Goal: Task Accomplishment & Management: Use online tool/utility

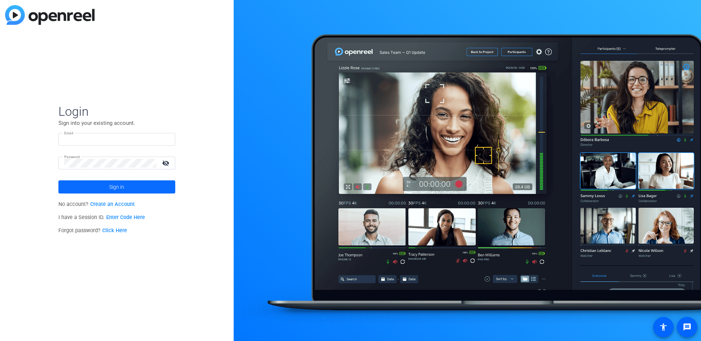
type input "[EMAIL_ADDRESS][DOMAIN_NAME]"
click at [112, 187] on span "Sign in" at bounding box center [116, 187] width 15 height 18
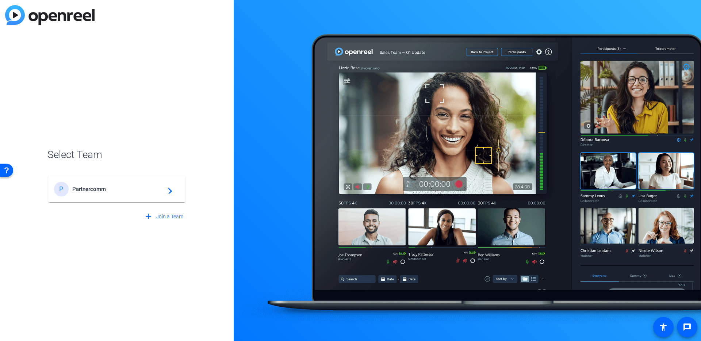
click at [159, 193] on div "P Partnercomm navigate_next" at bounding box center [117, 189] width 126 height 15
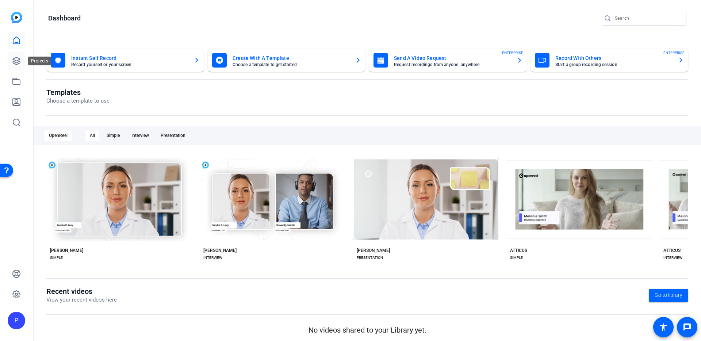
click at [13, 61] on icon at bounding box center [16, 60] width 7 height 7
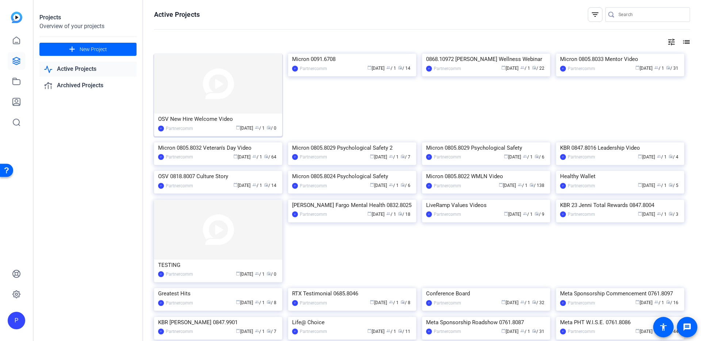
click at [214, 118] on div "OSV New Hire Welcome Video" at bounding box center [218, 119] width 120 height 11
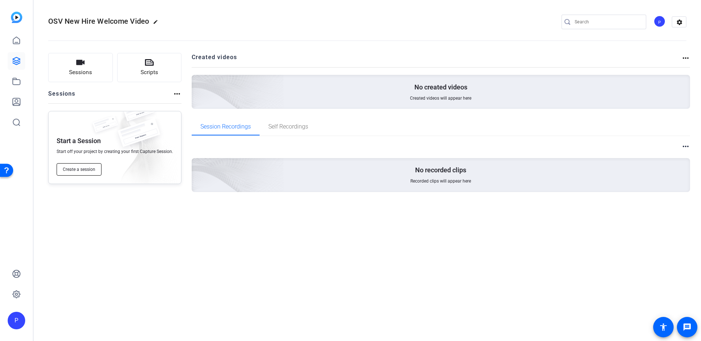
click at [72, 169] on span "Create a session" at bounding box center [79, 169] width 32 height 6
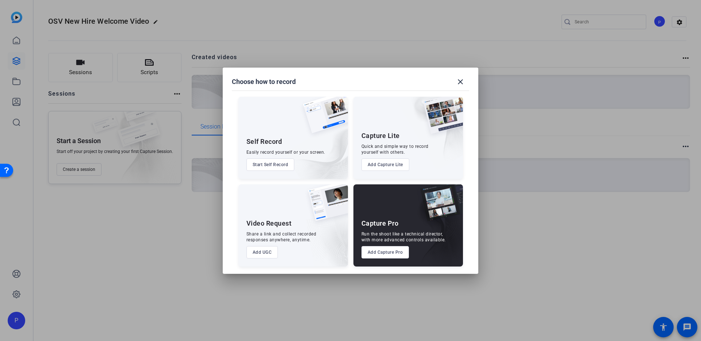
click at [394, 253] on button "Add Capture Pro" at bounding box center [385, 252] width 48 height 12
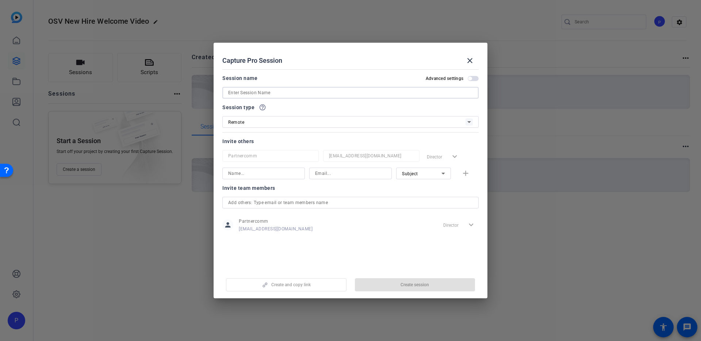
click at [271, 96] on input at bounding box center [350, 92] width 245 height 9
type input "OSV"
click at [259, 175] on input at bounding box center [263, 173] width 71 height 9
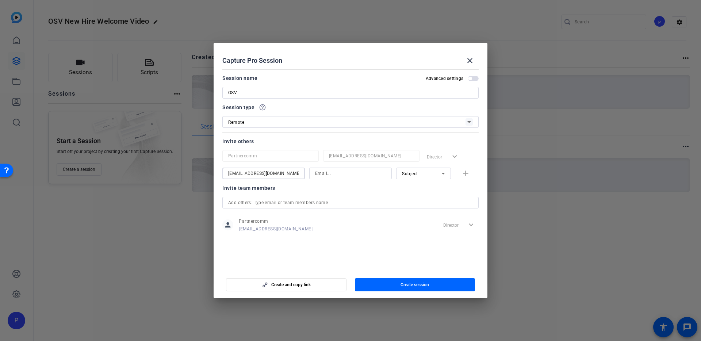
type input "[EMAIL_ADDRESS][DOMAIN_NAME]"
click at [357, 176] on input at bounding box center [350, 173] width 71 height 9
click at [254, 174] on input "[EMAIL_ADDRESS][DOMAIN_NAME]" at bounding box center [263, 173] width 71 height 9
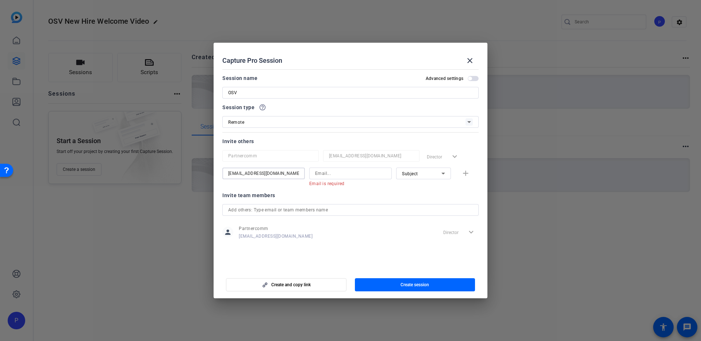
click at [254, 174] on input "[EMAIL_ADDRESS][DOMAIN_NAME]" at bounding box center [263, 173] width 71 height 9
click at [368, 174] on input at bounding box center [350, 173] width 71 height 9
paste input "[EMAIL_ADDRESS][DOMAIN_NAME]"
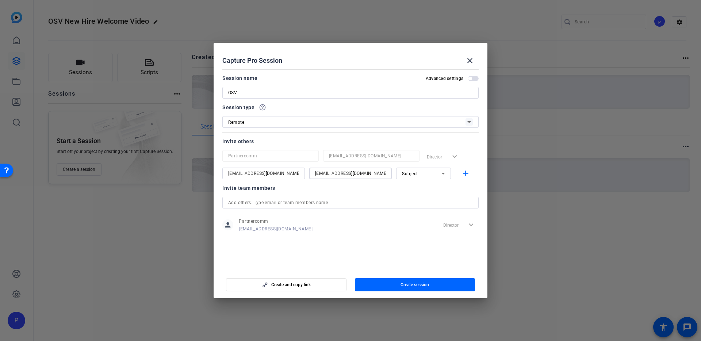
type input "[EMAIL_ADDRESS][DOMAIN_NAME]"
click at [257, 172] on input "[EMAIL_ADDRESS][DOMAIN_NAME]" at bounding box center [263, 173] width 71 height 9
type input "DJ"
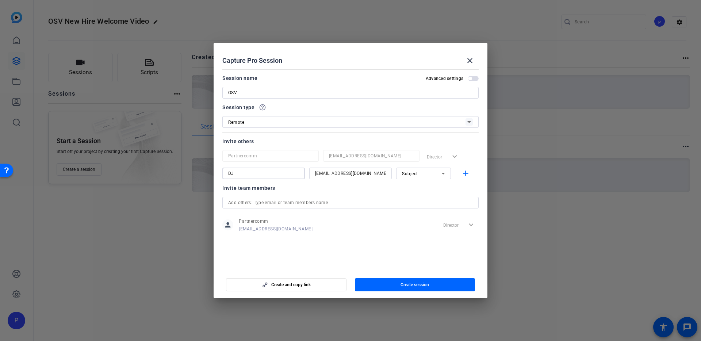
click at [429, 173] on div "Subject" at bounding box center [421, 173] width 39 height 9
click at [420, 187] on span "Collaborator" at bounding box center [415, 188] width 27 height 9
click at [423, 285] on span "Create session" at bounding box center [414, 285] width 28 height 6
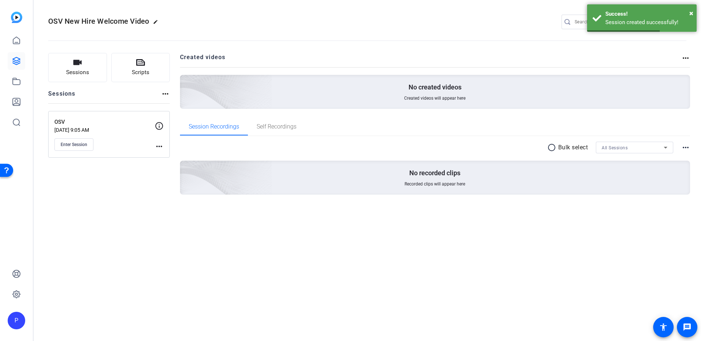
click at [272, 248] on div "OSV New Hire Welcome Video edit P settings Sessions Scripts Sessions more_horiz…" at bounding box center [367, 170] width 667 height 341
click at [76, 147] on button "Enter Session" at bounding box center [73, 144] width 39 height 12
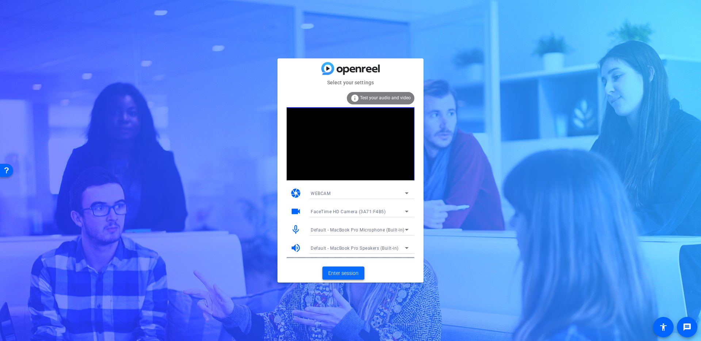
click at [347, 274] on span "Enter session" at bounding box center [343, 273] width 30 height 8
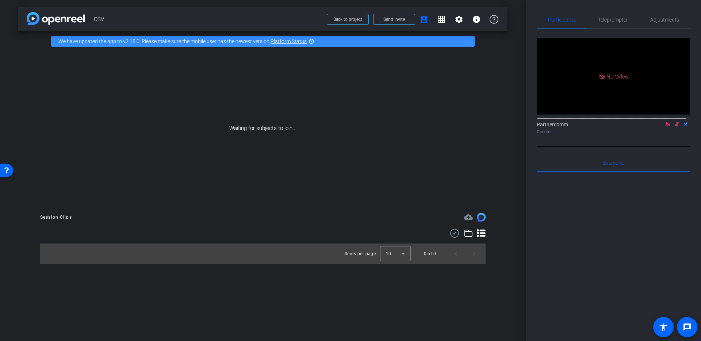
click at [665, 127] on icon at bounding box center [668, 124] width 6 height 5
click at [617, 19] on span "Teleprompter" at bounding box center [613, 19] width 30 height 5
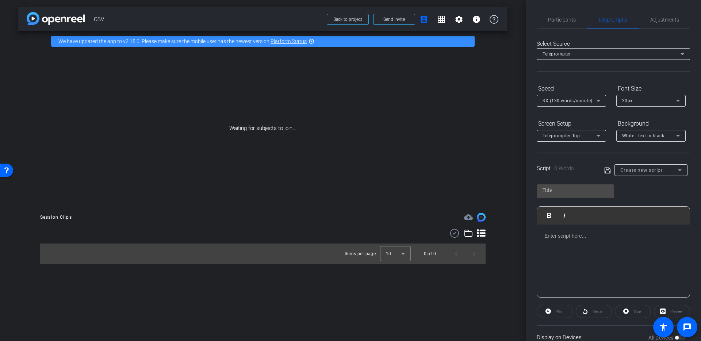
click at [630, 245] on div at bounding box center [613, 260] width 153 height 73
click at [675, 170] on icon at bounding box center [679, 170] width 9 height 9
click at [680, 168] on div at bounding box center [350, 170] width 701 height 341
click at [389, 22] on span "Send invite" at bounding box center [394, 19] width 22 height 6
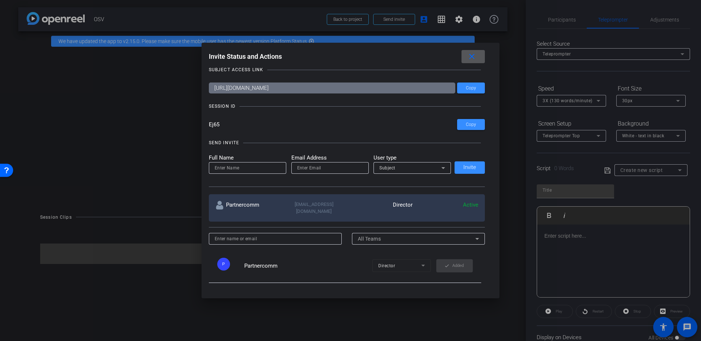
scroll to position [2, 0]
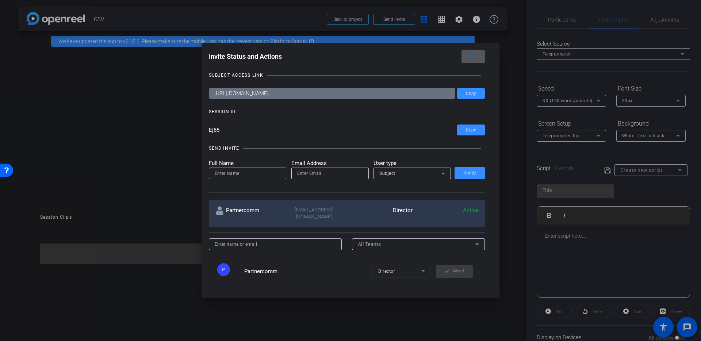
click at [254, 173] on input at bounding box center [248, 173] width 66 height 9
click at [314, 173] on input "email" at bounding box center [330, 173] width 66 height 9
paste input "[EMAIL_ADDRESS][DOMAIN_NAME]"
type input "[EMAIL_ADDRESS][DOMAIN_NAME]"
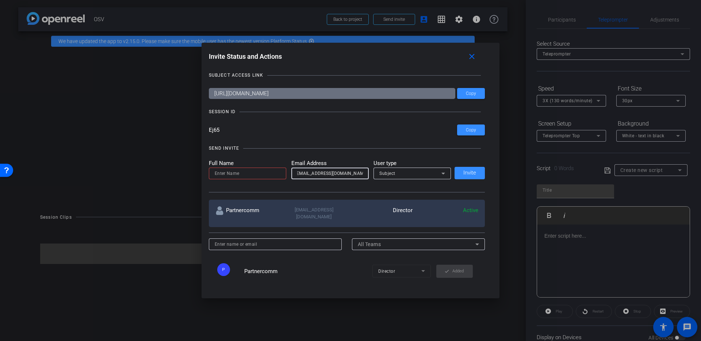
click at [240, 174] on input at bounding box center [248, 173] width 66 height 9
type input "[PERSON_NAME]"
click at [423, 178] on div "Subject" at bounding box center [412, 174] width 66 height 12
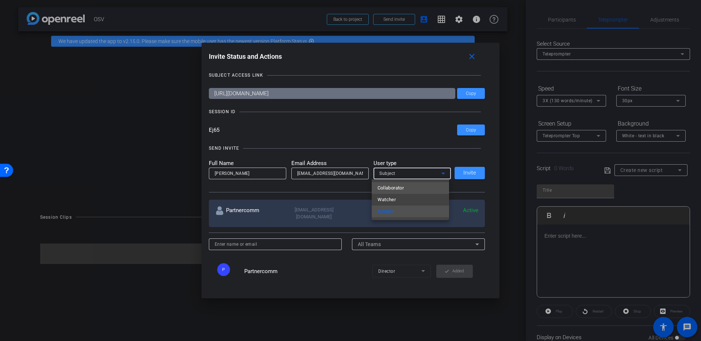
click at [414, 192] on mat-option "Collaborator" at bounding box center [410, 188] width 77 height 12
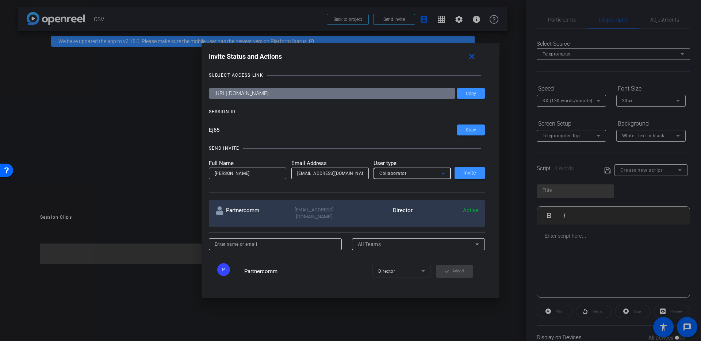
click at [426, 176] on div "Collaborator" at bounding box center [410, 173] width 62 height 9
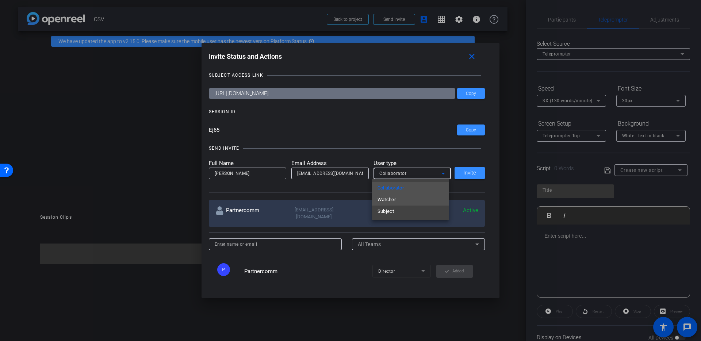
click at [397, 202] on mat-option "Watcher" at bounding box center [410, 200] width 77 height 12
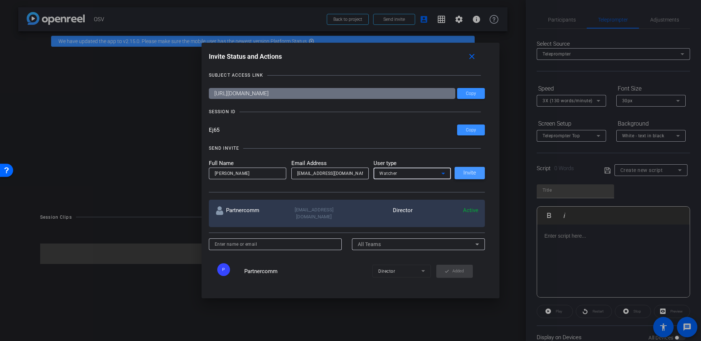
click at [460, 174] on span at bounding box center [469, 173] width 30 height 18
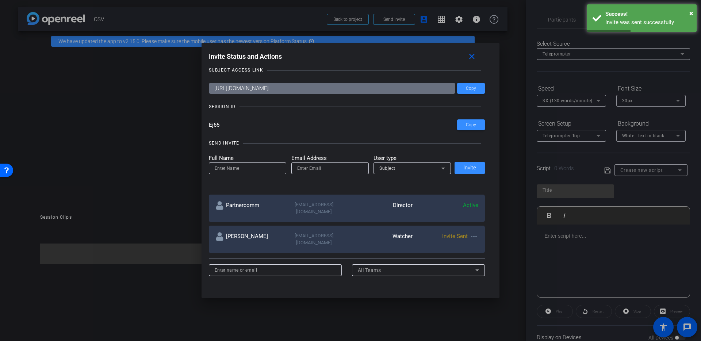
scroll to position [24, 0]
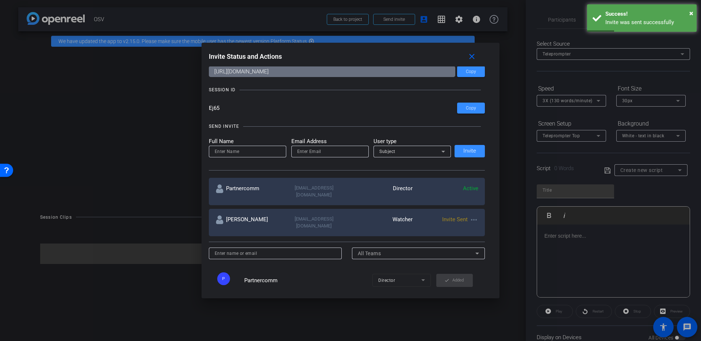
click at [247, 152] on input at bounding box center [248, 151] width 66 height 9
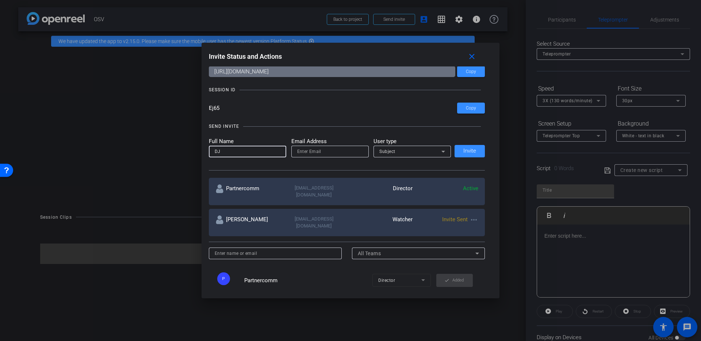
type input "DJ"
click at [328, 156] on div at bounding box center [330, 152] width 66 height 12
click at [330, 154] on input "email" at bounding box center [330, 151] width 66 height 9
click at [339, 153] on input "[EMAIL_ADDRESS][DOMAIN_NAME]" at bounding box center [330, 151] width 66 height 9
type input "[EMAIL_ADDRESS][DOMAIN_NAME]"
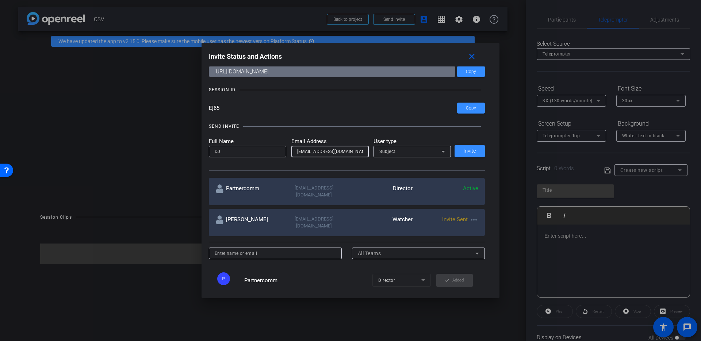
click at [412, 153] on div "Subject" at bounding box center [410, 151] width 62 height 9
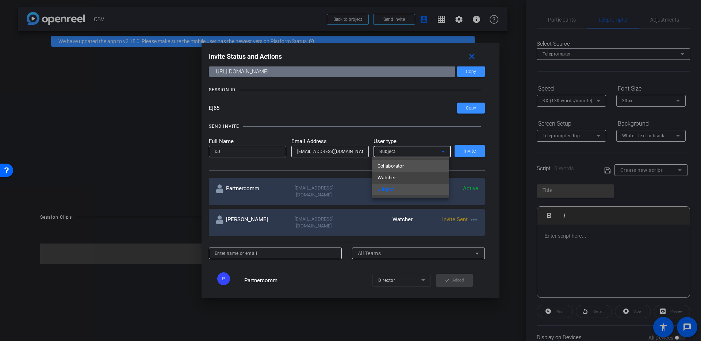
click at [407, 166] on mat-option "Collaborator" at bounding box center [410, 166] width 77 height 12
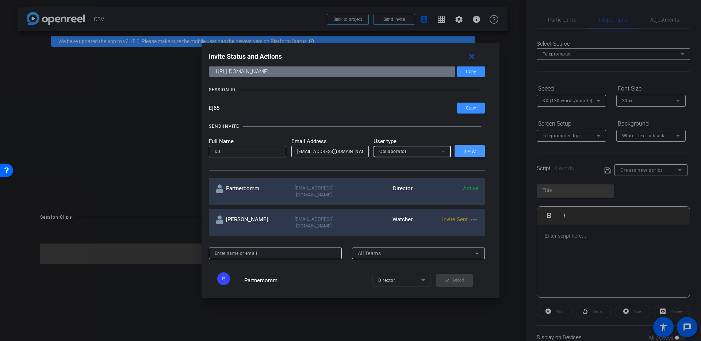
click at [463, 152] on span "Invite" at bounding box center [469, 150] width 13 height 5
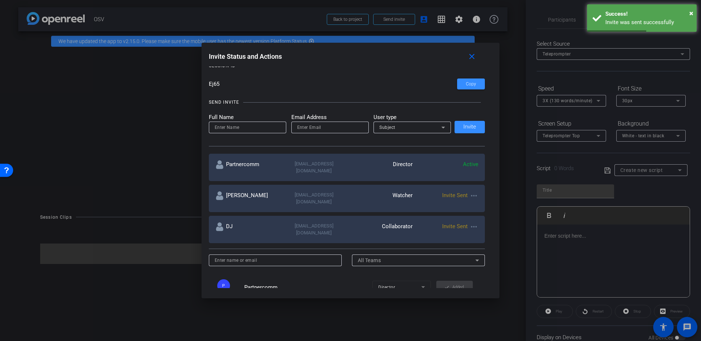
scroll to position [0, 0]
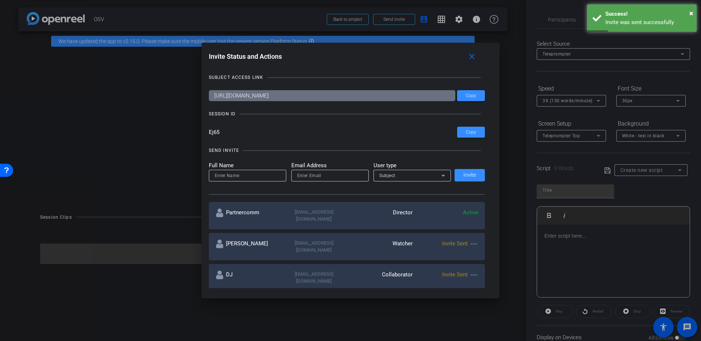
click at [473, 59] on mat-icon "close" at bounding box center [471, 56] width 9 height 9
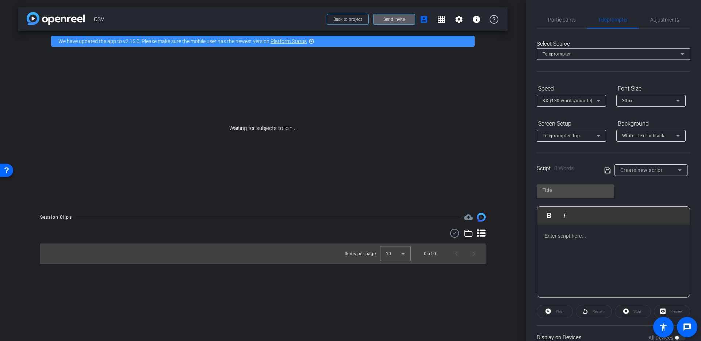
click at [396, 20] on span "Send invite" at bounding box center [394, 19] width 22 height 6
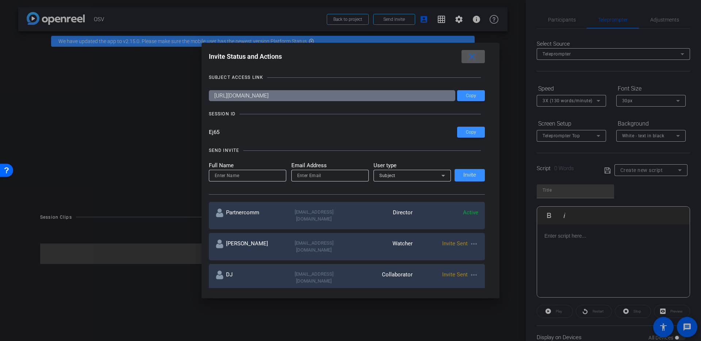
click at [472, 57] on mat-icon "close" at bounding box center [471, 56] width 9 height 9
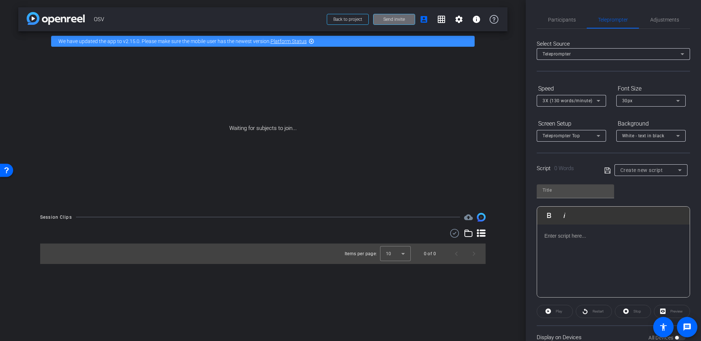
click at [387, 20] on span "Send invite" at bounding box center [394, 19] width 22 height 6
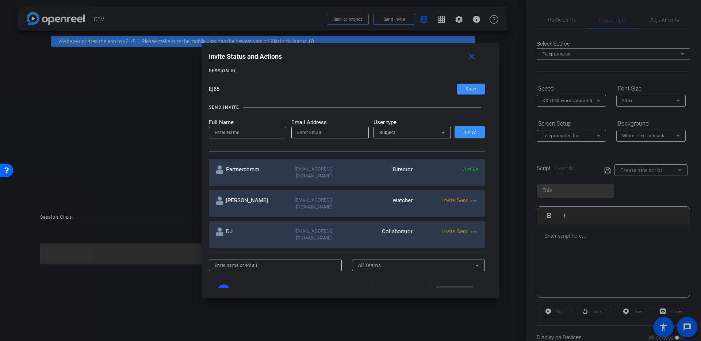
scroll to position [49, 0]
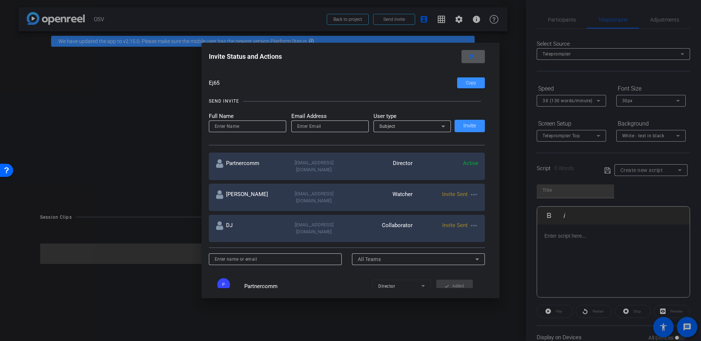
click at [311, 127] on input "email" at bounding box center [330, 126] width 66 height 9
paste input "[EMAIL_ADDRESS][DOMAIN_NAME]"
type input "[EMAIL_ADDRESS][DOMAIN_NAME]"
click at [251, 126] on input at bounding box center [248, 126] width 66 height 9
type input "[PERSON_NAME]"
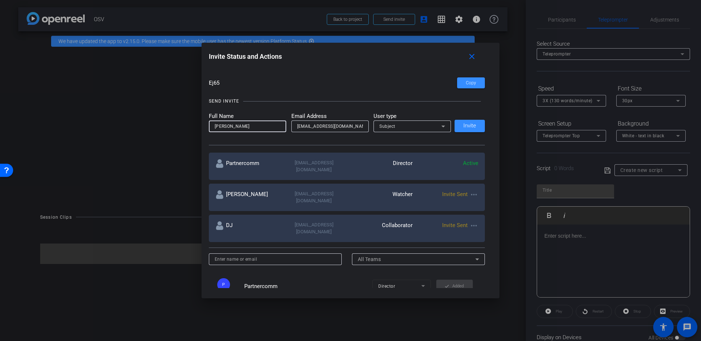
click at [418, 124] on div "Subject" at bounding box center [410, 126] width 62 height 9
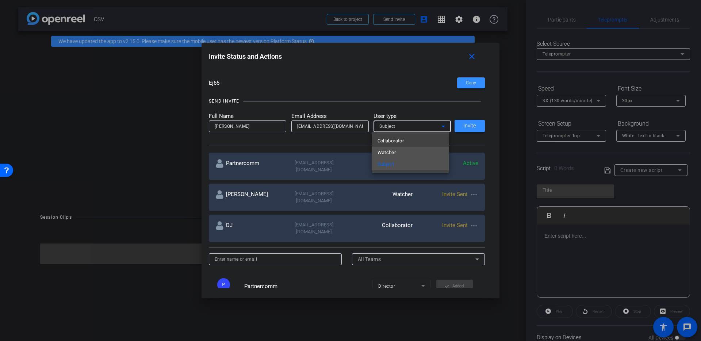
click at [401, 154] on mat-option "Watcher" at bounding box center [410, 153] width 77 height 12
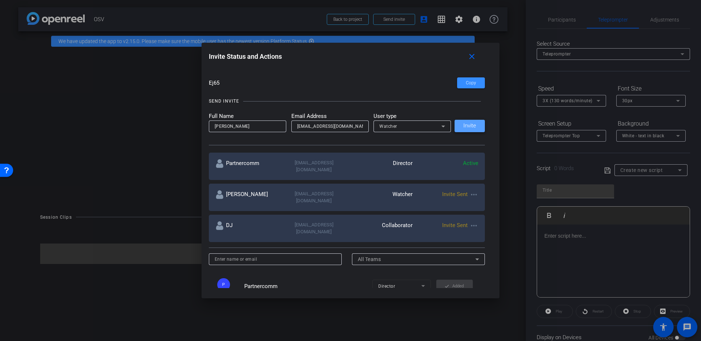
click at [463, 126] on span "Invite" at bounding box center [469, 125] width 13 height 5
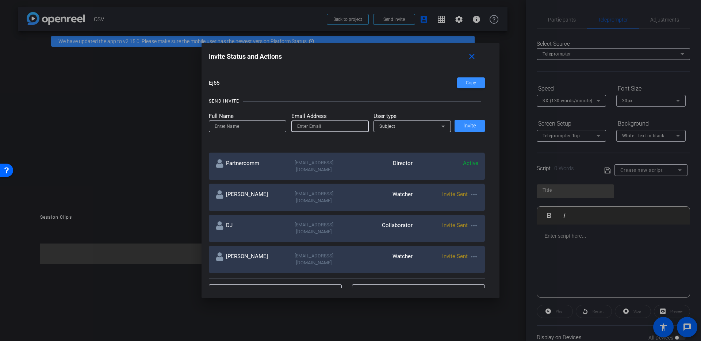
click at [314, 125] on input "email" at bounding box center [330, 126] width 66 height 9
paste input "[EMAIL_ADDRESS][DOMAIN_NAME]"
type input "[EMAIL_ADDRESS][DOMAIN_NAME]"
click at [233, 125] on input at bounding box center [248, 126] width 66 height 9
type input "[PERSON_NAME]"
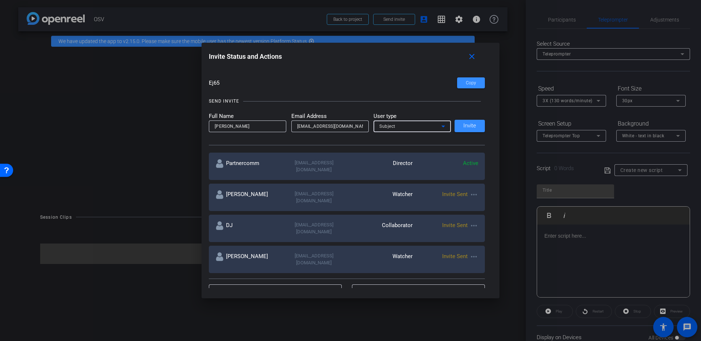
click at [439, 123] on icon at bounding box center [443, 126] width 9 height 9
click at [399, 153] on mat-option "Watcher" at bounding box center [410, 153] width 77 height 12
click at [470, 124] on span "Invite" at bounding box center [469, 125] width 13 height 5
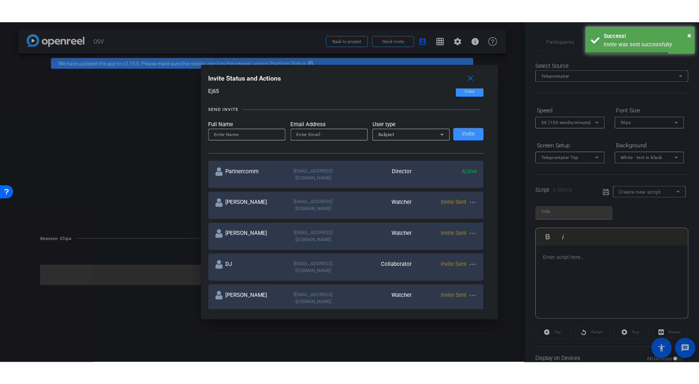
scroll to position [56, 0]
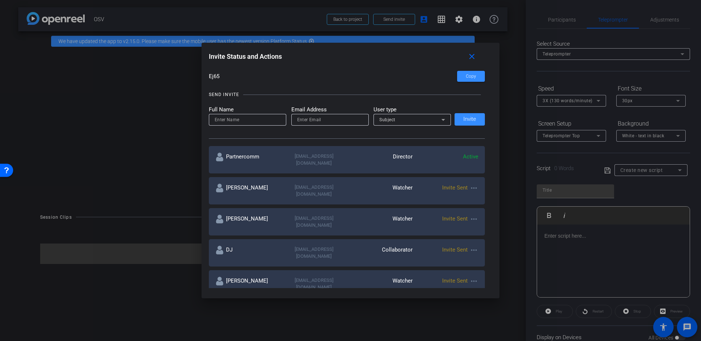
click at [213, 76] on input "Ej65" at bounding box center [333, 76] width 249 height 11
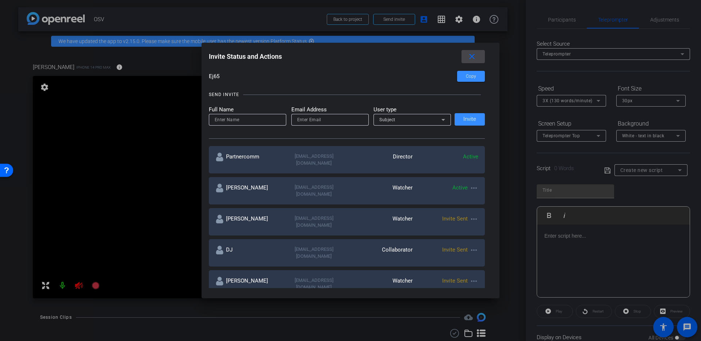
click at [473, 53] on mat-icon "close" at bounding box center [471, 56] width 9 height 9
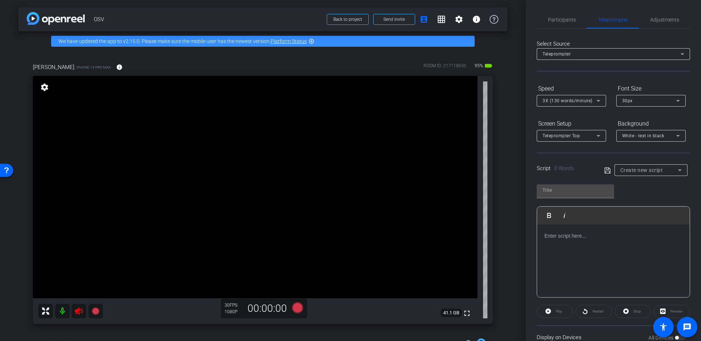
click at [66, 313] on mat-icon at bounding box center [62, 311] width 15 height 15
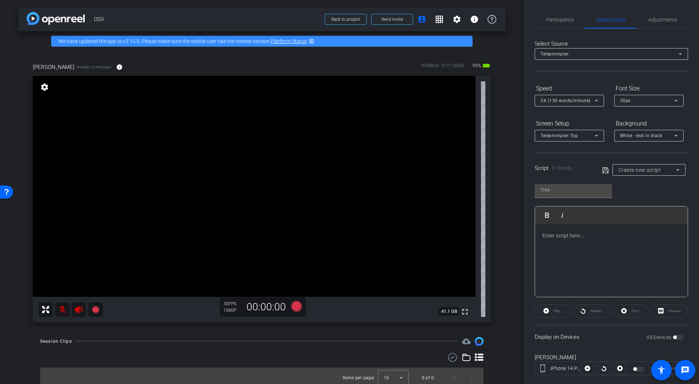
click at [78, 311] on icon at bounding box center [78, 309] width 9 height 9
click at [64, 311] on mat-icon at bounding box center [62, 310] width 15 height 15
click at [563, 21] on span "Participants" at bounding box center [560, 19] width 28 height 5
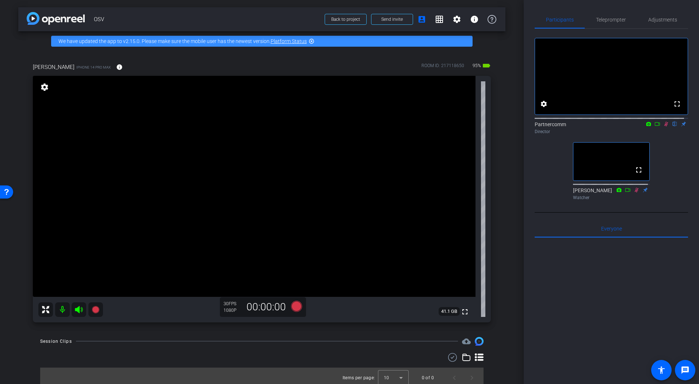
click at [80, 312] on icon at bounding box center [79, 309] width 8 height 7
click at [64, 312] on mat-icon at bounding box center [62, 310] width 15 height 15
click at [621, 23] on span "Teleprompter" at bounding box center [611, 20] width 30 height 18
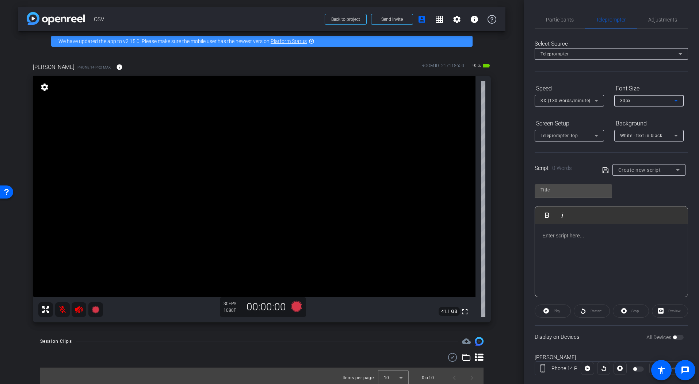
click at [637, 100] on div "30px" at bounding box center [647, 100] width 54 height 9
click at [637, 100] on div at bounding box center [349, 192] width 699 height 384
click at [586, 102] on span "3X (130 words/minute)" at bounding box center [565, 100] width 50 height 5
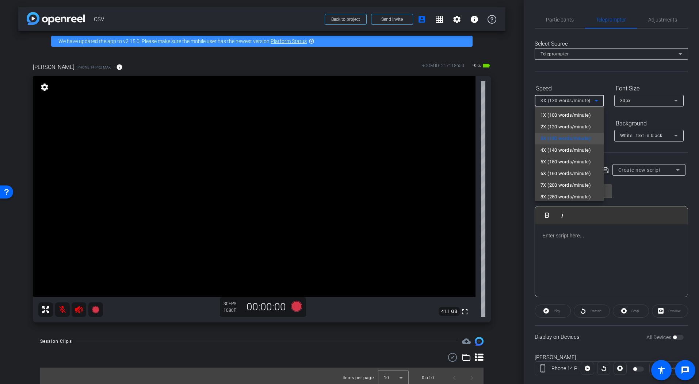
click at [592, 76] on div at bounding box center [349, 192] width 699 height 384
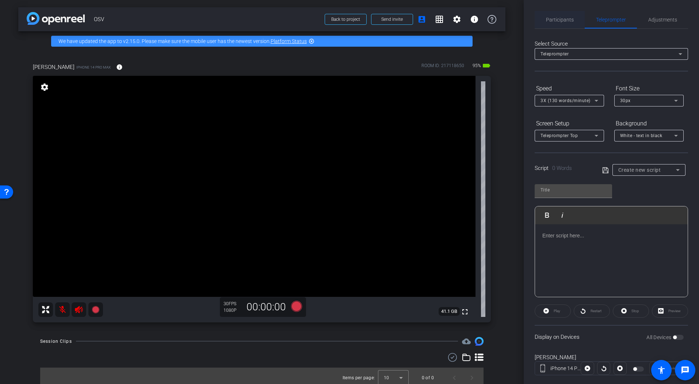
click at [560, 16] on span "Participants" at bounding box center [560, 20] width 28 height 18
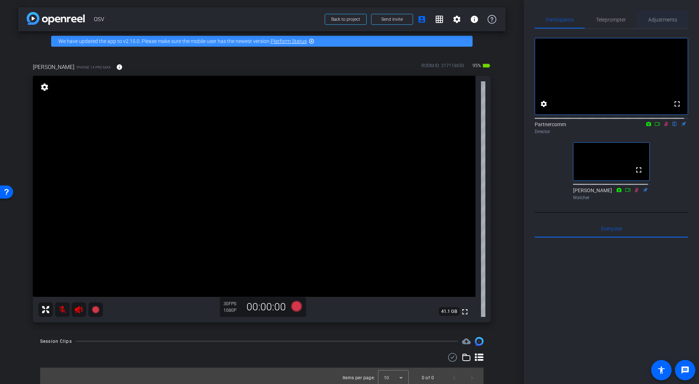
click at [650, 21] on span "Adjustments" at bounding box center [662, 19] width 29 height 5
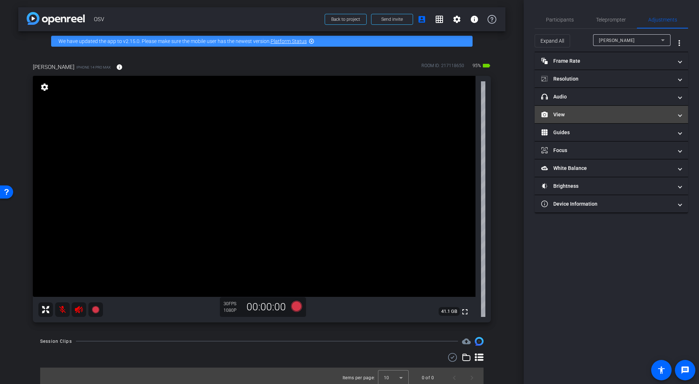
click at [586, 115] on mat-panel-title "View" at bounding box center [606, 115] width 131 height 8
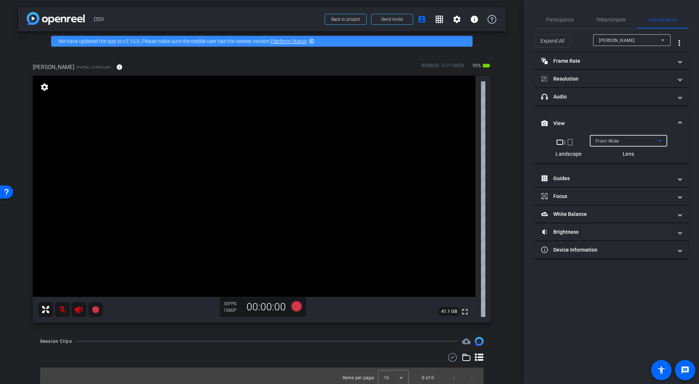
click at [615, 138] on div "Front Wide" at bounding box center [626, 141] width 62 height 9
click at [565, 21] on span "Participants" at bounding box center [560, 19] width 28 height 5
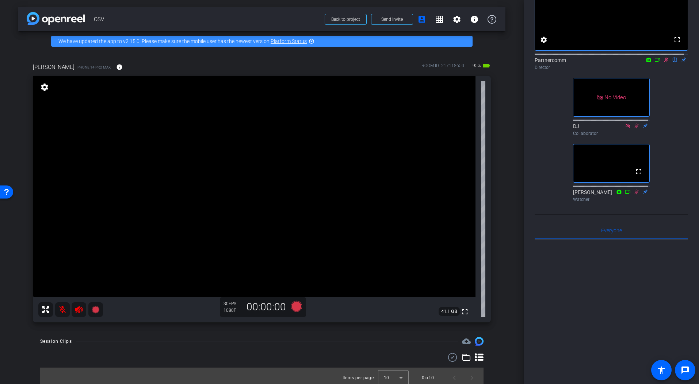
scroll to position [0, 0]
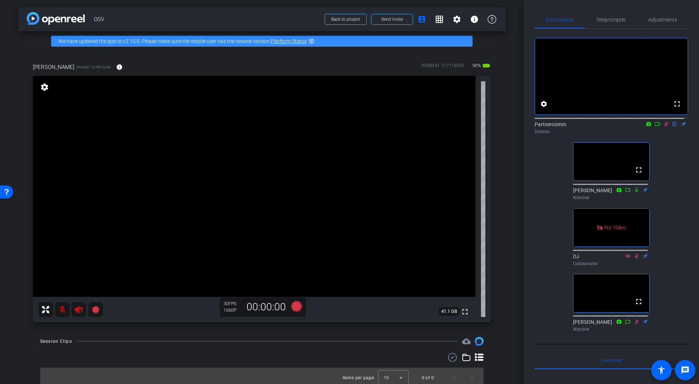
click at [77, 312] on icon at bounding box center [78, 309] width 9 height 9
click at [63, 310] on mat-icon at bounding box center [62, 310] width 15 height 15
click at [663, 127] on icon at bounding box center [666, 124] width 6 height 5
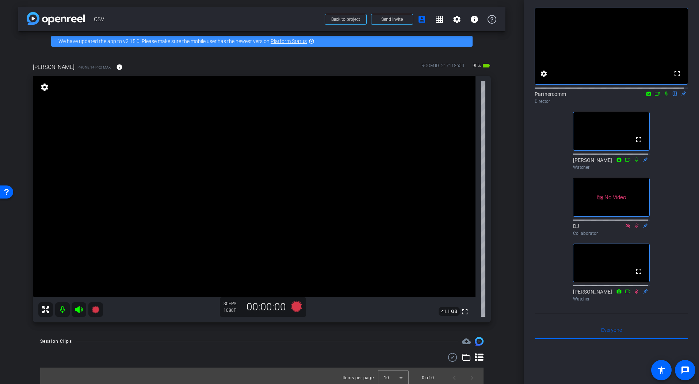
scroll to position [30, 0]
click at [646, 96] on icon at bounding box center [648, 94] width 5 height 4
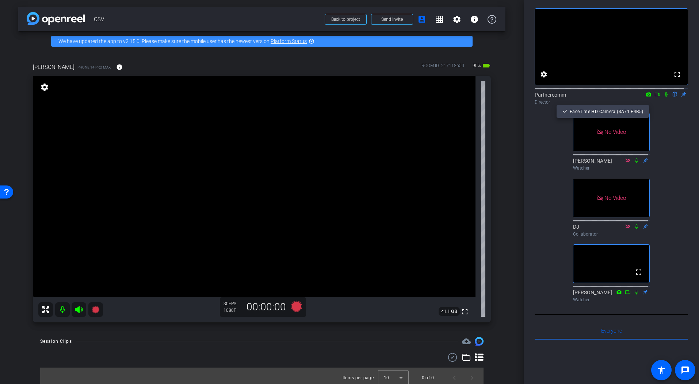
click at [643, 103] on div at bounding box center [349, 192] width 699 height 384
click at [654, 97] on icon at bounding box center [657, 94] width 6 height 5
click at [291, 308] on icon at bounding box center [296, 306] width 11 height 11
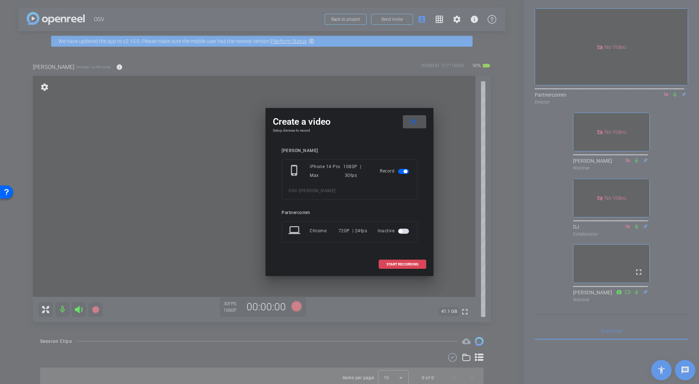
click at [399, 266] on span "START RECORDING" at bounding box center [402, 265] width 32 height 4
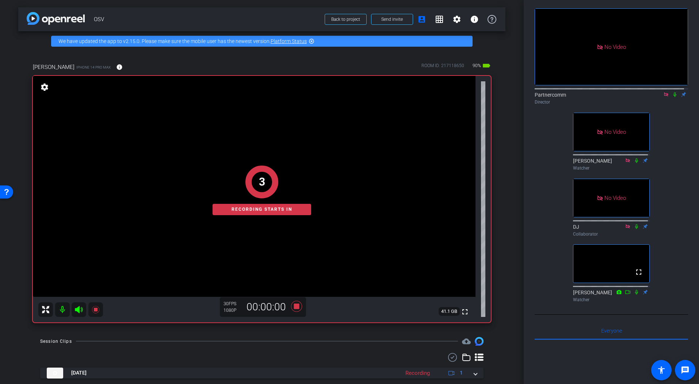
scroll to position [20, 0]
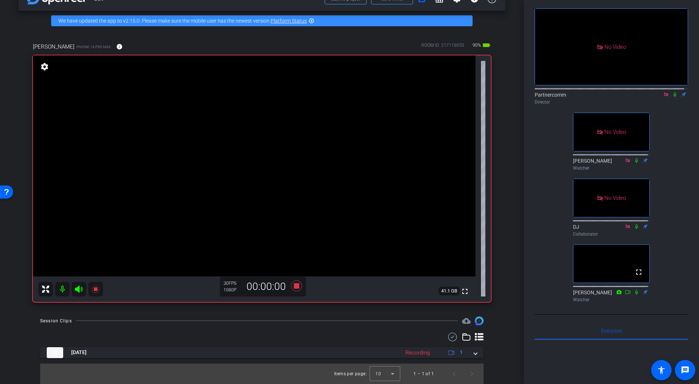
click at [296, 316] on div "arrow_back OSV Back to project Send invite account_box grid_on settings info We…" at bounding box center [261, 172] width 523 height 384
click at [296, 287] on icon at bounding box center [296, 285] width 11 height 11
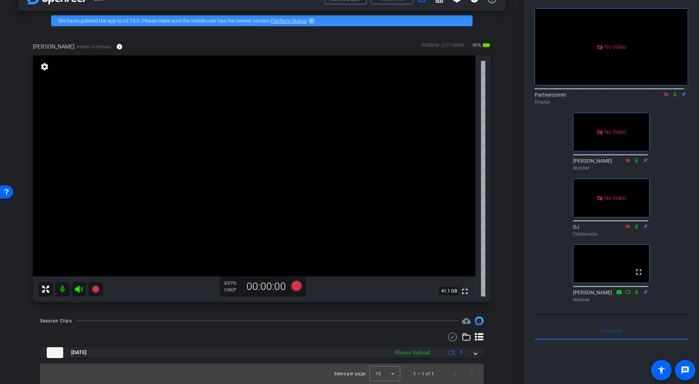
scroll to position [19, 0]
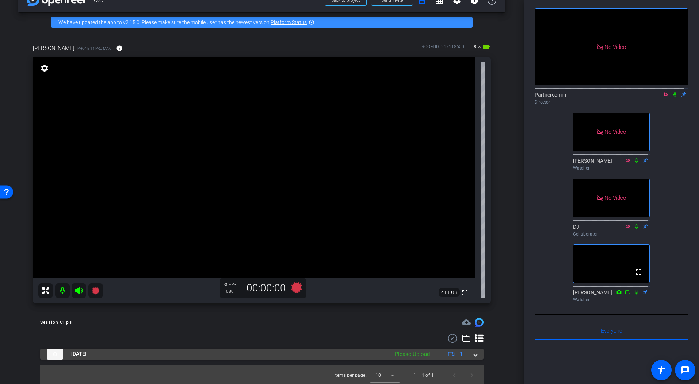
click at [474, 341] on span at bounding box center [475, 354] width 3 height 8
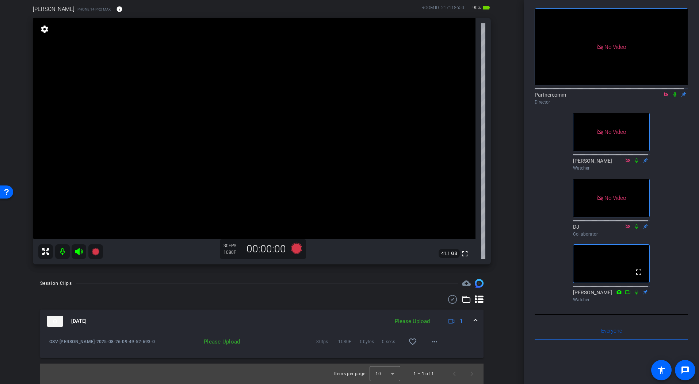
scroll to position [57, 0]
click at [431, 341] on mat-icon "more_horiz" at bounding box center [434, 343] width 9 height 9
click at [507, 329] on div at bounding box center [349, 192] width 699 height 384
click at [431, 341] on mat-icon "more_horiz" at bounding box center [434, 343] width 9 height 9
click at [438, 341] on span "Upload" at bounding box center [442, 358] width 29 height 9
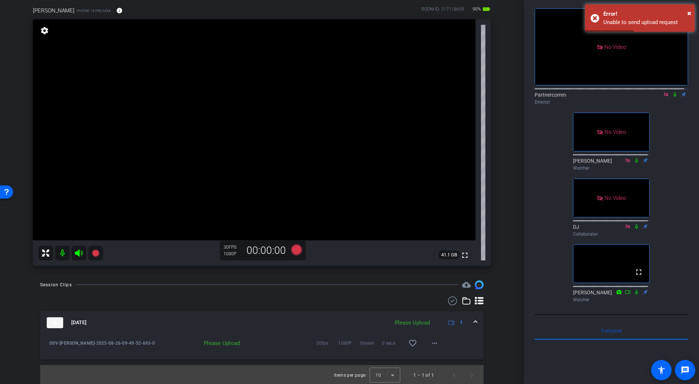
click at [499, 325] on div "Session Clips cloud_upload [DATE] Please Upload 1 OSV-[PERSON_NAME]-2025-08-26-…" at bounding box center [261, 333] width 487 height 105
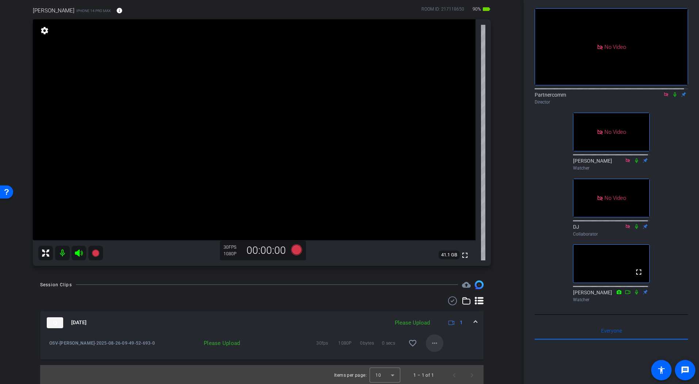
click at [433, 341] on mat-icon "more_horiz" at bounding box center [434, 343] width 9 height 9
click at [439, 341] on span "Upload" at bounding box center [442, 358] width 29 height 9
click at [493, 328] on div "Session Clips cloud_upload [DATE] Please Upload 1 OSV-[PERSON_NAME]-2025-08-26-…" at bounding box center [261, 333] width 487 height 105
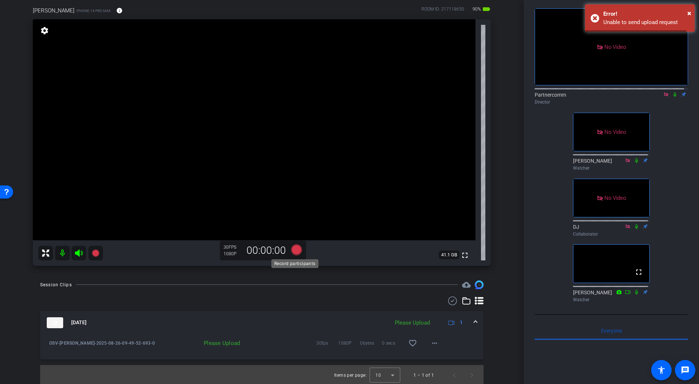
click at [295, 248] on icon at bounding box center [296, 249] width 11 height 11
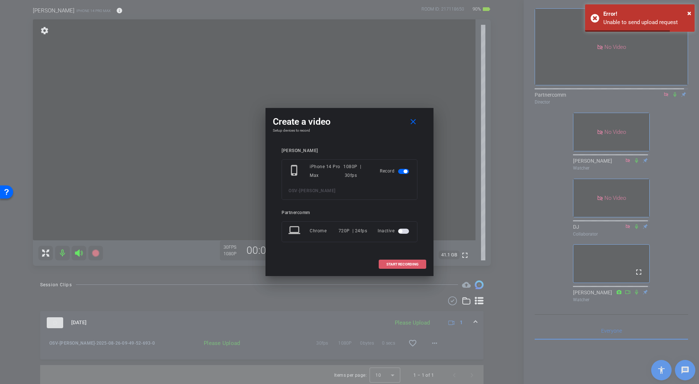
click at [401, 266] on span "START RECORDING" at bounding box center [402, 265] width 32 height 4
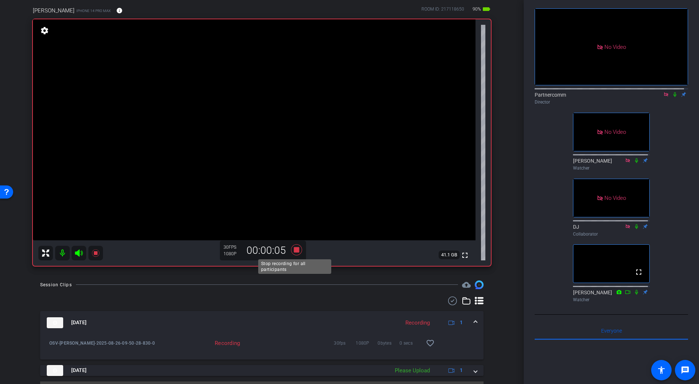
click at [295, 250] on icon at bounding box center [296, 249] width 11 height 11
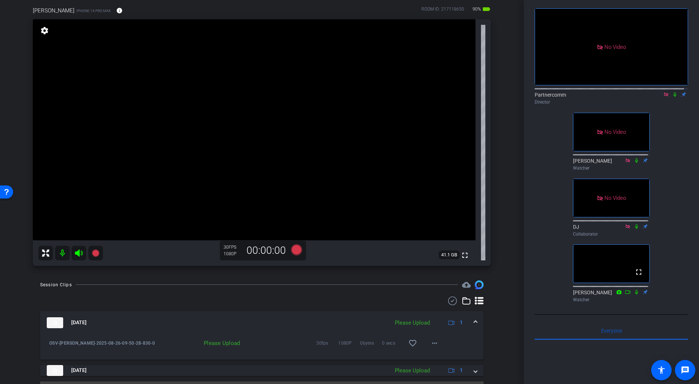
scroll to position [74, 0]
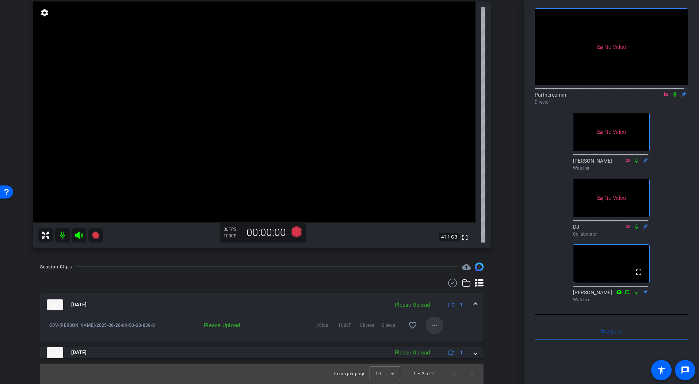
click at [430, 325] on mat-icon "more_horiz" at bounding box center [434, 325] width 9 height 9
click at [435, 338] on span "Upload" at bounding box center [442, 341] width 29 height 9
click at [496, 313] on div "Session Clips cloud_upload [DATE] Processing 1 OSV-[PERSON_NAME]-2025-08-26-09-…" at bounding box center [261, 324] width 487 height 122
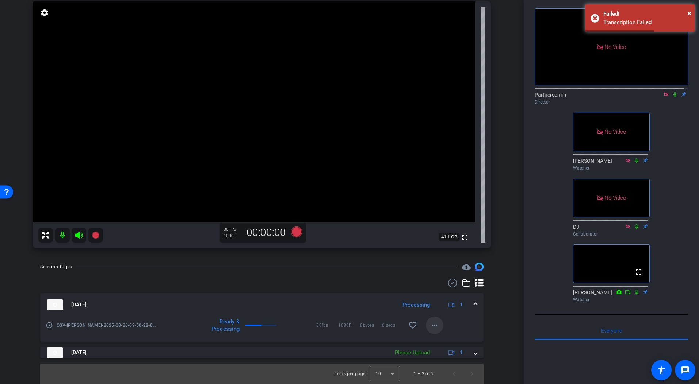
click at [431, 326] on mat-icon "more_horiz" at bounding box center [434, 325] width 9 height 9
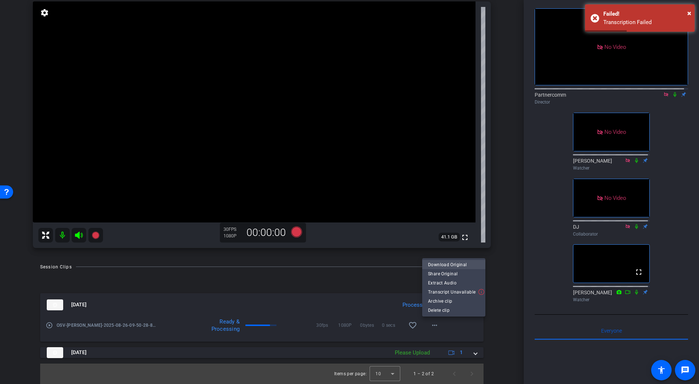
click at [449, 265] on span "Download Original" at bounding box center [453, 265] width 51 height 9
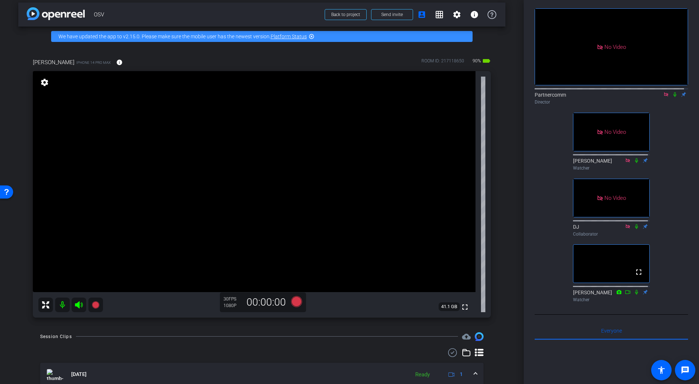
scroll to position [0, 0]
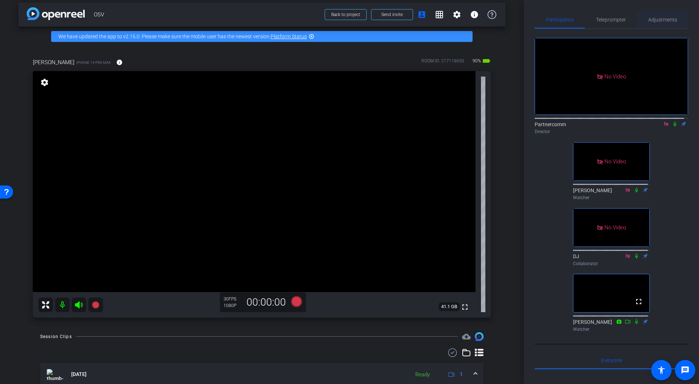
click at [653, 24] on span "Adjustments" at bounding box center [662, 20] width 29 height 18
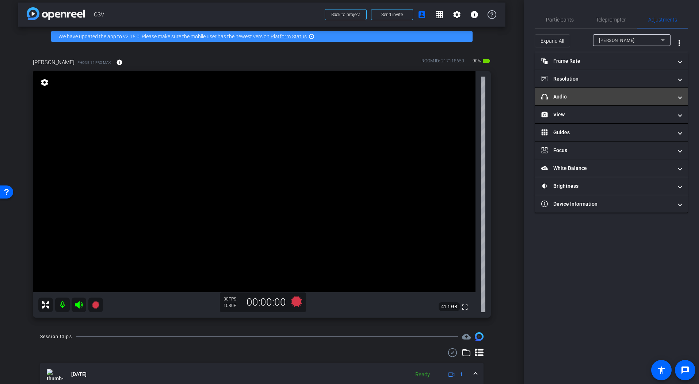
click at [573, 101] on mat-expansion-panel-header "headphone icon Audio" at bounding box center [610, 97] width 153 height 18
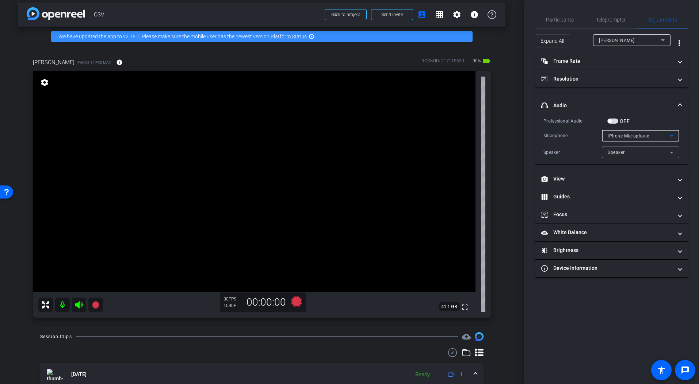
click at [657, 138] on div "iPhone Microphone" at bounding box center [638, 135] width 62 height 9
click at [659, 137] on div at bounding box center [349, 192] width 699 height 384
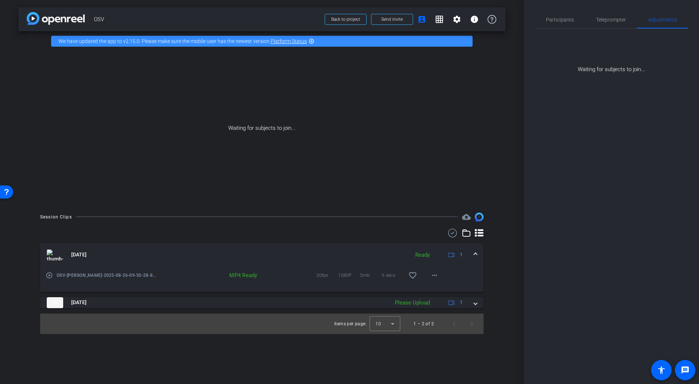
click at [502, 134] on div "Waiting for subjects to join..." at bounding box center [261, 128] width 487 height 154
click at [556, 12] on span "Participants" at bounding box center [560, 20] width 28 height 18
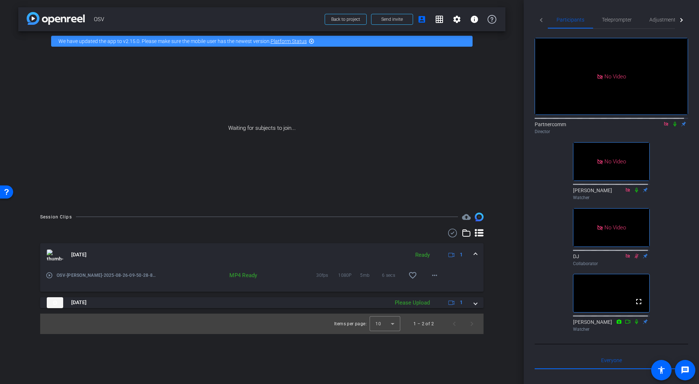
click at [672, 122] on icon at bounding box center [675, 124] width 6 height 5
click at [633, 188] on icon at bounding box center [636, 190] width 6 height 5
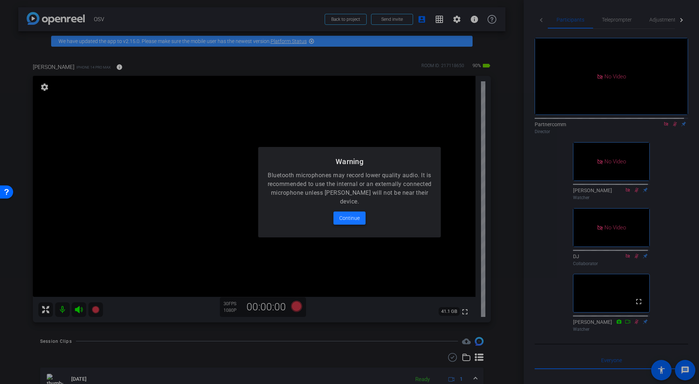
click at [351, 219] on span "Continue" at bounding box center [349, 218] width 20 height 9
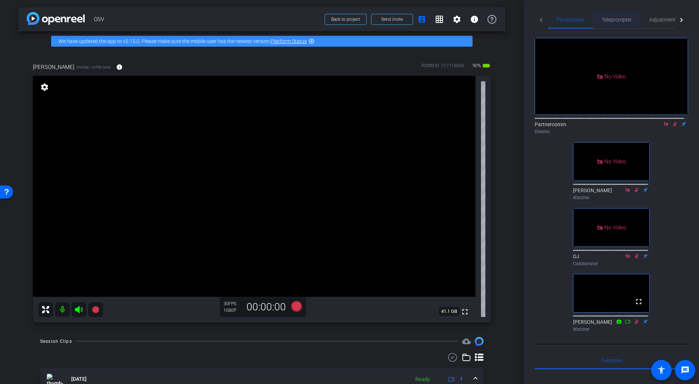
click at [619, 25] on span "Teleprompter" at bounding box center [616, 20] width 30 height 18
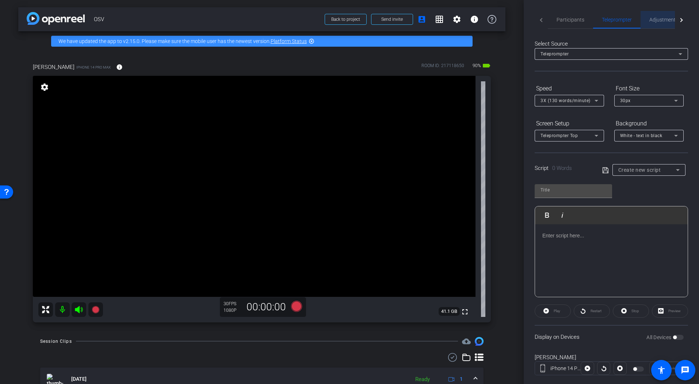
click at [657, 20] on span "Adjustments" at bounding box center [663, 19] width 29 height 5
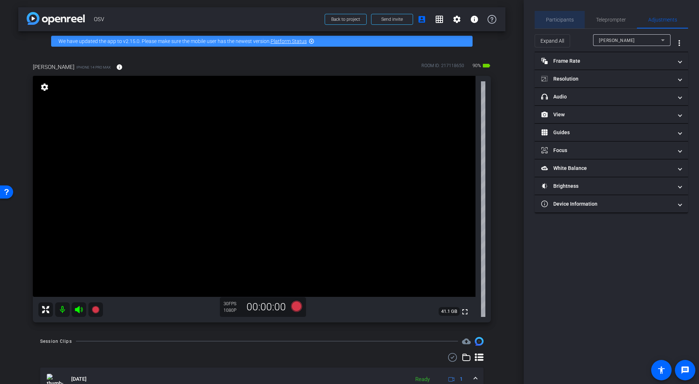
click at [560, 20] on span "Participants" at bounding box center [560, 19] width 28 height 5
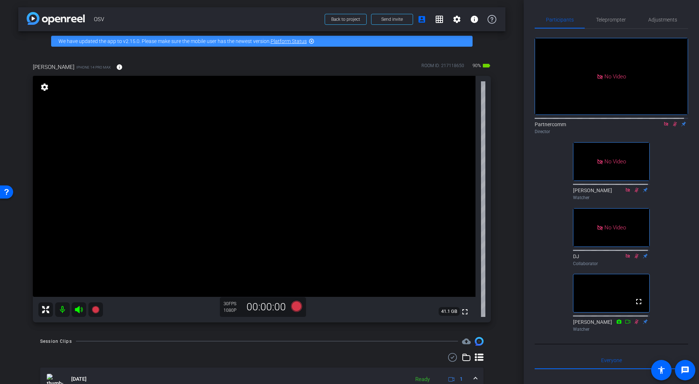
click at [673, 121] on mat-icon at bounding box center [674, 124] width 9 height 7
click at [655, 17] on span "Adjustments" at bounding box center [662, 19] width 29 height 5
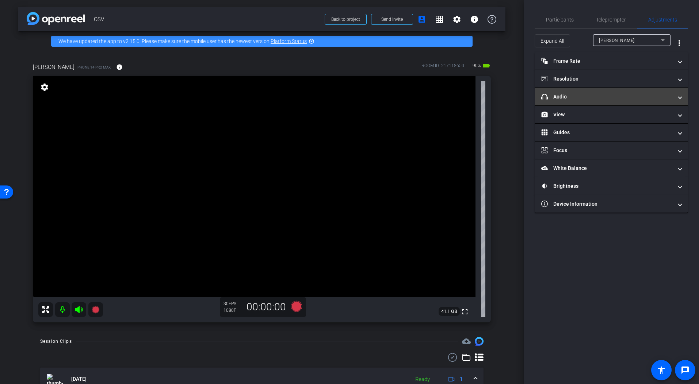
click at [616, 101] on mat-expansion-panel-header "headphone icon Audio" at bounding box center [610, 97] width 153 height 18
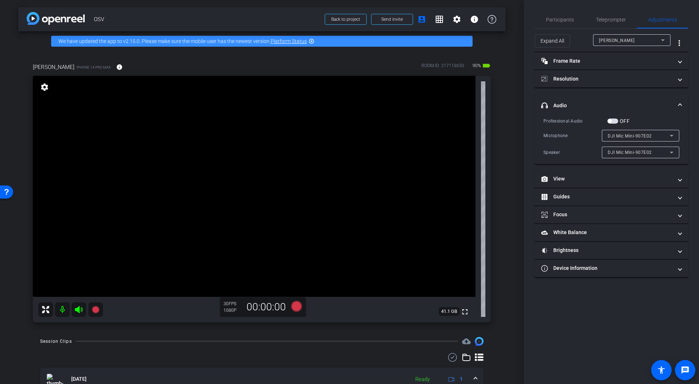
click at [321, 341] on div "Session Clips cloud_upload" at bounding box center [261, 341] width 443 height 9
click at [558, 23] on span "Participants" at bounding box center [560, 20] width 28 height 18
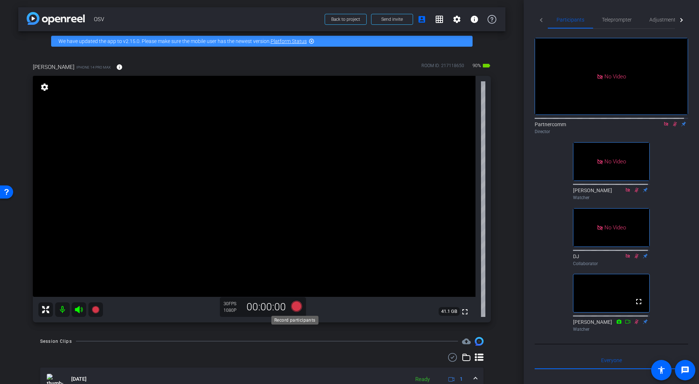
click at [296, 307] on icon at bounding box center [296, 306] width 11 height 11
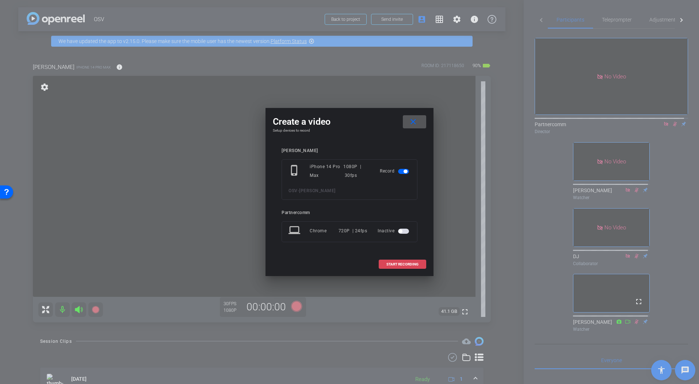
click at [405, 264] on span "START RECORDING" at bounding box center [402, 265] width 32 height 4
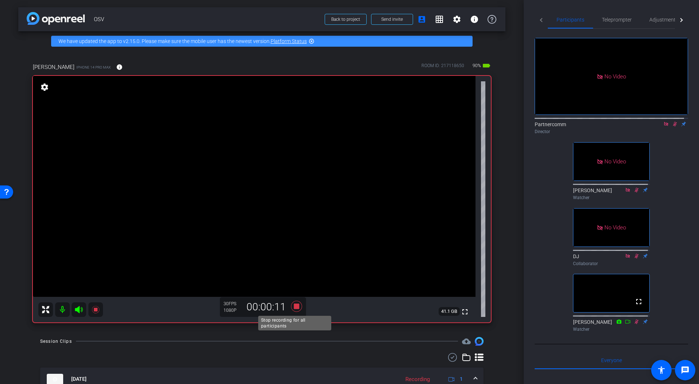
click at [295, 307] on icon at bounding box center [296, 306] width 11 height 11
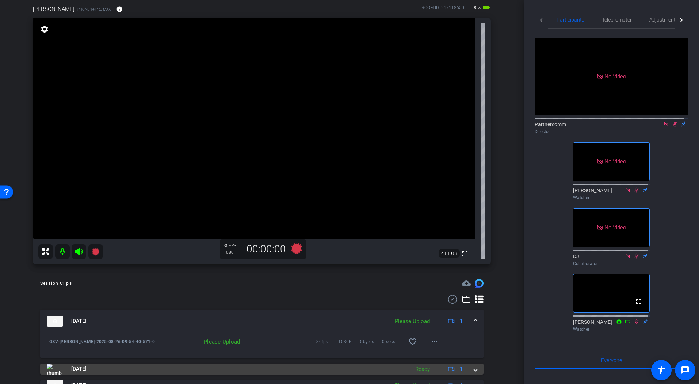
scroll to position [87, 0]
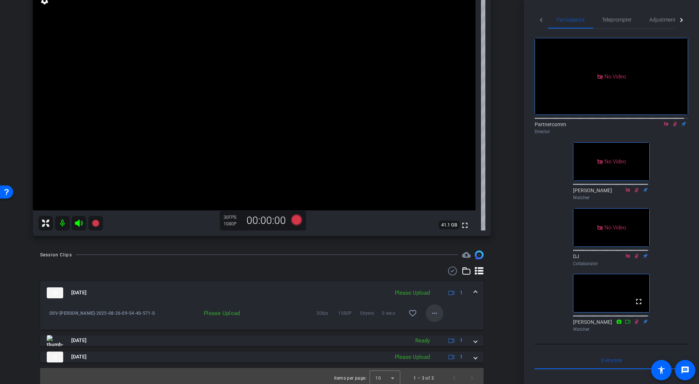
click at [430, 312] on mat-icon "more_horiz" at bounding box center [434, 313] width 9 height 9
click at [436, 328] on span "Upload" at bounding box center [442, 328] width 29 height 9
click at [500, 300] on div "Session Clips cloud_upload [DATE] Uploading 20% 1 OSV-[PERSON_NAME]-2025-08-26-…" at bounding box center [261, 320] width 487 height 138
click at [509, 284] on div "arrow_back OSV Back to project Send invite account_box grid_on settings info We…" at bounding box center [261, 105] width 523 height 384
click at [506, 284] on div "arrow_back OSV Back to project Send invite account_box grid_on settings info We…" at bounding box center [261, 105] width 523 height 384
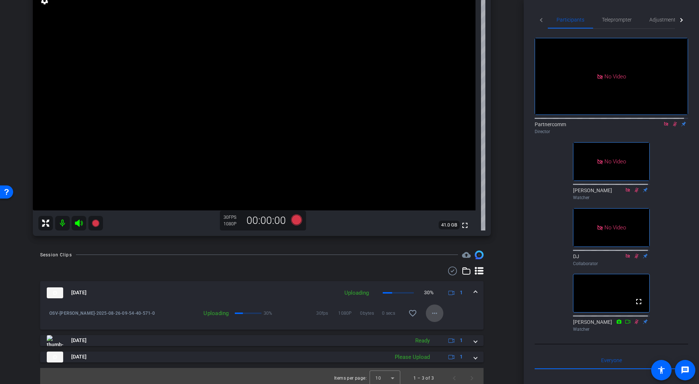
click at [437, 315] on span at bounding box center [435, 314] width 18 height 18
click at [504, 292] on div at bounding box center [349, 192] width 699 height 384
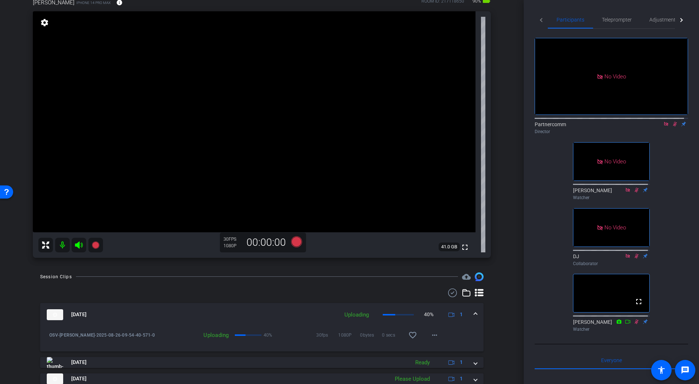
scroll to position [86, 0]
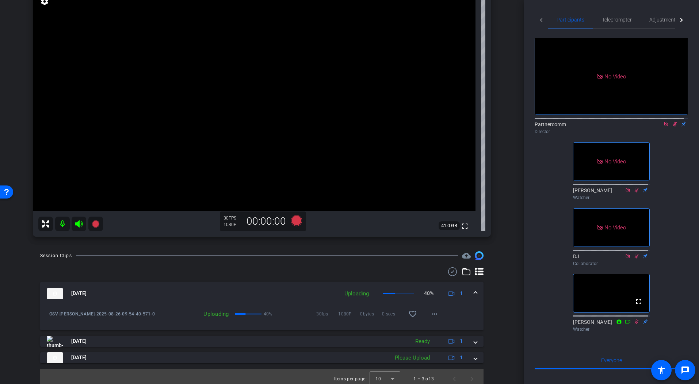
click at [496, 311] on div "Session Clips cloud_upload [DATE] Uploading 40% 1 OSV-[PERSON_NAME]-2025-08-26-…" at bounding box center [261, 320] width 487 height 138
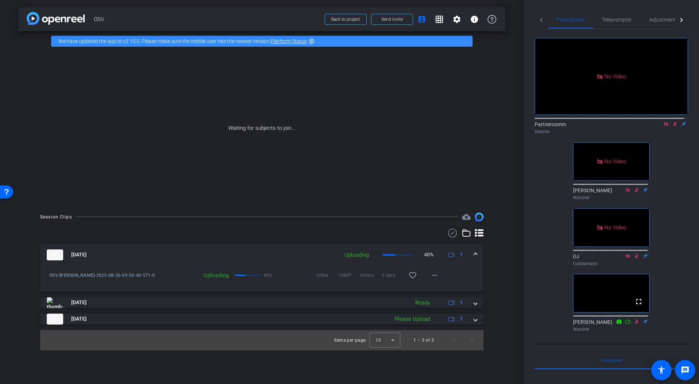
scroll to position [0, 0]
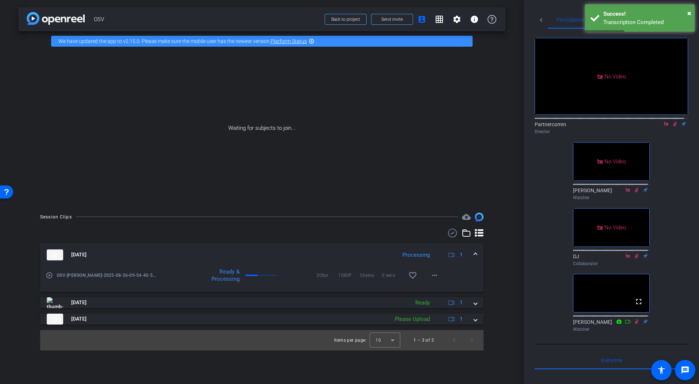
click at [512, 278] on div "arrow_back OSV Back to project Send invite account_box grid_on settings info We…" at bounding box center [261, 192] width 523 height 384
click at [441, 279] on span at bounding box center [435, 276] width 18 height 18
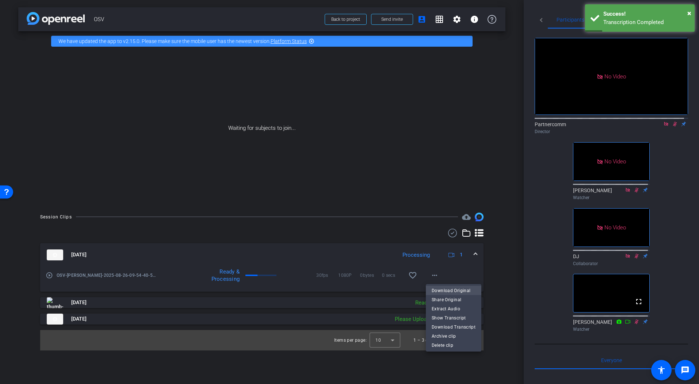
click at [445, 288] on span "Download Original" at bounding box center [453, 291] width 44 height 9
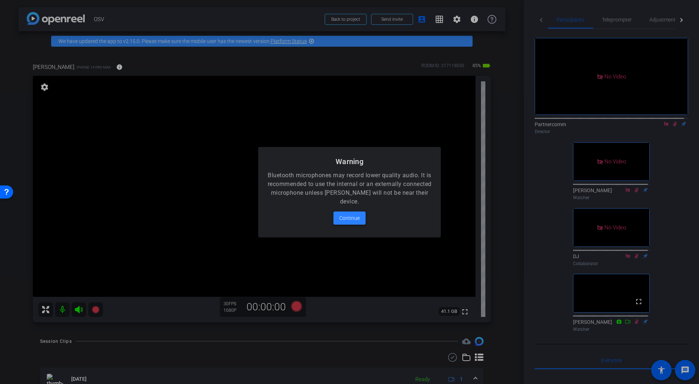
click at [350, 219] on span "Continue" at bounding box center [349, 218] width 20 height 9
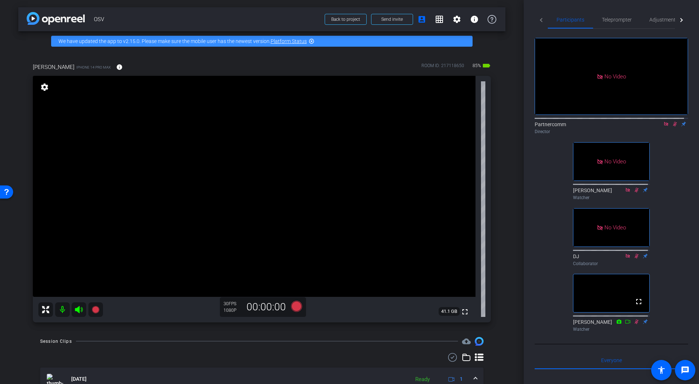
click at [507, 199] on div "arrow_back OSV Back to project Send invite account_box grid_on settings info We…" at bounding box center [261, 192] width 523 height 384
click at [505, 183] on div "arrow_back OSV Back to project Send invite account_box grid_on settings info We…" at bounding box center [261, 192] width 523 height 384
click at [617, 20] on span "Teleprompter" at bounding box center [616, 19] width 30 height 5
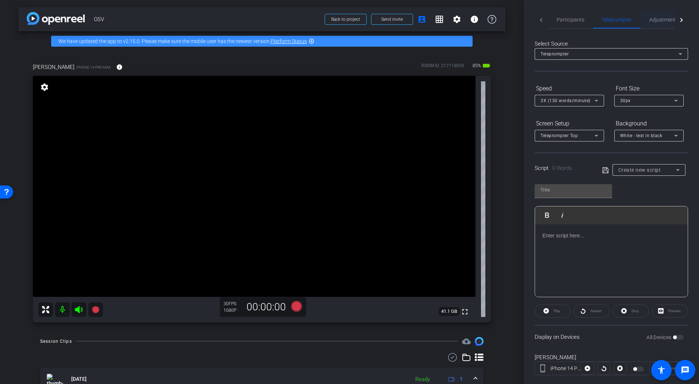
click at [651, 20] on span "Adjustments" at bounding box center [663, 19] width 29 height 5
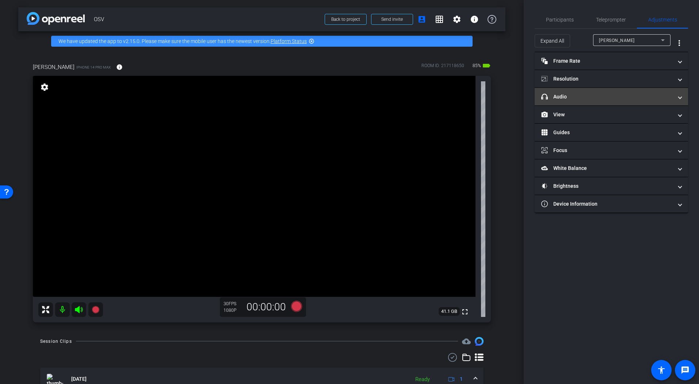
click at [590, 98] on mat-panel-title "headphone icon Audio" at bounding box center [606, 97] width 131 height 8
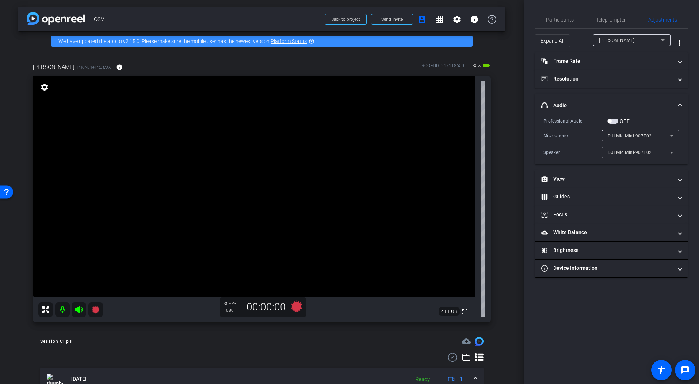
click at [611, 121] on span "button" at bounding box center [609, 121] width 4 height 4
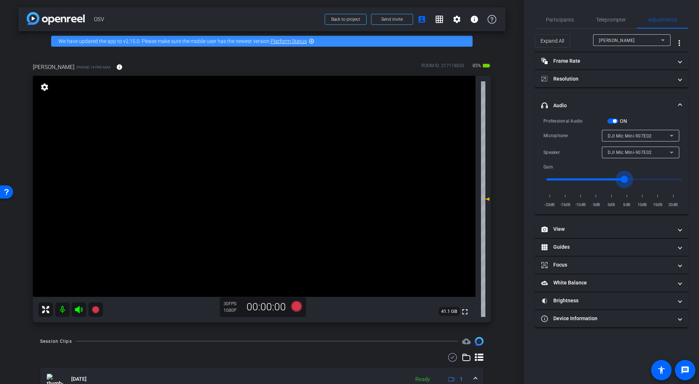
drag, startPoint x: 615, startPoint y: 181, endPoint x: 626, endPoint y: 182, distance: 11.0
click at [626, 182] on input "range" at bounding box center [613, 180] width 151 height 16
drag, startPoint x: 626, startPoint y: 181, endPoint x: 612, endPoint y: 182, distance: 13.9
click at [612, 182] on input "range" at bounding box center [613, 180] width 151 height 16
drag, startPoint x: 614, startPoint y: 181, endPoint x: 617, endPoint y: 181, distance: 3.7
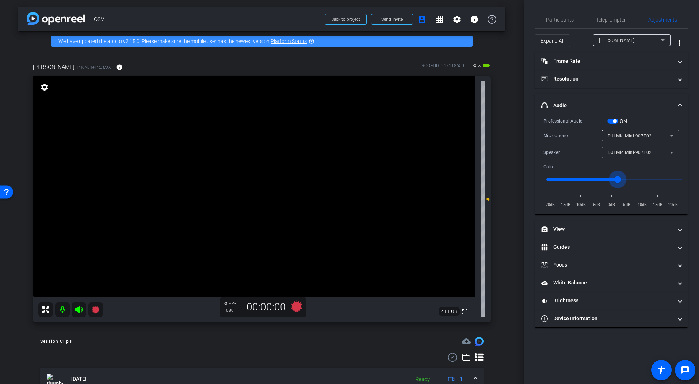
type input "1"
click at [617, 181] on input "range" at bounding box center [613, 180] width 151 height 16
click at [549, 16] on span "Participants" at bounding box center [560, 20] width 28 height 18
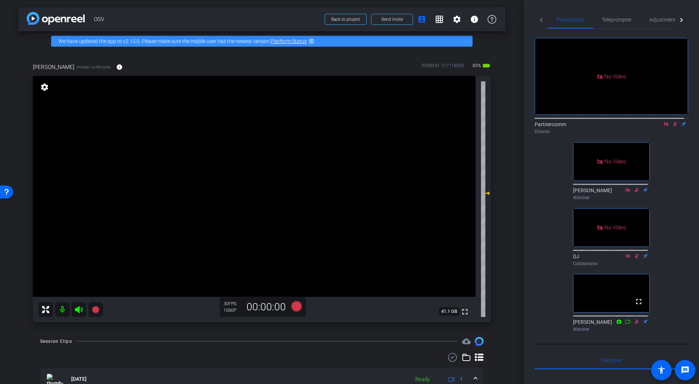
click at [672, 122] on icon at bounding box center [675, 124] width 6 height 5
click at [76, 311] on icon at bounding box center [79, 309] width 8 height 7
click at [61, 312] on mat-icon at bounding box center [62, 310] width 15 height 15
click at [658, 24] on span "Adjustments" at bounding box center [663, 20] width 29 height 18
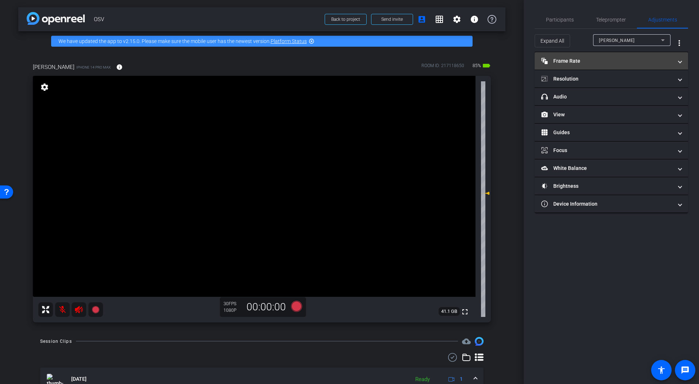
click at [572, 62] on mat-panel-title "Frame Rate Frame Rate" at bounding box center [606, 61] width 131 height 8
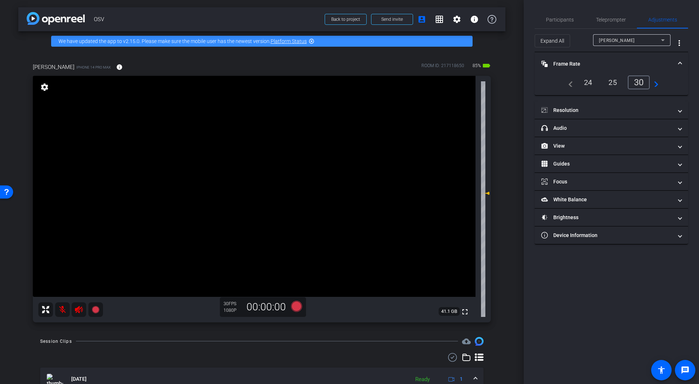
click at [585, 82] on div "24" at bounding box center [587, 82] width 19 height 12
click at [602, 282] on div "Participants Teleprompter Adjustments Partnercomm Director [PERSON_NAME] Watche…" at bounding box center [610, 192] width 175 height 384
click at [598, 272] on div "Participants Teleprompter Adjustments Partnercomm Director [PERSON_NAME] Watche…" at bounding box center [610, 192] width 175 height 384
click at [295, 307] on icon at bounding box center [296, 306] width 11 height 11
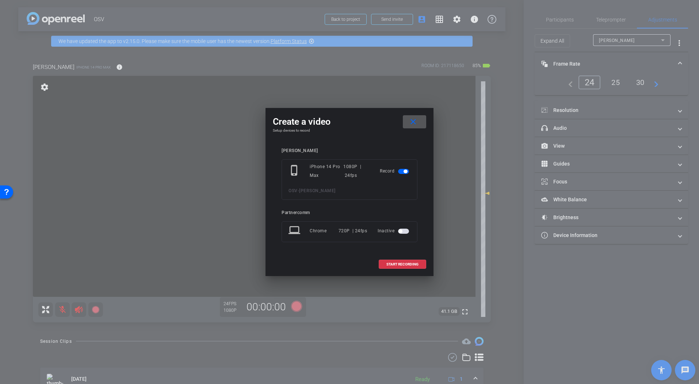
click at [410, 126] on mat-icon "close" at bounding box center [412, 122] width 9 height 9
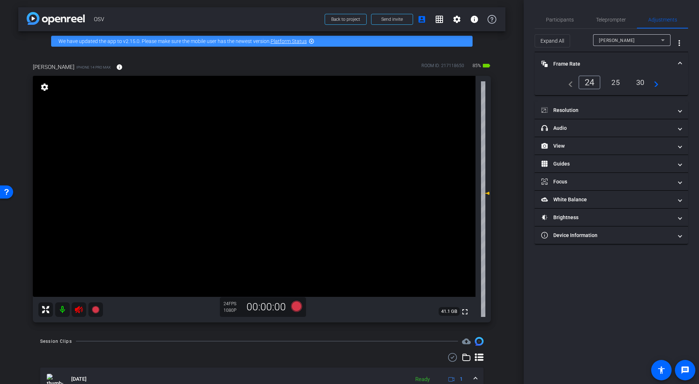
click at [78, 311] on icon at bounding box center [79, 309] width 8 height 7
click at [309, 340] on div "Session Clips cloud_upload" at bounding box center [261, 341] width 443 height 9
click at [296, 308] on icon at bounding box center [296, 306] width 11 height 11
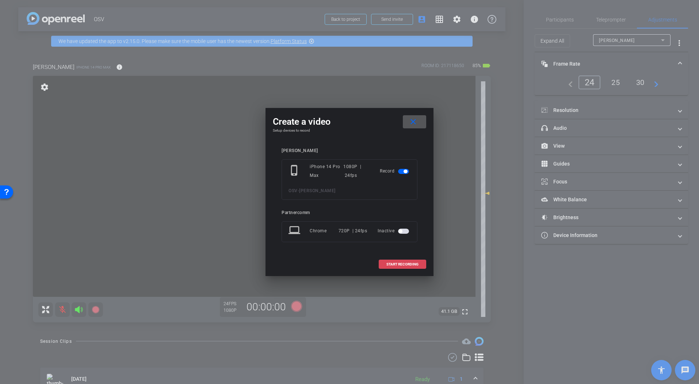
click at [412, 266] on span "START RECORDING" at bounding box center [402, 265] width 32 height 4
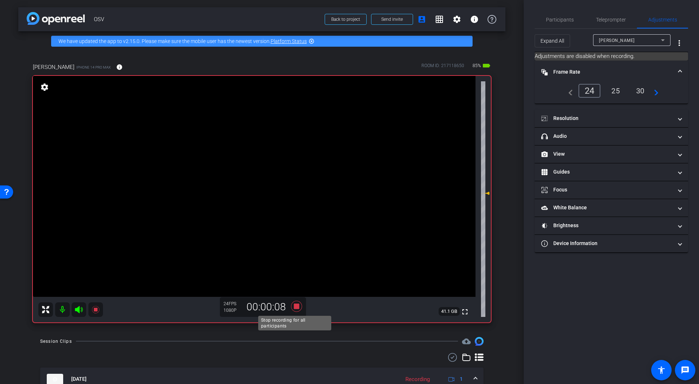
click at [295, 307] on icon at bounding box center [296, 306] width 11 height 11
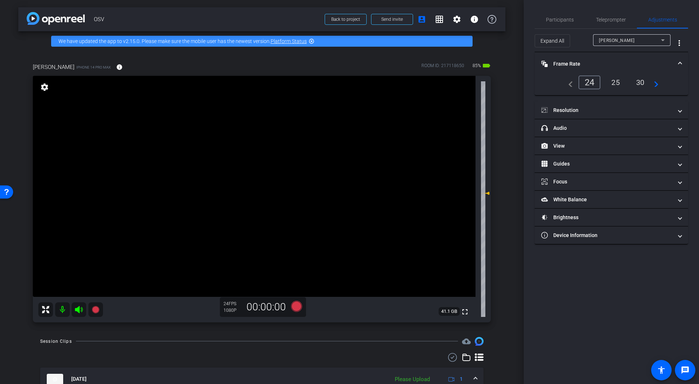
scroll to position [54, 0]
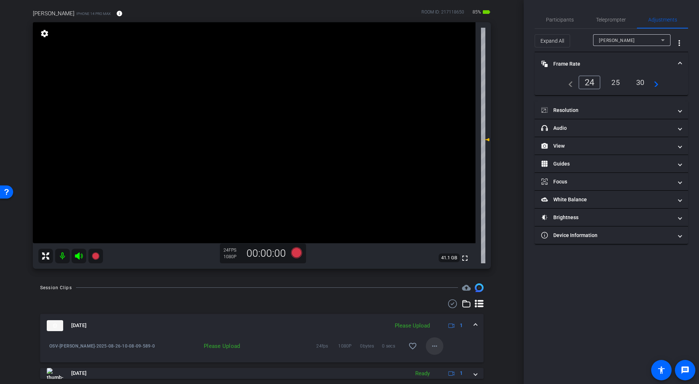
click at [437, 341] on span at bounding box center [435, 347] width 18 height 18
click at [446, 313] on span "Upload" at bounding box center [442, 313] width 29 height 9
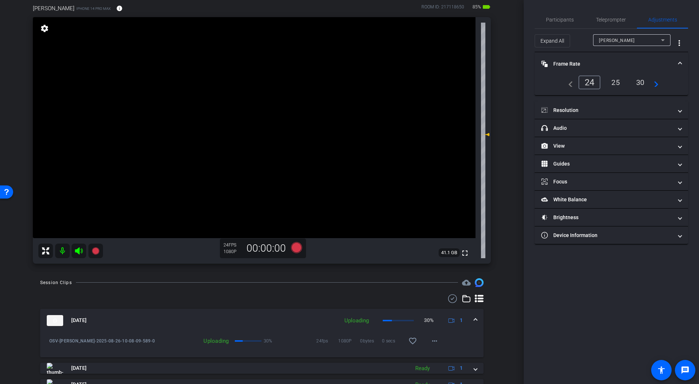
scroll to position [58, 0]
click at [432, 341] on mat-icon "more_horiz" at bounding box center [434, 341] width 9 height 9
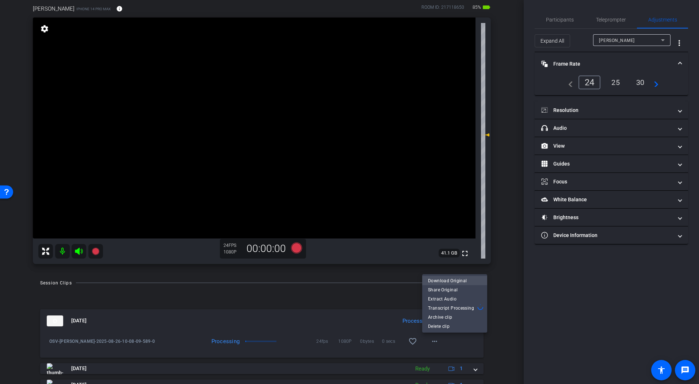
click at [457, 278] on span "Download Original" at bounding box center [454, 281] width 53 height 9
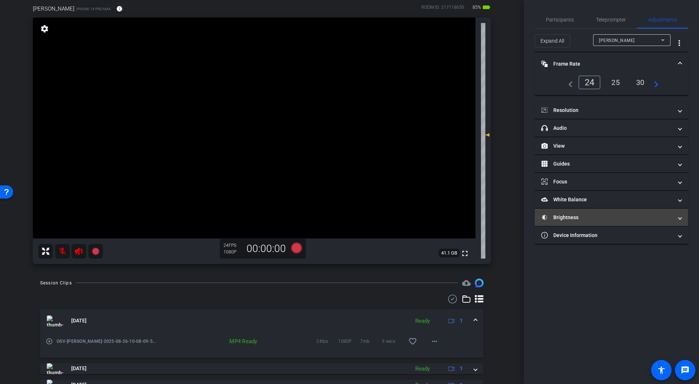
click at [575, 216] on mat-panel-title "Brightness" at bounding box center [606, 218] width 131 height 8
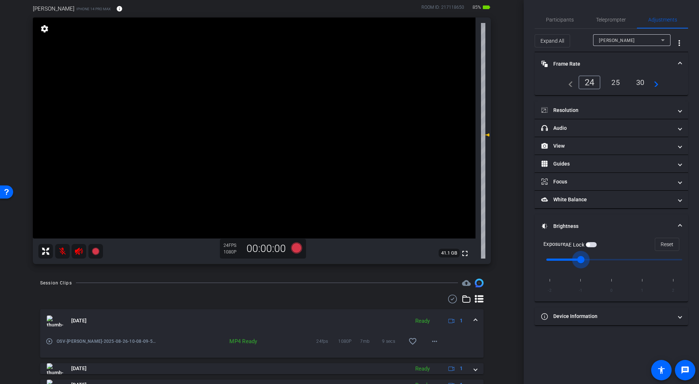
drag, startPoint x: 614, startPoint y: 262, endPoint x: 593, endPoint y: 263, distance: 20.8
click at [593, 263] on input "range" at bounding box center [613, 260] width 151 height 16
click at [592, 246] on span "button" at bounding box center [590, 244] width 11 height 5
click at [296, 249] on icon at bounding box center [296, 247] width 11 height 11
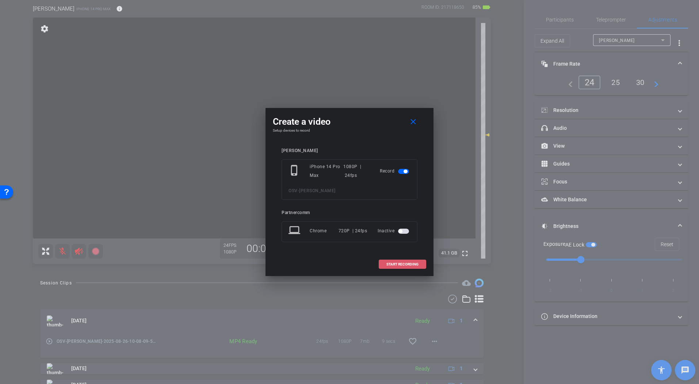
click at [407, 263] on span "START RECORDING" at bounding box center [402, 265] width 32 height 4
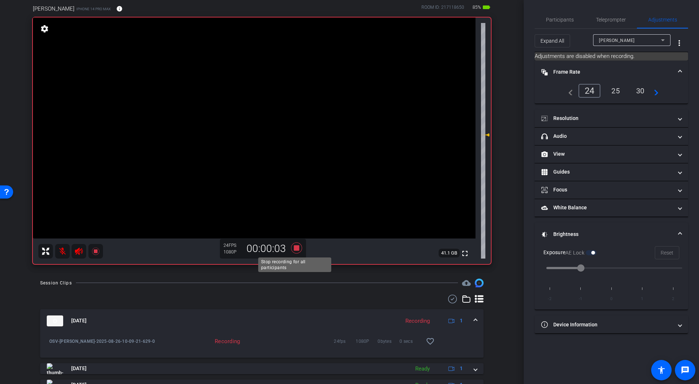
click at [295, 249] on icon at bounding box center [296, 247] width 11 height 11
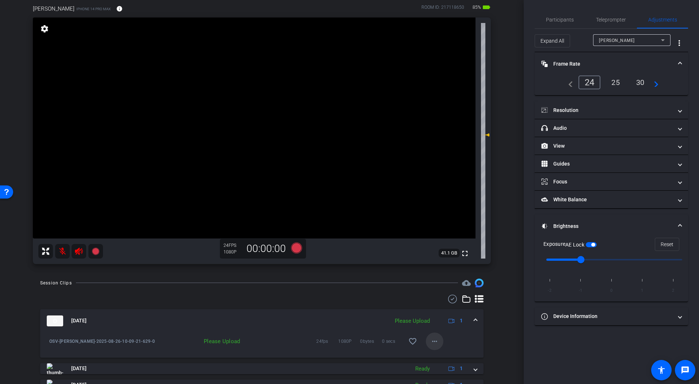
click at [431, 341] on mat-icon "more_horiz" at bounding box center [434, 341] width 9 height 9
click at [450, 341] on span "Upload" at bounding box center [442, 357] width 29 height 9
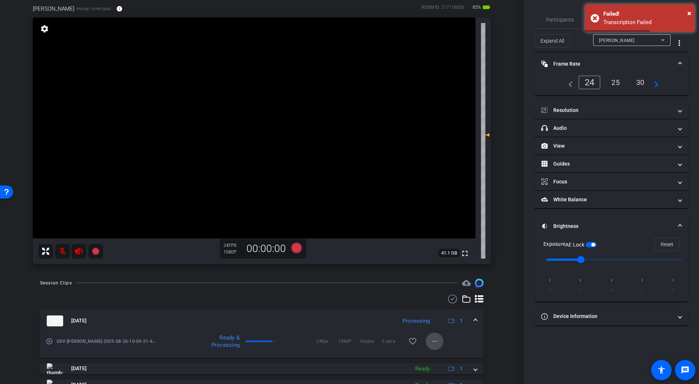
click at [433, 341] on mat-icon "more_horiz" at bounding box center [434, 341] width 9 height 9
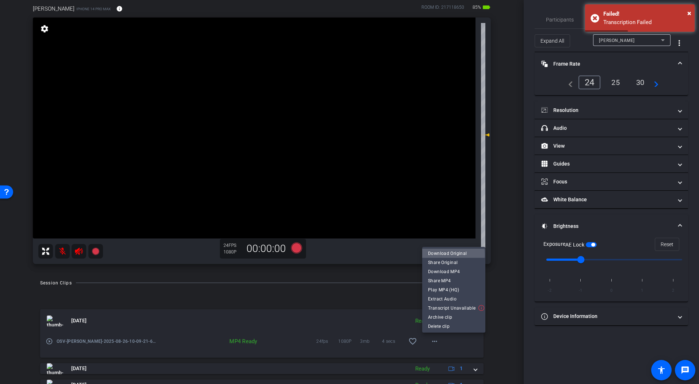
click at [444, 282] on div "Download Original Share Original Download MP4 Share MP4 Play MP4 (HQ) Extract A…" at bounding box center [453, 281] width 63 height 64
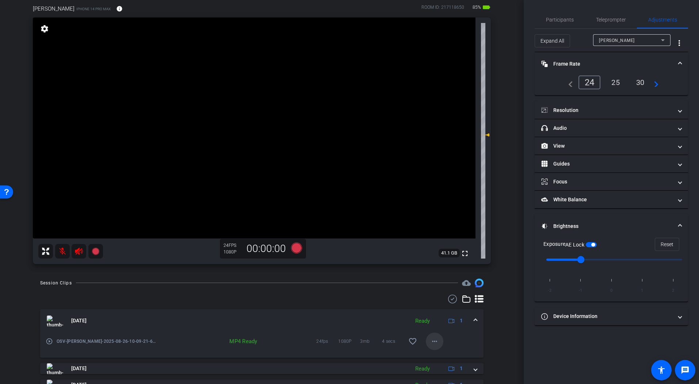
click at [430, 340] on mat-icon "more_horiz" at bounding box center [434, 341] width 9 height 9
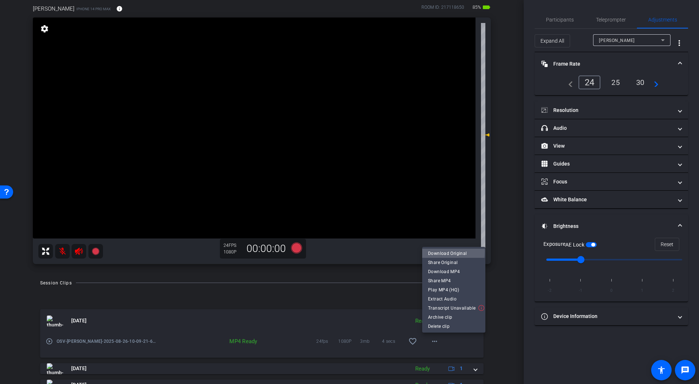
click at [443, 252] on span "Download Original" at bounding box center [453, 253] width 51 height 9
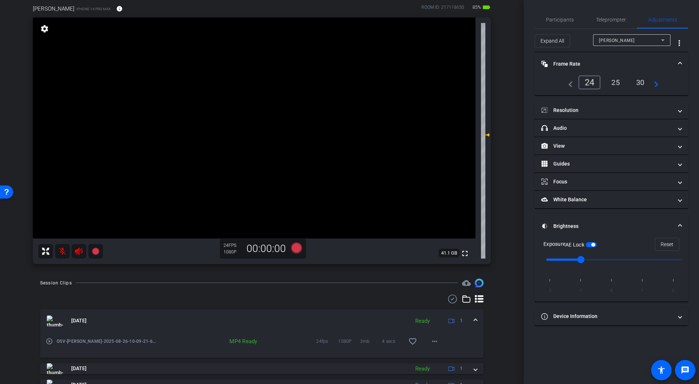
drag, startPoint x: 124, startPoint y: 292, endPoint x: 89, endPoint y: 273, distance: 40.0
click at [124, 292] on div "Session Clips cloud_upload [DATE] Ready 1 play_circle_outline OSV-[PERSON_NAME]…" at bounding box center [261, 364] width 487 height 171
click at [81, 252] on icon at bounding box center [79, 251] width 8 height 7
click at [62, 252] on mat-icon at bounding box center [62, 251] width 15 height 15
click at [65, 253] on mat-icon at bounding box center [62, 251] width 15 height 15
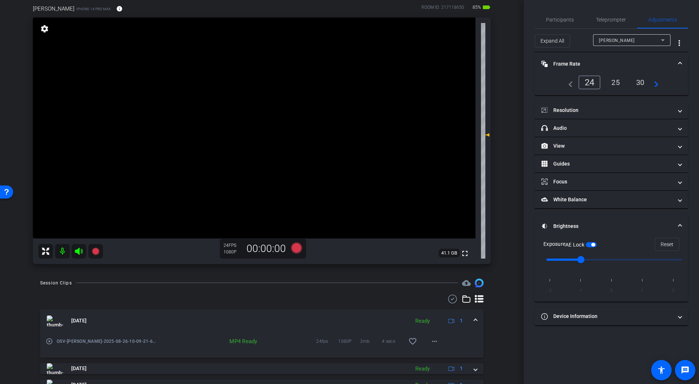
click at [66, 253] on mat-icon at bounding box center [62, 251] width 15 height 15
click at [64, 254] on mat-icon at bounding box center [62, 251] width 15 height 15
click at [579, 159] on mat-expansion-panel-header "Guides" at bounding box center [610, 164] width 153 height 18
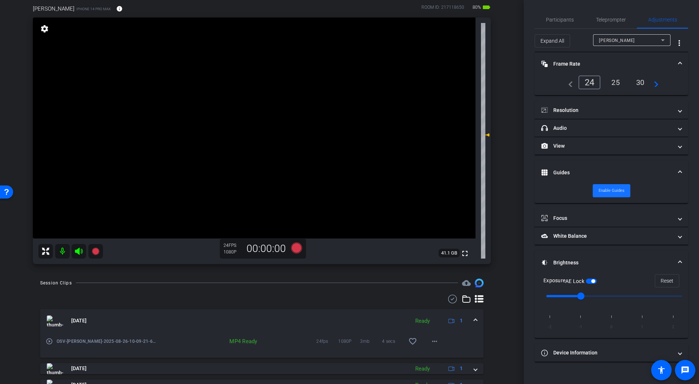
click at [603, 192] on span "Enable Guides" at bounding box center [611, 190] width 26 height 11
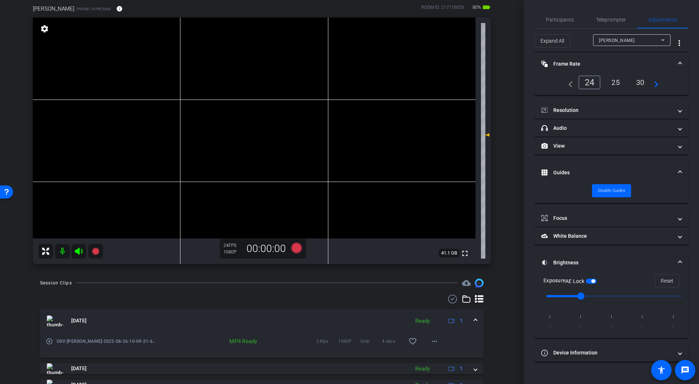
drag, startPoint x: 503, startPoint y: 329, endPoint x: 435, endPoint y: 292, distance: 76.8
click at [503, 329] on div "arrow_back OSV Back to project Send invite account_box grid_on settings info We…" at bounding box center [261, 192] width 523 height 384
click at [294, 249] on icon at bounding box center [296, 247] width 11 height 11
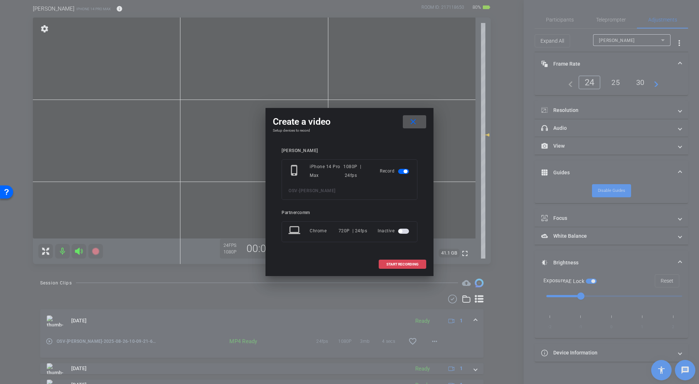
click at [413, 264] on span "START RECORDING" at bounding box center [402, 265] width 32 height 4
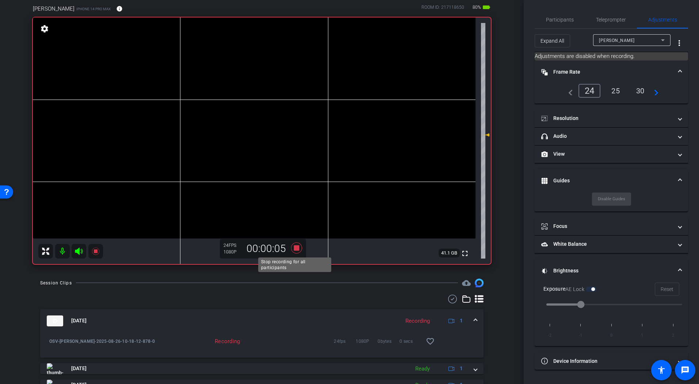
click at [296, 249] on icon at bounding box center [296, 247] width 11 height 11
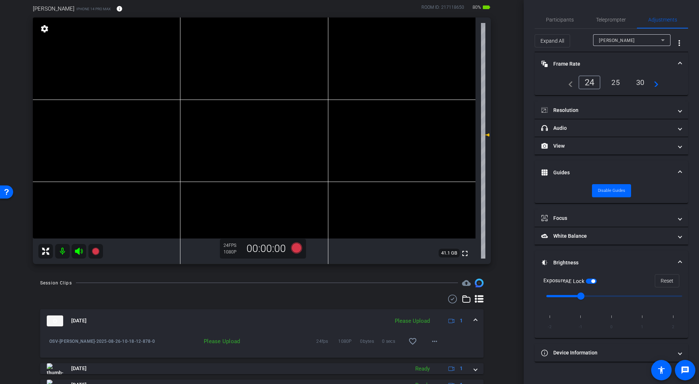
click at [498, 322] on div "Session Clips cloud_upload [DATE] Please Upload 1 OSV-[PERSON_NAME]-2025-08-26-…" at bounding box center [261, 372] width 487 height 187
click at [430, 341] on mat-icon "more_horiz" at bounding box center [434, 341] width 9 height 9
click at [481, 324] on div at bounding box center [349, 192] width 699 height 384
click at [434, 341] on mat-icon "more_horiz" at bounding box center [434, 341] width 9 height 9
click at [451, 341] on span "Upload" at bounding box center [442, 357] width 29 height 9
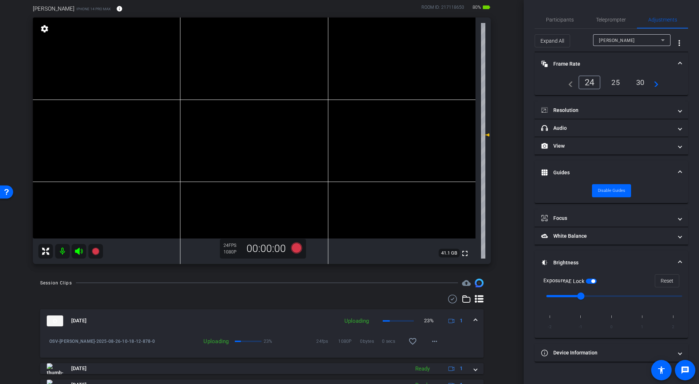
click at [491, 320] on div "Session Clips cloud_upload [DATE] Uploading 23% 1 OSV-[PERSON_NAME]-2025-08-26-…" at bounding box center [261, 372] width 487 height 187
click at [433, 341] on mat-icon "more_horiz" at bounding box center [434, 341] width 9 height 9
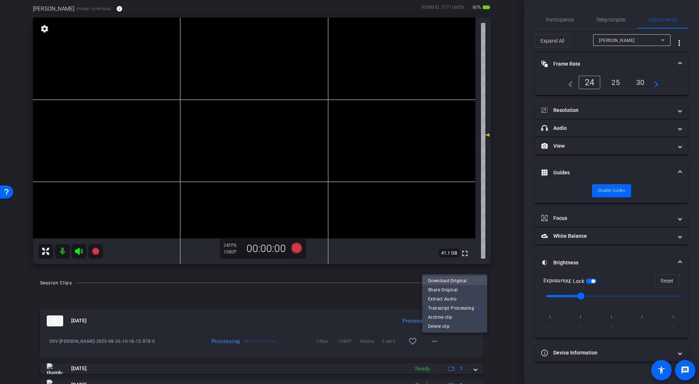
click at [455, 278] on span "Download Original" at bounding box center [454, 281] width 53 height 9
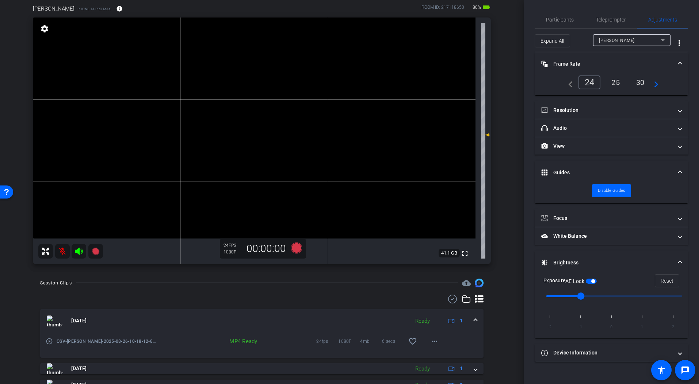
click at [473, 324] on mat-expansion-panel-header "[DATE] Ready 1" at bounding box center [261, 321] width 443 height 23
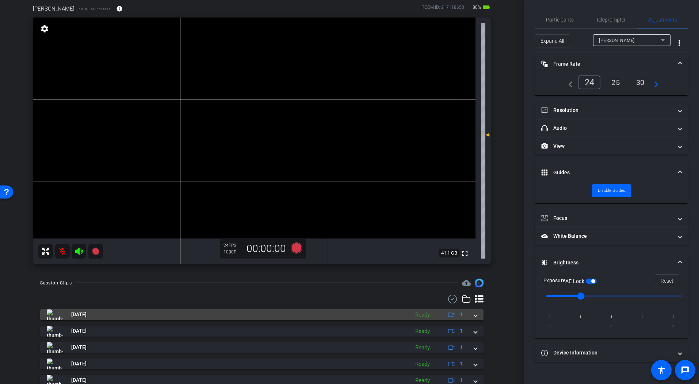
click at [474, 318] on span at bounding box center [475, 315] width 3 height 8
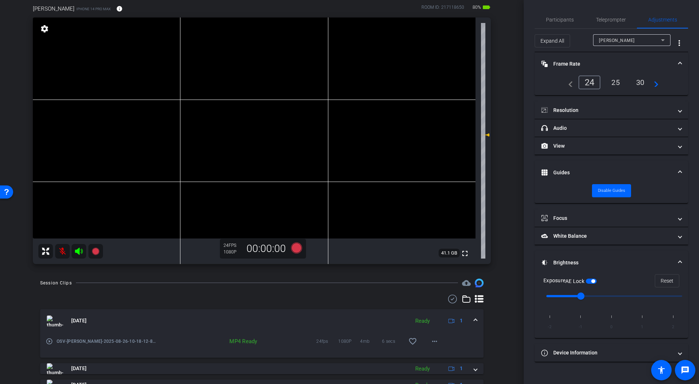
click at [491, 323] on div "Session Clips cloud_upload [DATE] Ready 1 play_circle_outline OSV-[PERSON_NAME]…" at bounding box center [261, 372] width 487 height 187
click at [477, 320] on mat-expansion-panel-header "[DATE] Ready 1" at bounding box center [261, 321] width 443 height 23
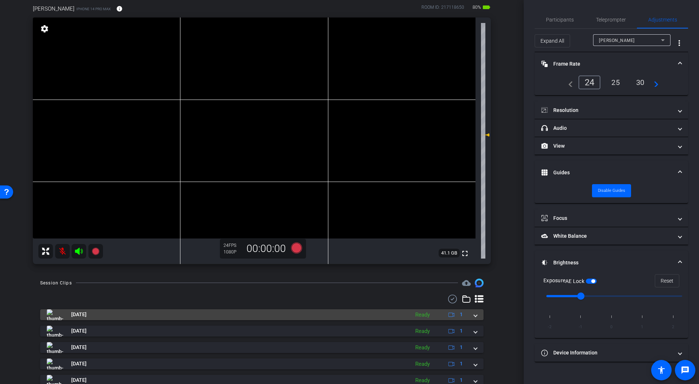
click at [475, 318] on mat-expansion-panel-header "[DATE] Ready 1" at bounding box center [261, 315] width 443 height 11
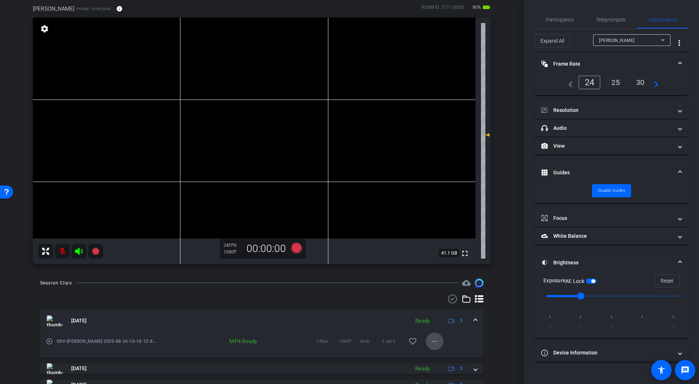
click at [430, 341] on mat-icon "more_horiz" at bounding box center [434, 341] width 9 height 9
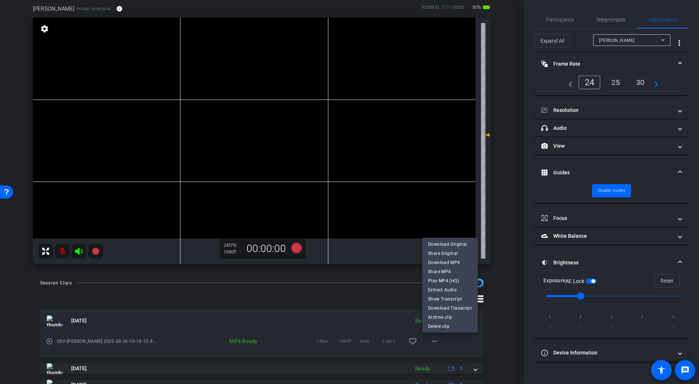
click at [488, 332] on div at bounding box center [349, 192] width 699 height 384
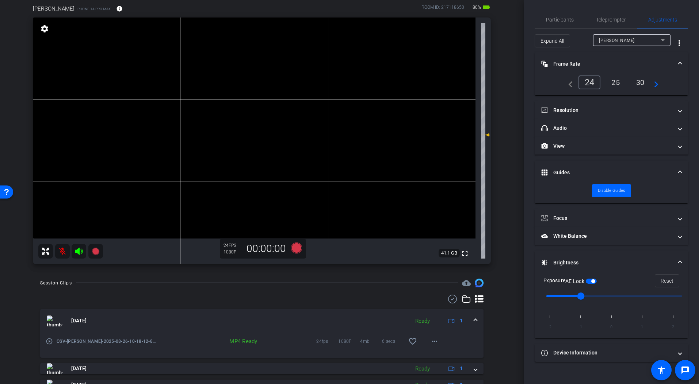
click at [508, 304] on div "arrow_back OSV Back to project Send invite account_box grid_on settings info We…" at bounding box center [261, 134] width 523 height 384
click at [584, 170] on mat-panel-title "Guides" at bounding box center [606, 173] width 131 height 8
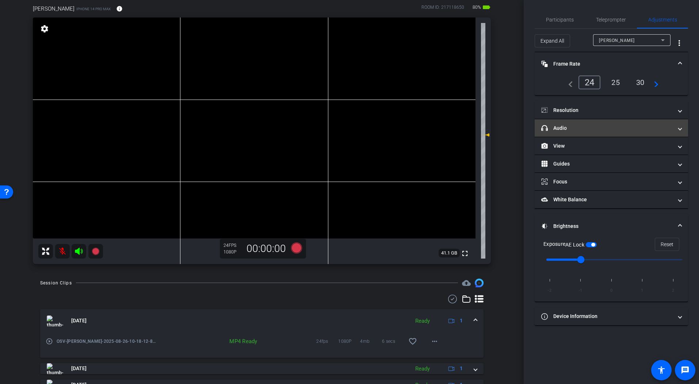
click at [582, 128] on mat-panel-title "headphone icon Audio" at bounding box center [606, 128] width 131 height 8
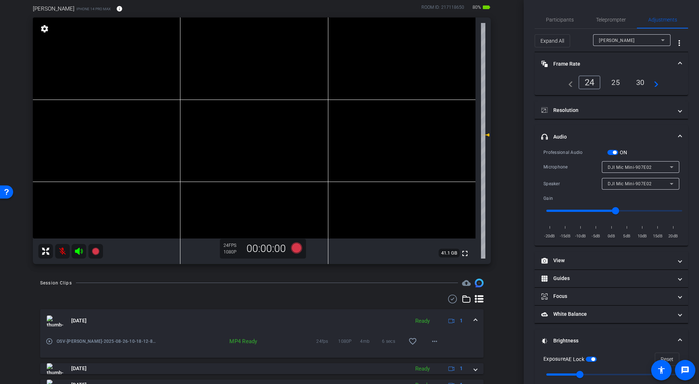
click at [570, 132] on mat-expansion-panel-header "headphone icon Audio" at bounding box center [610, 136] width 153 height 23
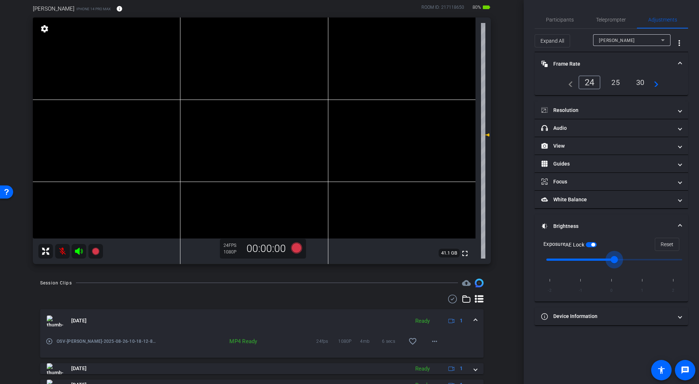
drag, startPoint x: 579, startPoint y: 260, endPoint x: 603, endPoint y: 262, distance: 23.4
click at [603, 262] on input "range" at bounding box center [613, 260] width 151 height 16
drag, startPoint x: 612, startPoint y: 262, endPoint x: 579, endPoint y: 264, distance: 32.5
type input "-1"
click at [579, 264] on input "range" at bounding box center [613, 260] width 151 height 16
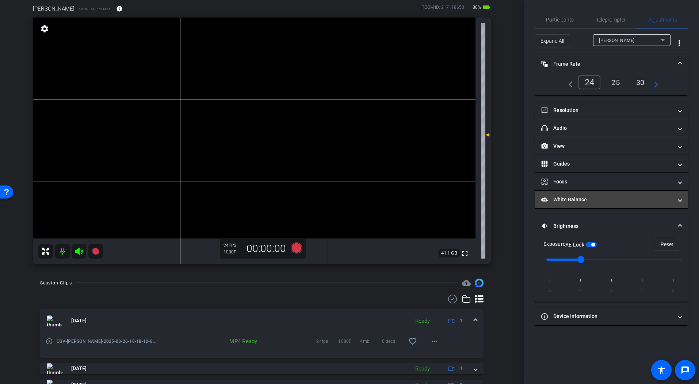
click at [608, 200] on mat-panel-title "White Balance White Balance" at bounding box center [606, 200] width 131 height 8
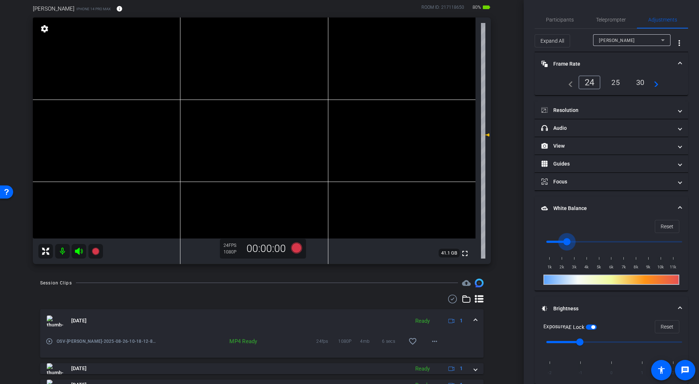
drag, startPoint x: 548, startPoint y: 244, endPoint x: 564, endPoint y: 246, distance: 15.8
click at [564, 246] on input "range" at bounding box center [613, 242] width 151 height 16
drag, startPoint x: 565, startPoint y: 245, endPoint x: 532, endPoint y: 246, distance: 33.2
type input "1000"
click at [538, 246] on input "range" at bounding box center [613, 242] width 151 height 16
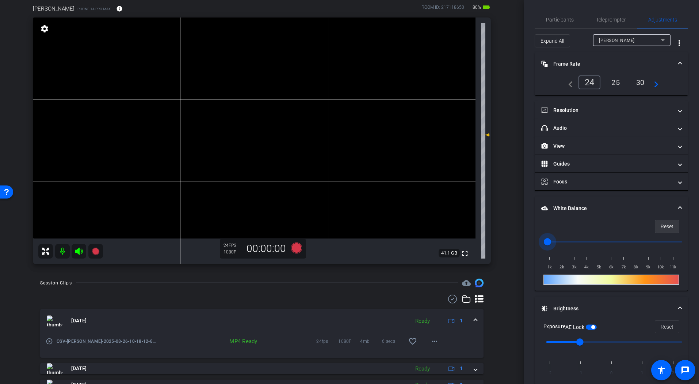
click at [667, 229] on span "Reset" at bounding box center [666, 227] width 13 height 14
click at [608, 20] on span "Teleprompter" at bounding box center [611, 19] width 30 height 5
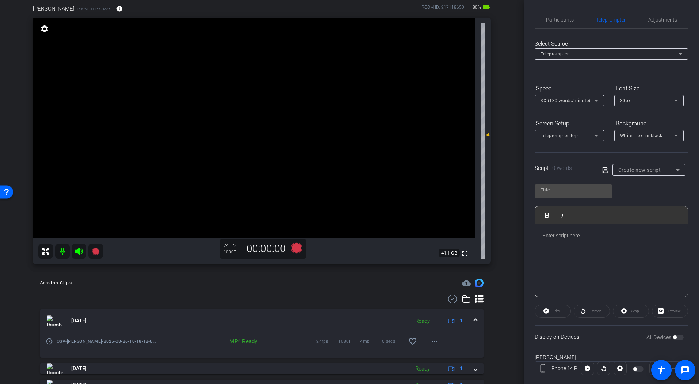
drag, startPoint x: 661, startPoint y: 185, endPoint x: 664, endPoint y: 174, distance: 11.7
click at [661, 185] on div "Play Play from this location Play Selected Play and display the selected text o…" at bounding box center [610, 238] width 153 height 119
click at [665, 170] on div "Create new script" at bounding box center [647, 170] width 58 height 9
click at [669, 170] on div at bounding box center [349, 192] width 699 height 384
click at [553, 19] on span "Participants" at bounding box center [560, 19] width 28 height 5
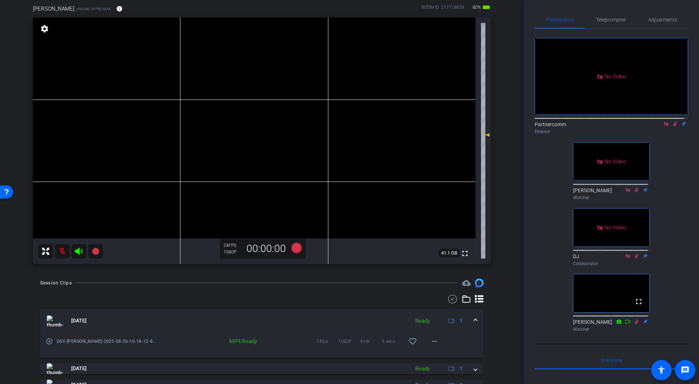
click at [672, 122] on icon at bounding box center [675, 124] width 6 height 5
click at [56, 256] on mat-icon at bounding box center [62, 251] width 15 height 15
click at [622, 20] on span "Teleprompter" at bounding box center [611, 19] width 30 height 5
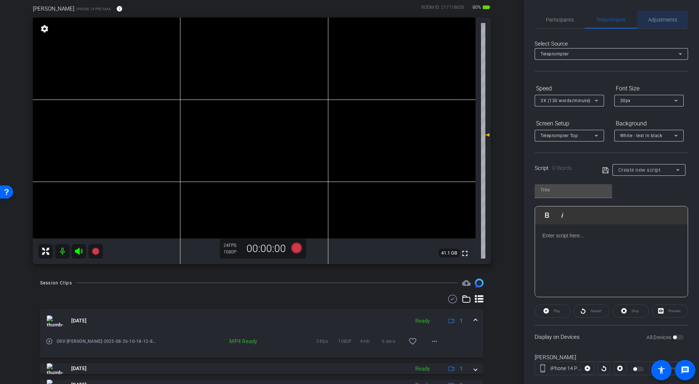
click at [651, 20] on span "Adjustments" at bounding box center [662, 19] width 29 height 5
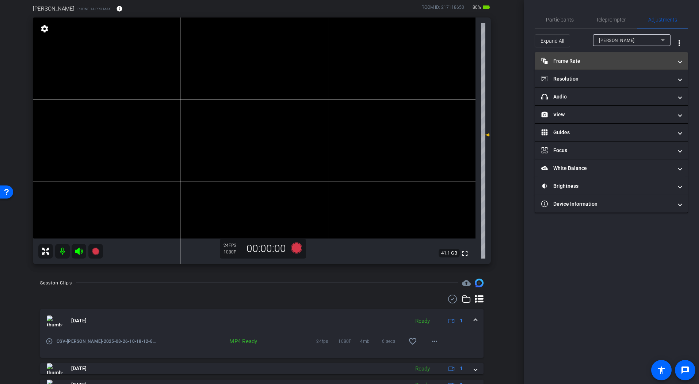
click at [600, 54] on mat-expansion-panel-header "Frame Rate Frame Rate" at bounding box center [610, 61] width 153 height 18
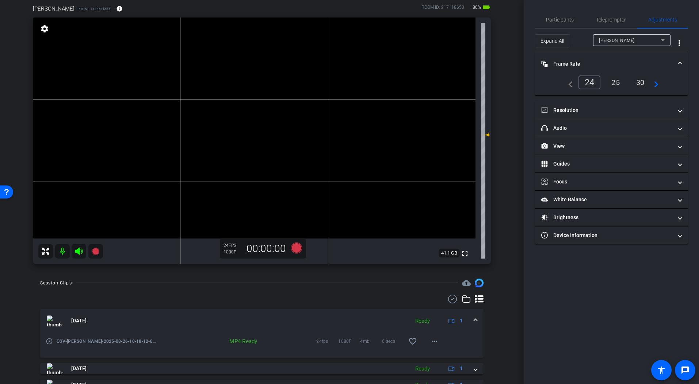
click at [600, 56] on mat-expansion-panel-header "Frame Rate Frame Rate" at bounding box center [610, 63] width 153 height 23
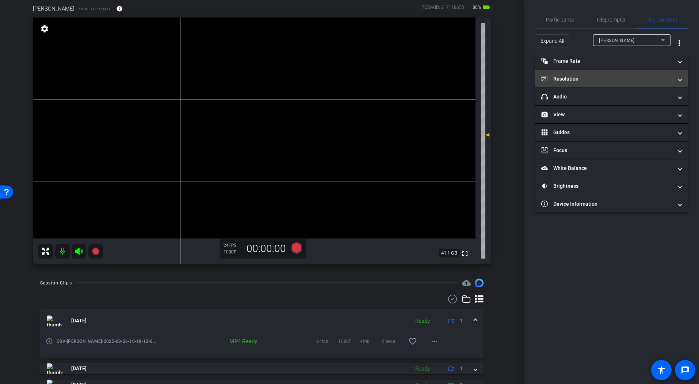
click at [588, 77] on mat-panel-title "Resolution" at bounding box center [606, 79] width 131 height 8
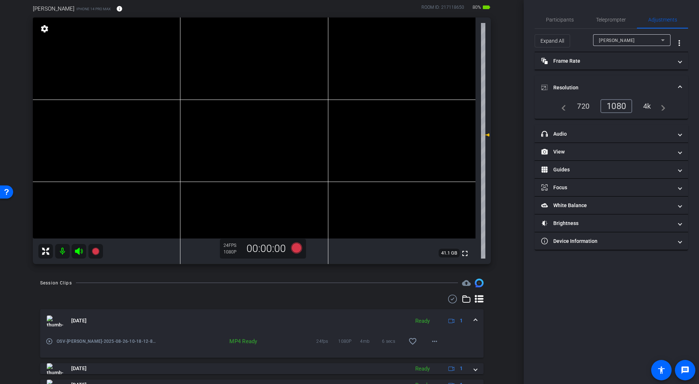
click at [645, 107] on div "4k" at bounding box center [646, 106] width 19 height 12
click at [586, 306] on div "Participants Teleprompter Adjustments Partnercomm Director [PERSON_NAME] Watche…" at bounding box center [610, 192] width 175 height 384
click at [578, 223] on mat-panel-title "Brightness" at bounding box center [606, 224] width 131 height 8
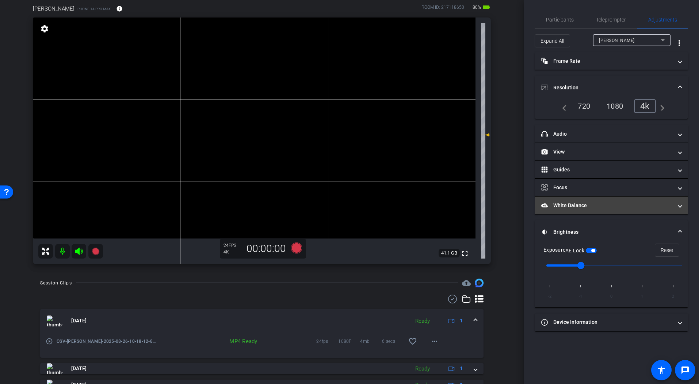
click at [581, 207] on mat-panel-title "White Balance White Balance" at bounding box center [606, 206] width 131 height 8
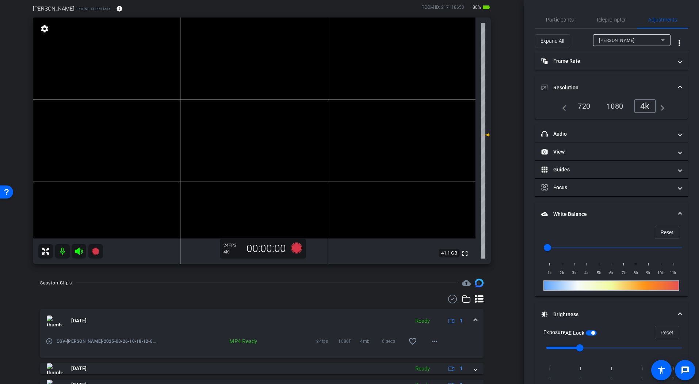
click at [581, 213] on mat-panel-title "White Balance White Balance" at bounding box center [606, 215] width 131 height 8
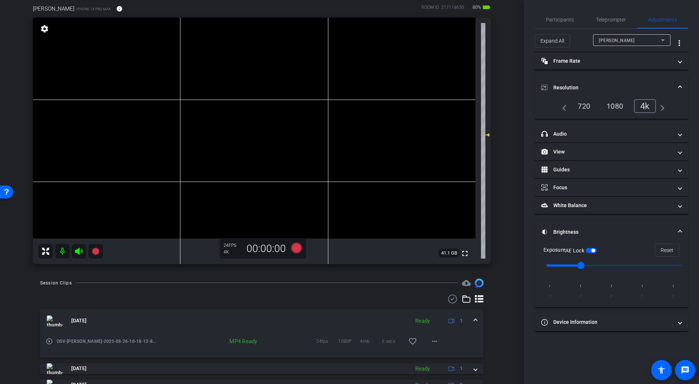
click at [585, 230] on mat-panel-title "Brightness" at bounding box center [606, 232] width 131 height 8
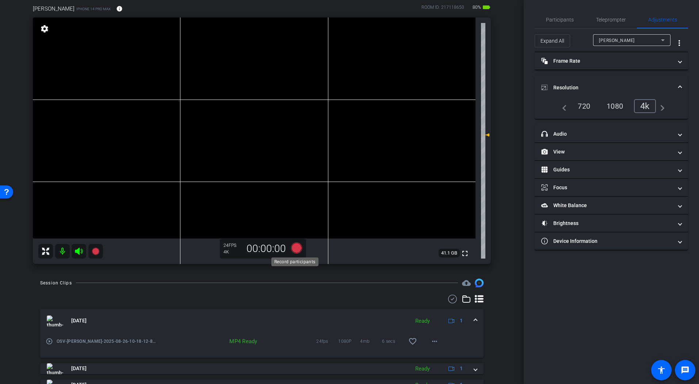
click at [297, 250] on icon at bounding box center [296, 247] width 11 height 11
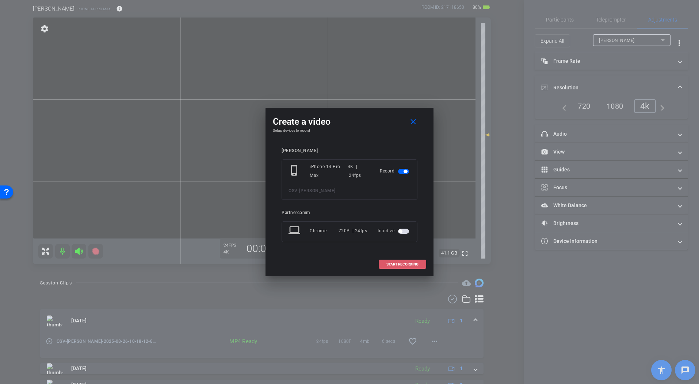
click at [398, 267] on span at bounding box center [402, 265] width 47 height 18
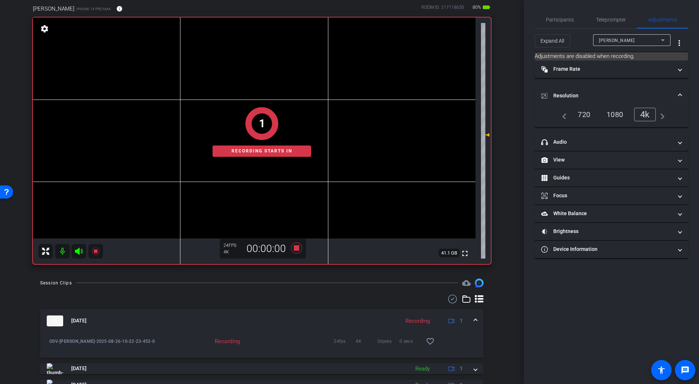
click at [305, 279] on div "Session Clips cloud_upload" at bounding box center [261, 283] width 443 height 9
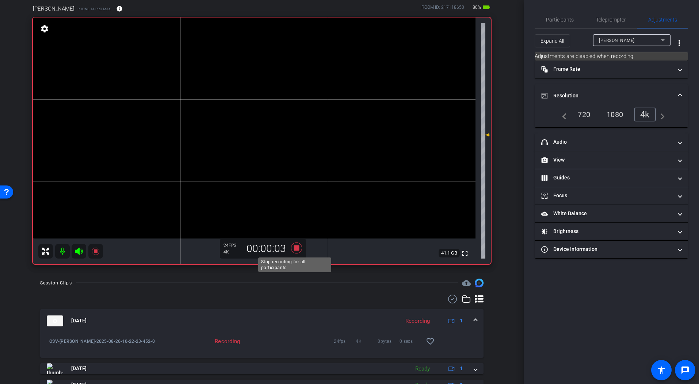
click at [295, 249] on icon at bounding box center [296, 247] width 11 height 11
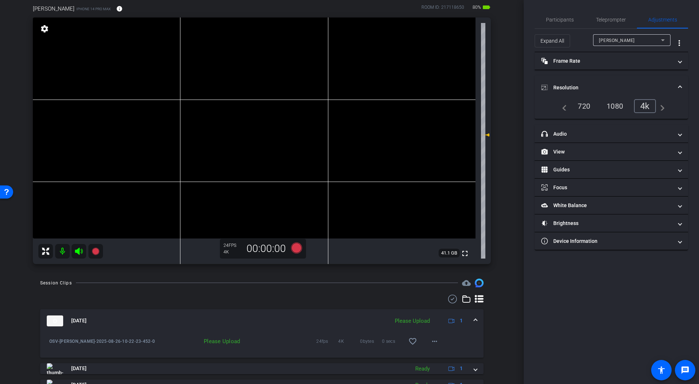
click at [505, 311] on div "arrow_back OSV Back to project Send invite account_box grid_on settings info We…" at bounding box center [261, 134] width 523 height 384
click at [431, 341] on mat-icon "more_horiz" at bounding box center [434, 341] width 9 height 9
click at [443, 341] on span "Upload" at bounding box center [442, 357] width 29 height 9
click at [503, 291] on div "arrow_back OSV Back to project Send invite account_box grid_on settings info We…" at bounding box center [261, 134] width 523 height 384
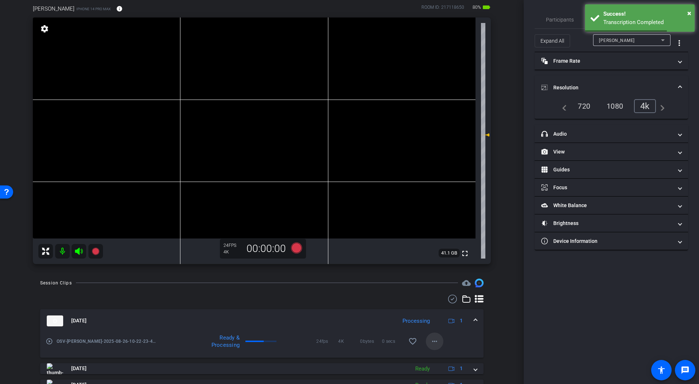
click at [432, 341] on mat-icon "more_horiz" at bounding box center [434, 341] width 9 height 9
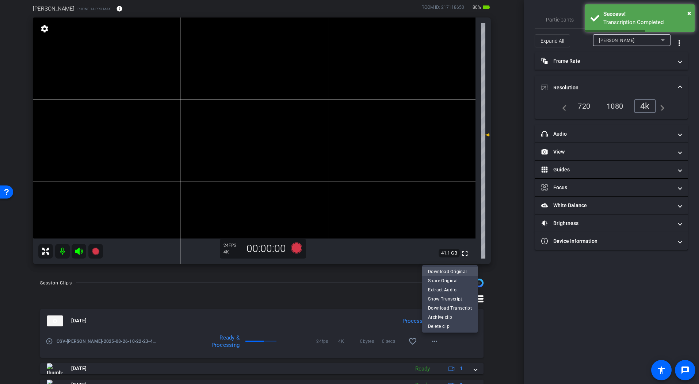
click at [439, 271] on span "Download Original" at bounding box center [450, 272] width 44 height 9
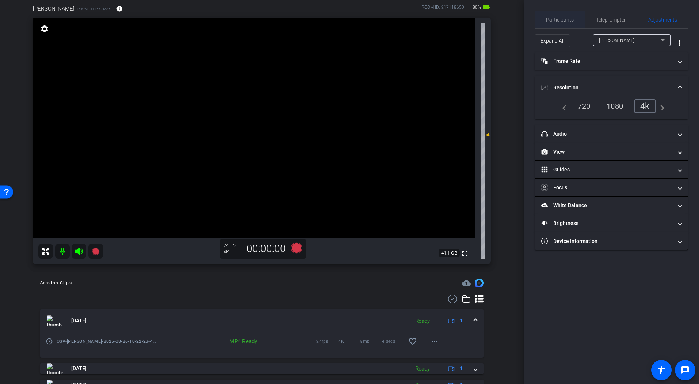
click at [563, 21] on span "Participants" at bounding box center [560, 19] width 28 height 5
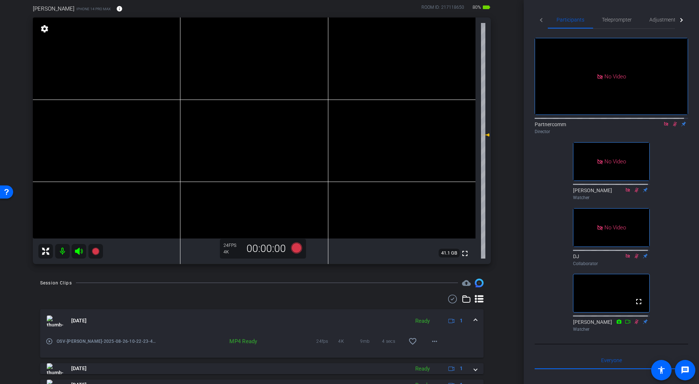
click at [672, 122] on icon at bounding box center [675, 124] width 6 height 5
click at [673, 122] on icon at bounding box center [675, 124] width 4 height 5
click at [294, 249] on icon at bounding box center [296, 247] width 11 height 11
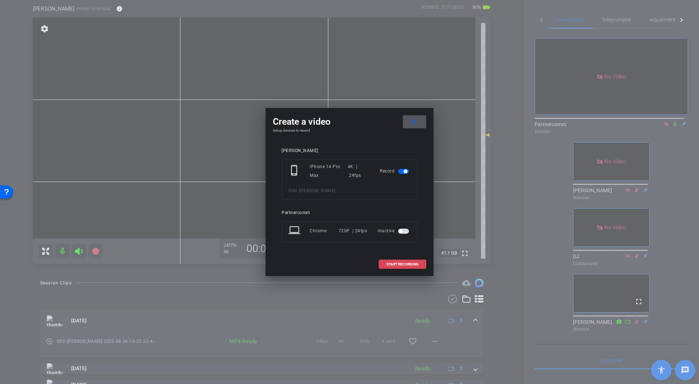
click at [413, 269] on span at bounding box center [402, 265] width 47 height 18
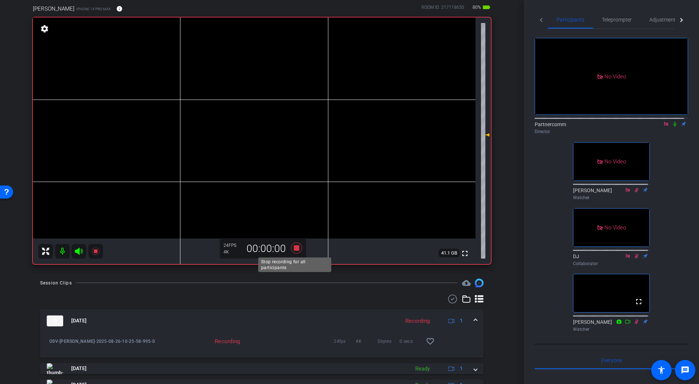
click at [295, 250] on icon at bounding box center [296, 247] width 11 height 11
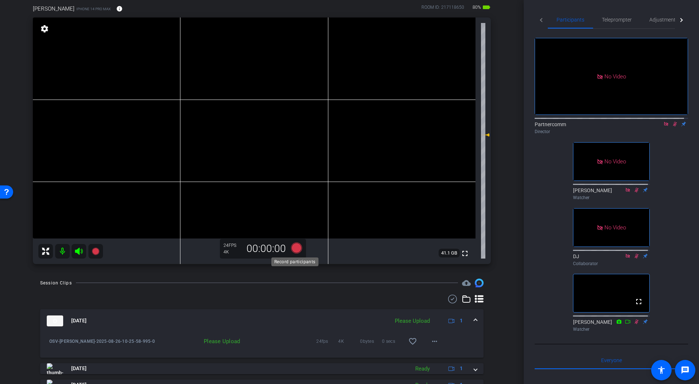
click at [296, 248] on icon at bounding box center [296, 247] width 11 height 11
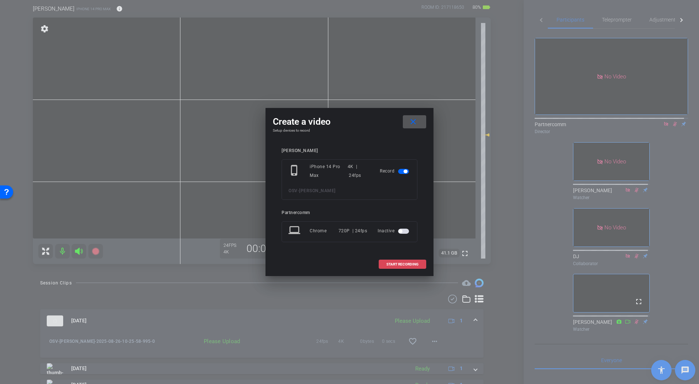
click at [399, 268] on span at bounding box center [402, 265] width 47 height 18
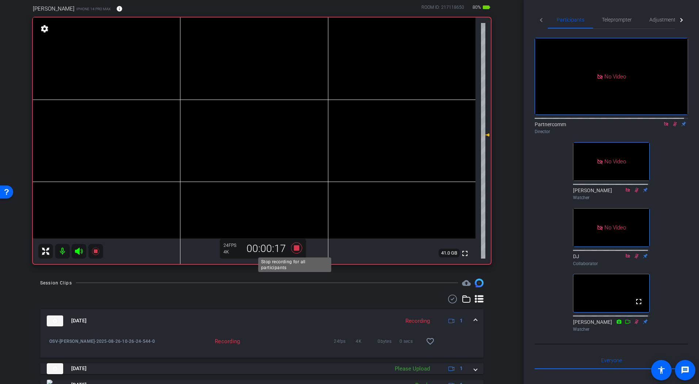
click at [296, 249] on icon at bounding box center [296, 247] width 11 height 11
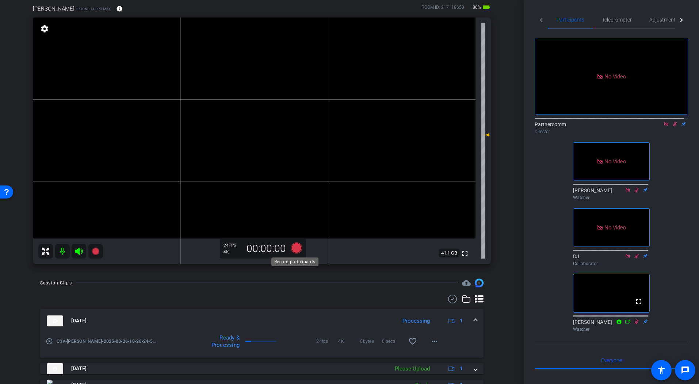
click at [295, 249] on icon at bounding box center [296, 247] width 11 height 11
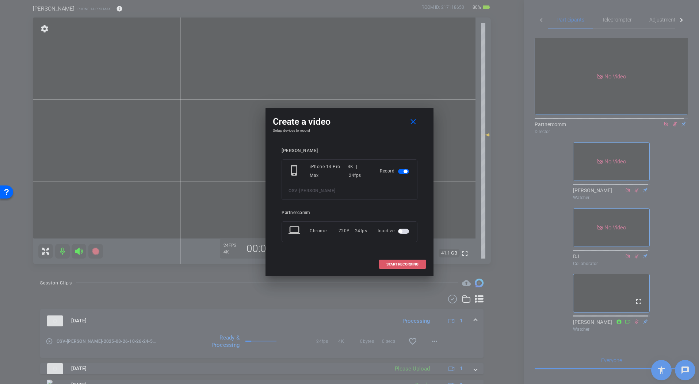
click at [413, 266] on span "START RECORDING" at bounding box center [402, 265] width 32 height 4
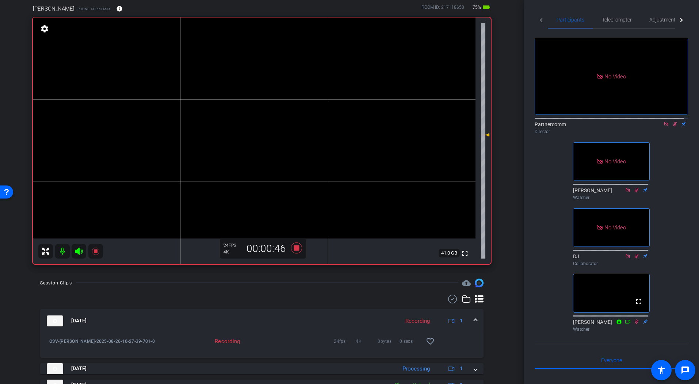
click at [336, 281] on div "Session Clips cloud_upload" at bounding box center [261, 283] width 443 height 9
click at [293, 250] on icon at bounding box center [296, 247] width 11 height 11
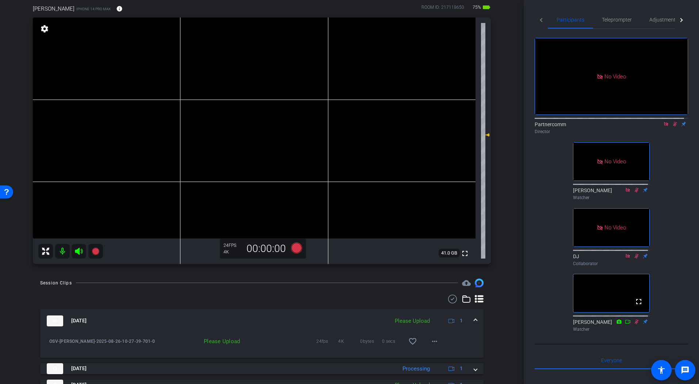
click at [78, 250] on icon at bounding box center [79, 251] width 8 height 7
click at [64, 252] on mat-icon at bounding box center [62, 251] width 15 height 15
click at [78, 252] on icon at bounding box center [79, 251] width 8 height 7
click at [62, 254] on mat-icon at bounding box center [62, 251] width 15 height 15
click at [293, 245] on icon at bounding box center [296, 247] width 11 height 11
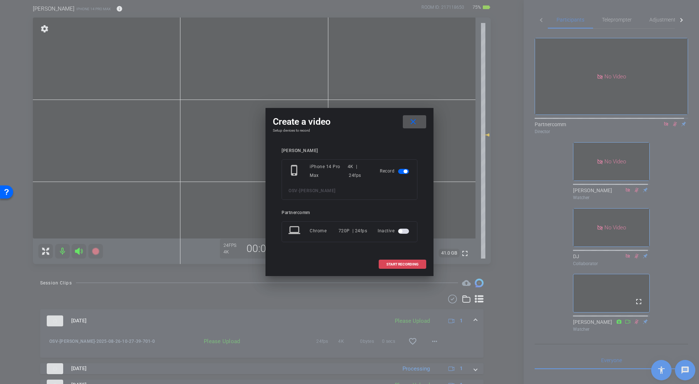
click at [402, 263] on span "START RECORDING" at bounding box center [402, 265] width 32 height 4
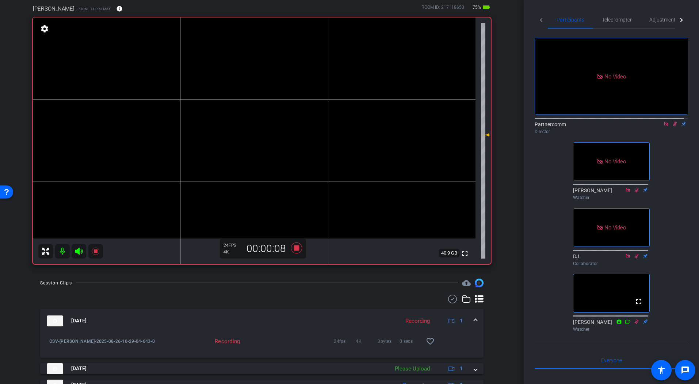
scroll to position [105, 0]
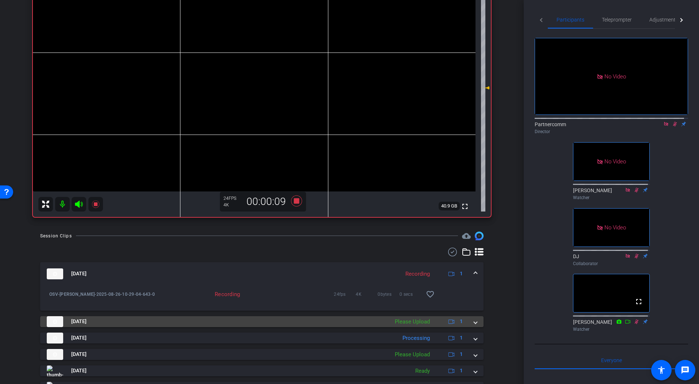
click at [473, 322] on mat-expansion-panel-header "[DATE] Please Upload 1" at bounding box center [261, 321] width 443 height 11
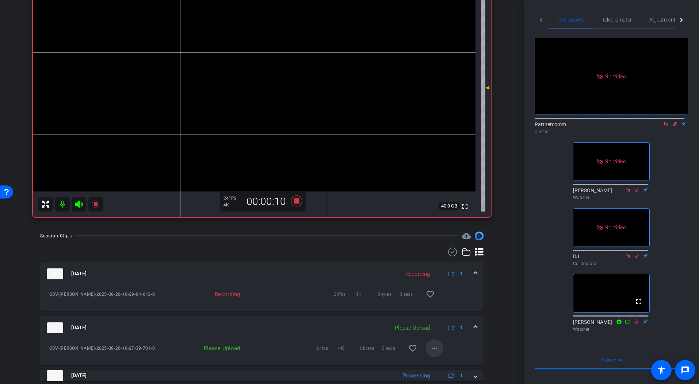
click at [431, 341] on mat-icon "more_horiz" at bounding box center [434, 348] width 9 height 9
click at [457, 317] on span "Upload" at bounding box center [442, 315] width 29 height 9
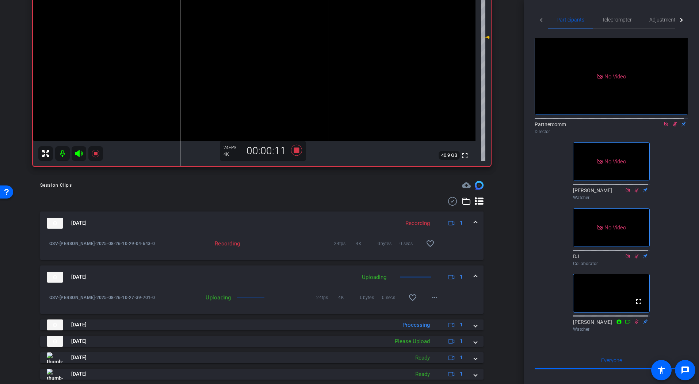
scroll to position [167, 0]
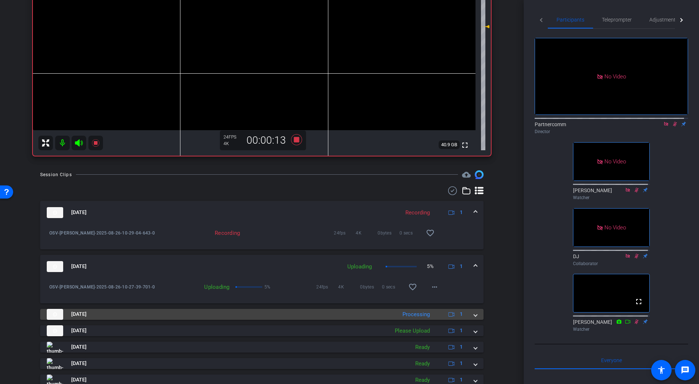
click at [474, 317] on span at bounding box center [475, 315] width 3 height 8
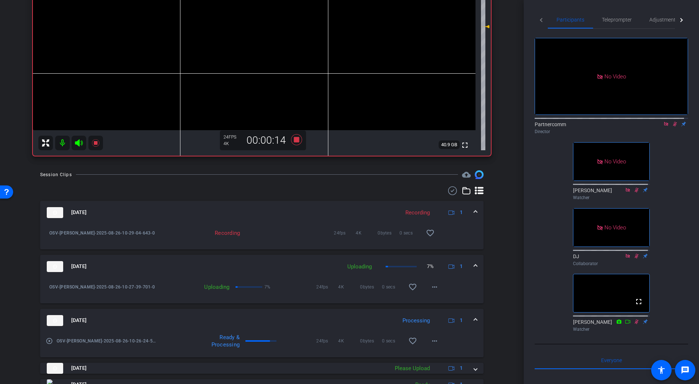
click at [474, 319] on span at bounding box center [475, 321] width 3 height 8
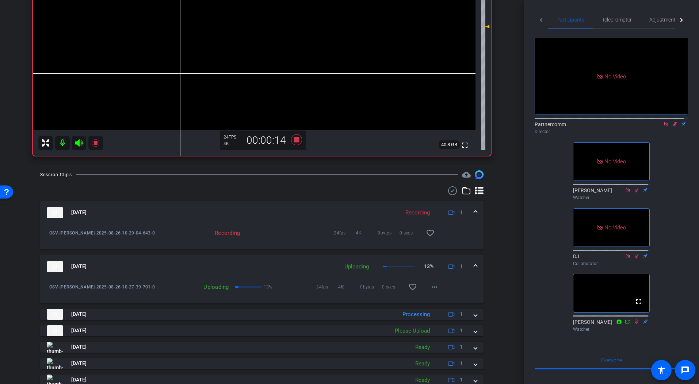
click at [502, 281] on div "arrow_back OSV Back to project Send invite account_box grid_on settings info We…" at bounding box center [261, 192] width 523 height 384
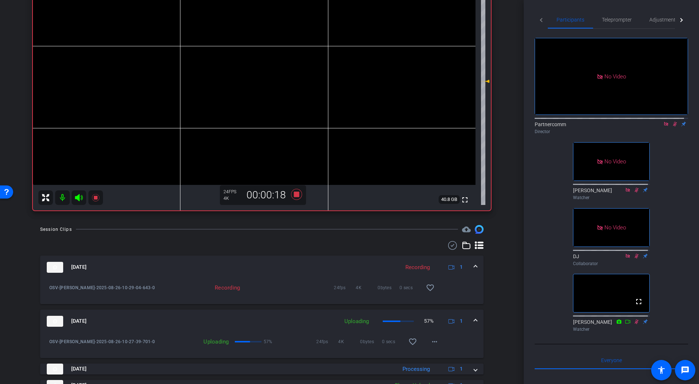
scroll to position [114, 0]
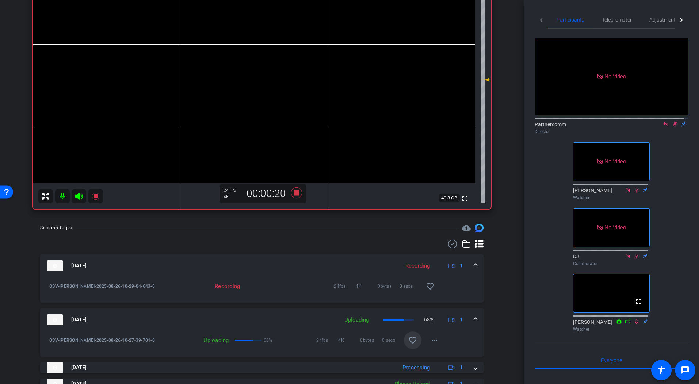
click at [411, 341] on mat-icon "favorite_border" at bounding box center [412, 340] width 9 height 9
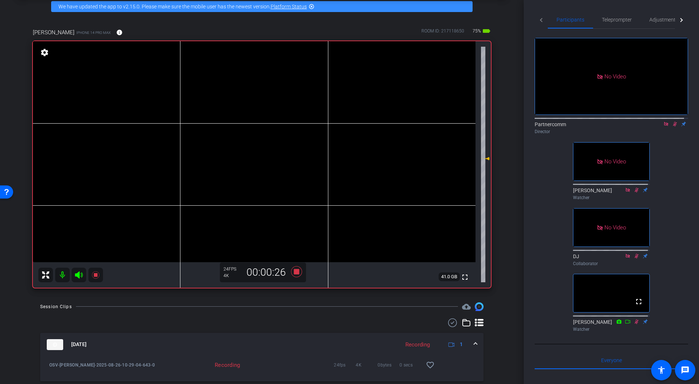
scroll to position [29, 0]
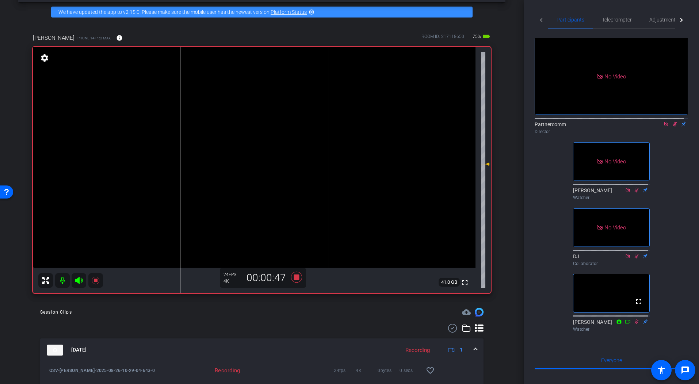
click at [293, 280] on icon at bounding box center [296, 277] width 11 height 11
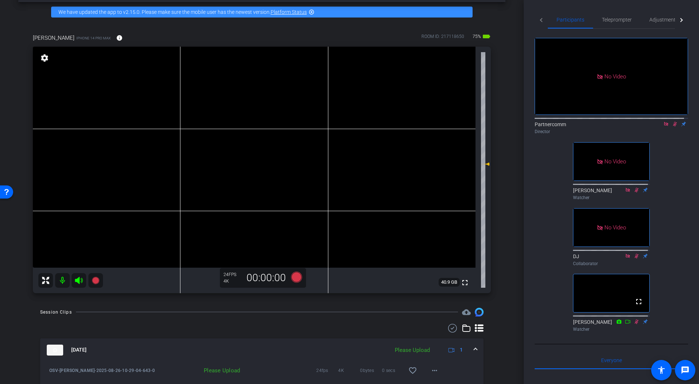
scroll to position [63, 0]
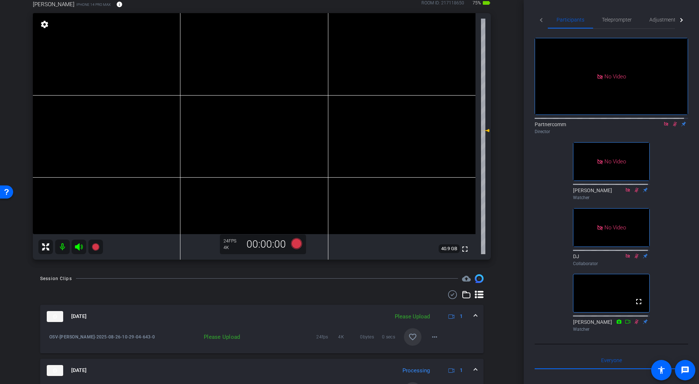
click at [408, 338] on mat-icon "favorite_border" at bounding box center [412, 337] width 9 height 9
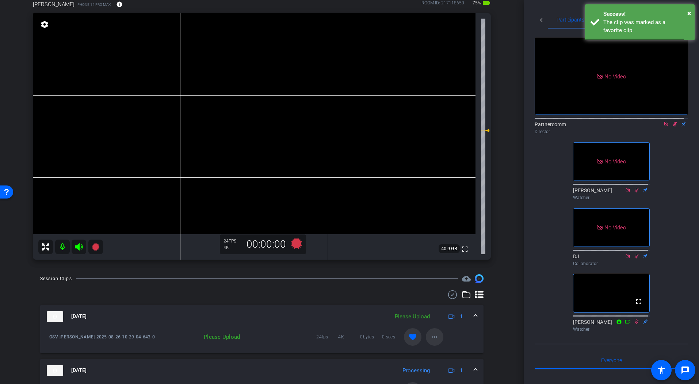
click at [430, 336] on mat-icon "more_horiz" at bounding box center [434, 337] width 9 height 9
click at [441, 341] on span "Upload" at bounding box center [442, 352] width 29 height 9
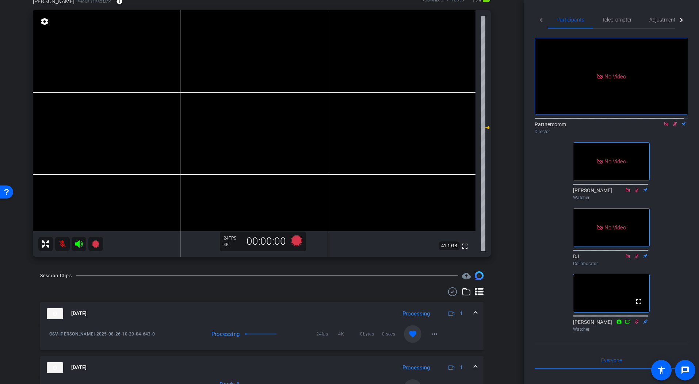
click at [59, 244] on mat-icon at bounding box center [62, 244] width 15 height 15
click at [294, 242] on icon at bounding box center [296, 240] width 11 height 11
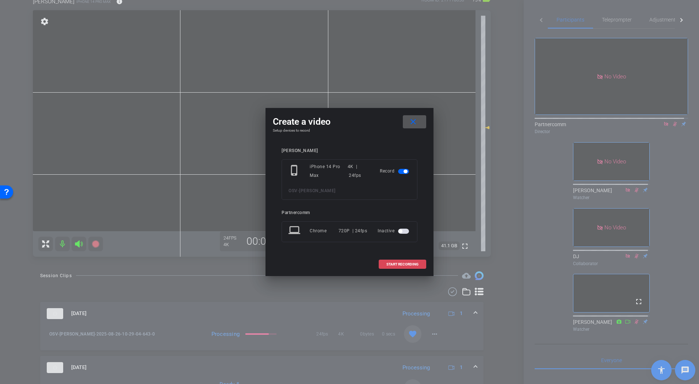
click at [404, 263] on span "START RECORDING" at bounding box center [402, 265] width 32 height 4
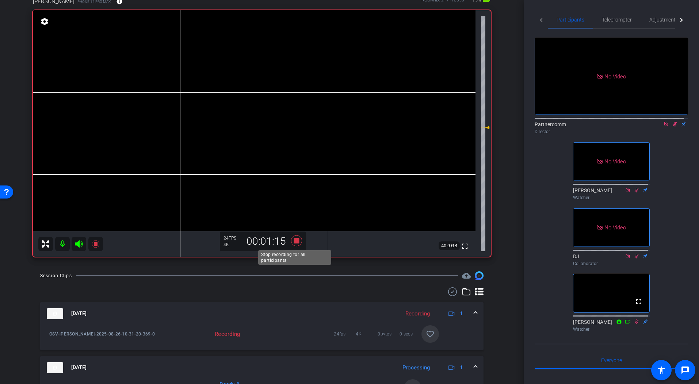
click at [295, 244] on icon at bounding box center [297, 240] width 18 height 13
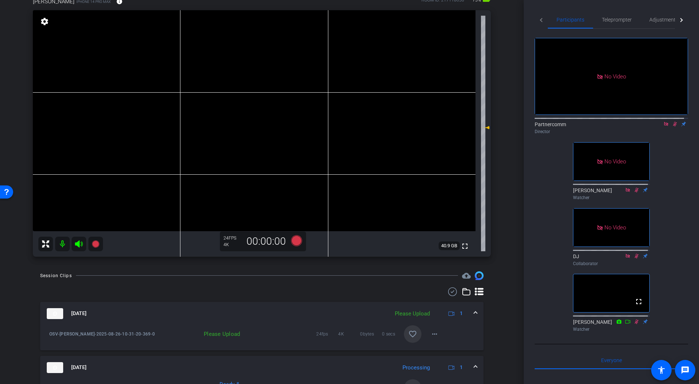
click at [406, 339] on span at bounding box center [413, 335] width 18 height 18
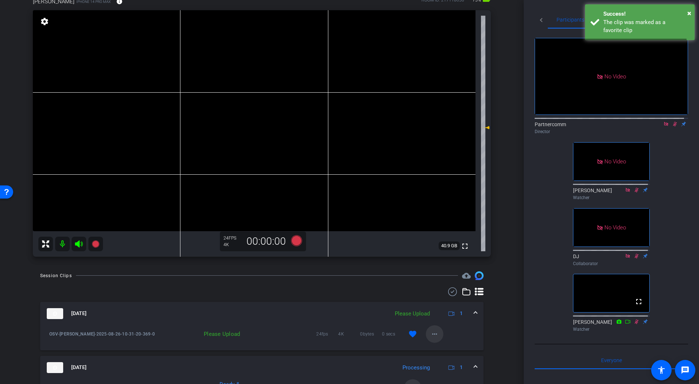
click at [430, 335] on mat-icon "more_horiz" at bounding box center [434, 334] width 9 height 9
click at [442, 341] on span "Upload" at bounding box center [442, 349] width 29 height 9
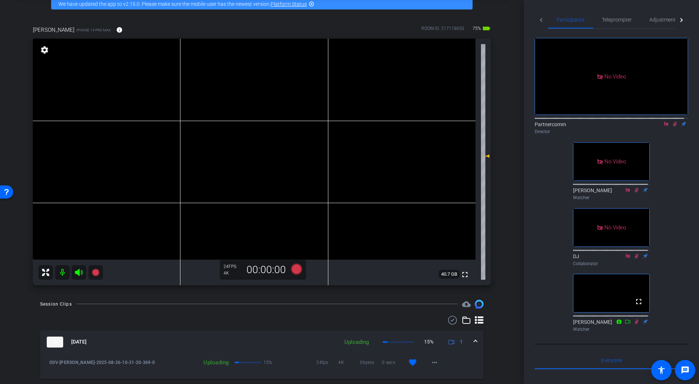
scroll to position [31, 0]
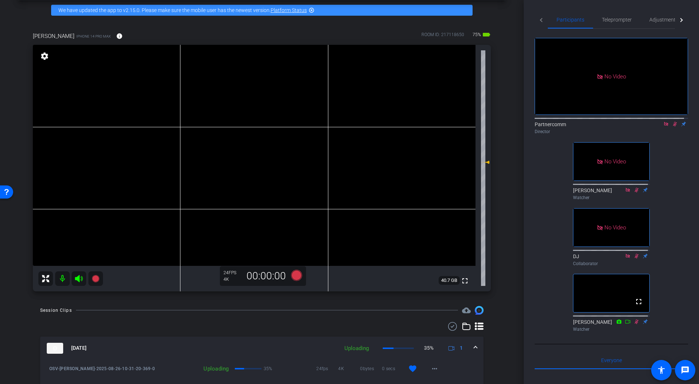
click at [292, 276] on icon at bounding box center [296, 275] width 11 height 11
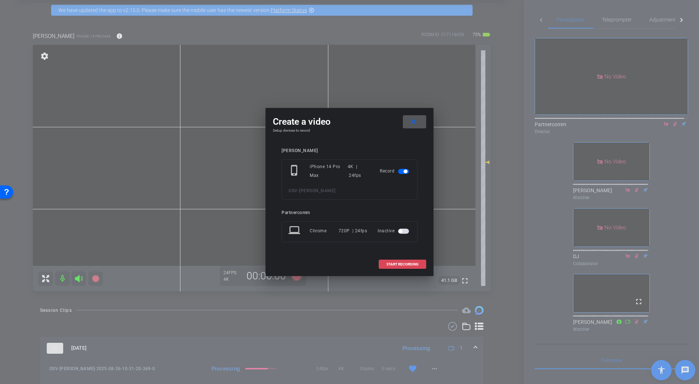
click at [391, 264] on span "START RECORDING" at bounding box center [402, 265] width 32 height 4
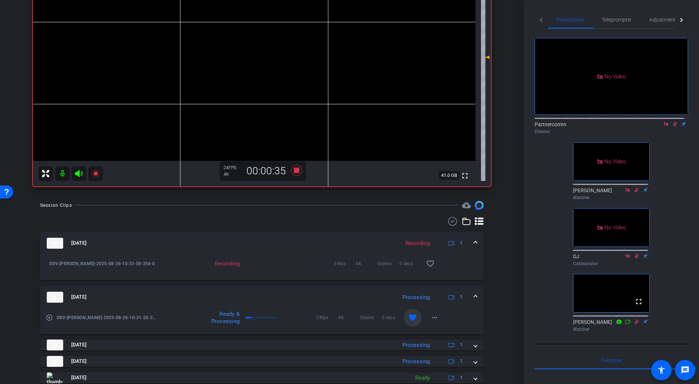
scroll to position [150, 0]
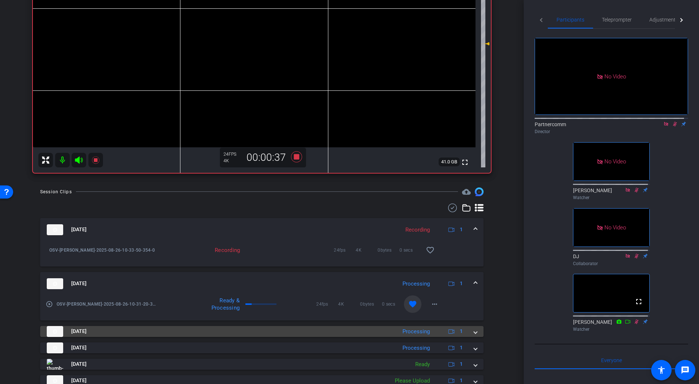
click at [474, 332] on span at bounding box center [475, 332] width 3 height 8
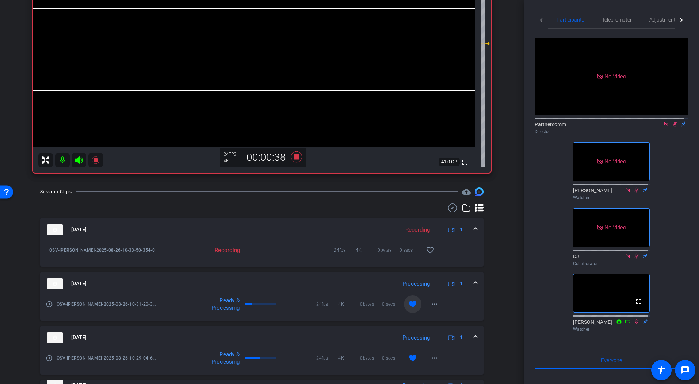
click at [471, 332] on mat-expansion-panel-header "[DATE] Processing 1" at bounding box center [261, 337] width 443 height 23
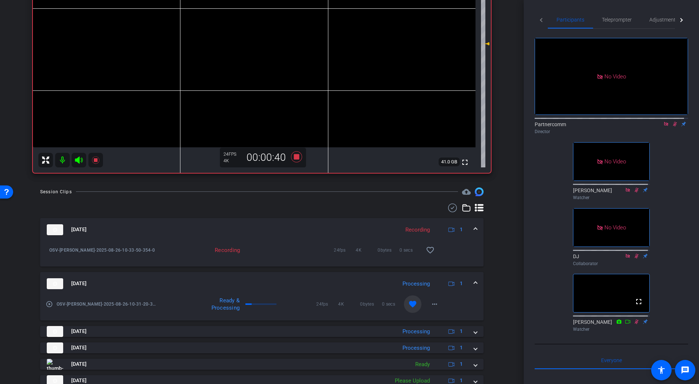
click at [473, 284] on mat-expansion-panel-header "[DATE] Processing 1" at bounding box center [261, 283] width 443 height 23
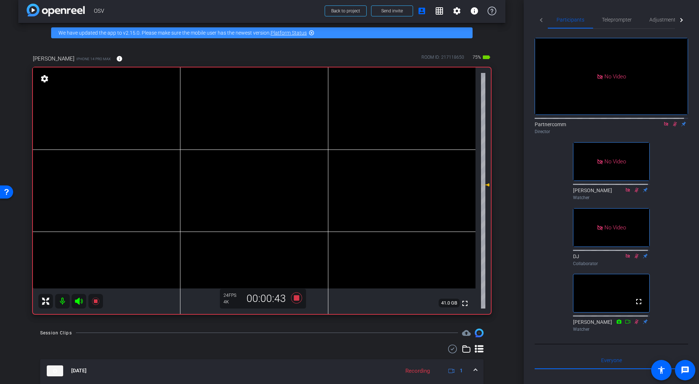
scroll to position [14, 0]
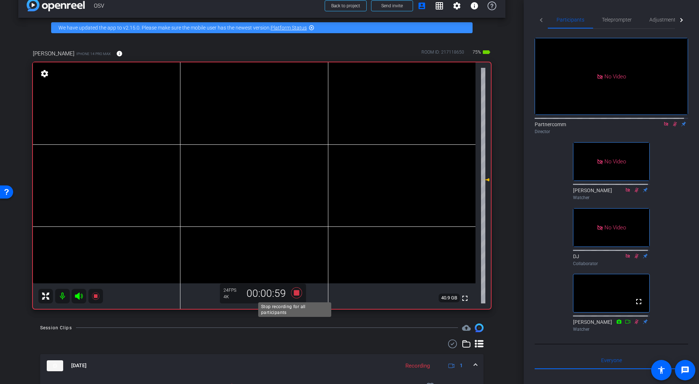
click at [296, 295] on icon at bounding box center [296, 292] width 11 height 11
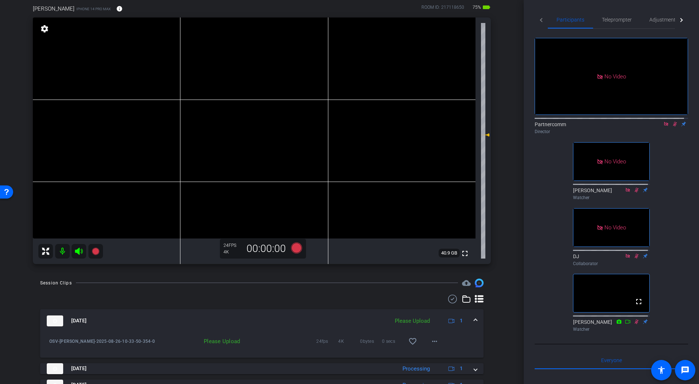
scroll to position [56, 0]
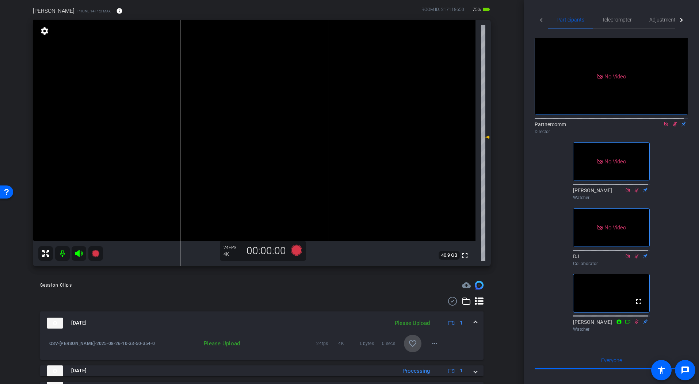
click at [408, 341] on mat-icon "favorite_border" at bounding box center [412, 343] width 9 height 9
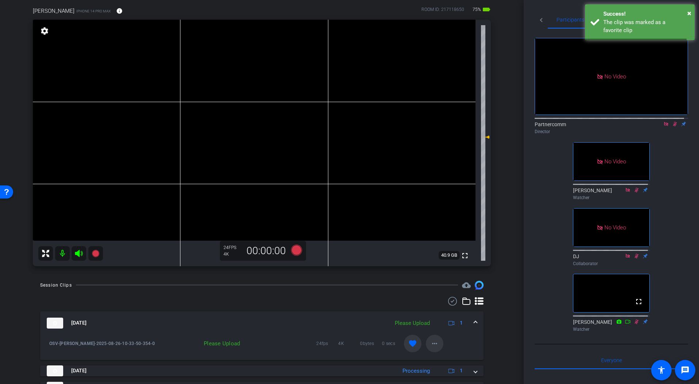
click at [430, 341] on mat-icon "more_horiz" at bounding box center [434, 343] width 9 height 9
click at [442, 341] on span "Upload" at bounding box center [442, 359] width 29 height 9
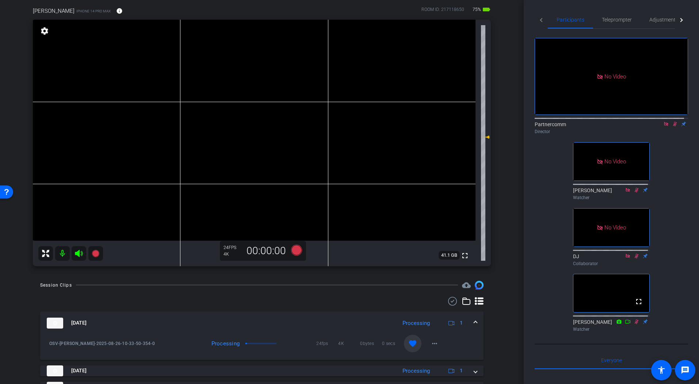
click at [474, 322] on span at bounding box center [475, 323] width 3 height 8
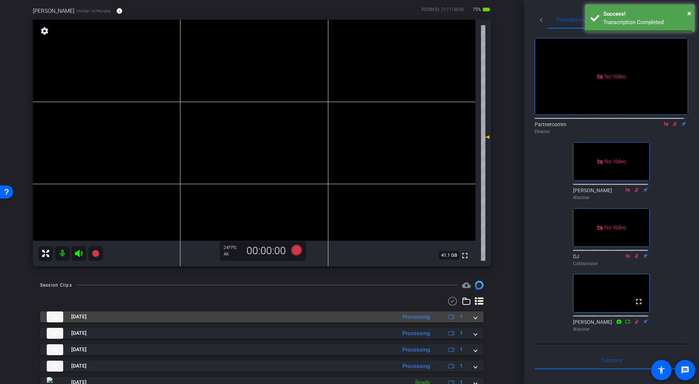
click at [474, 320] on span at bounding box center [475, 317] width 3 height 8
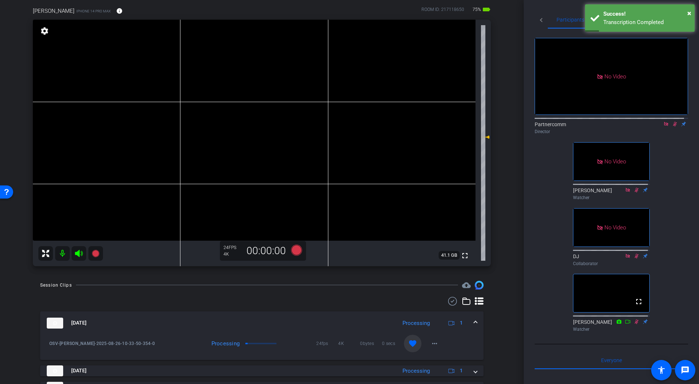
click at [474, 322] on span at bounding box center [475, 323] width 3 height 8
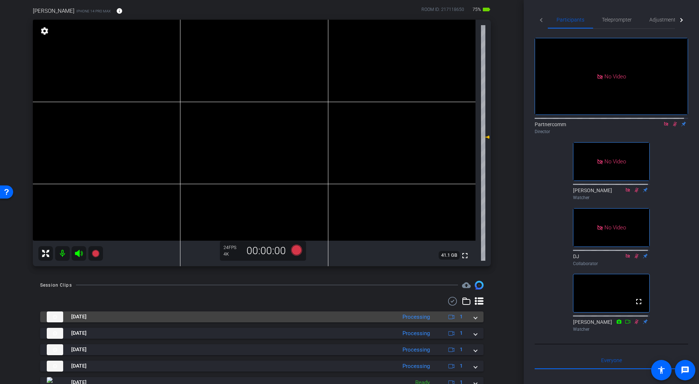
click at [474, 319] on span at bounding box center [475, 317] width 3 height 8
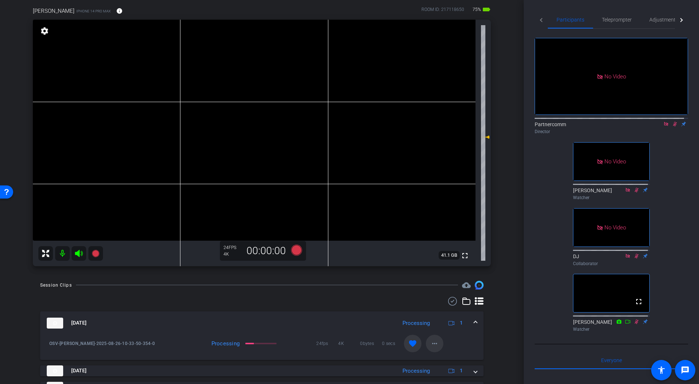
click at [433, 341] on mat-icon "more_horiz" at bounding box center [434, 343] width 9 height 9
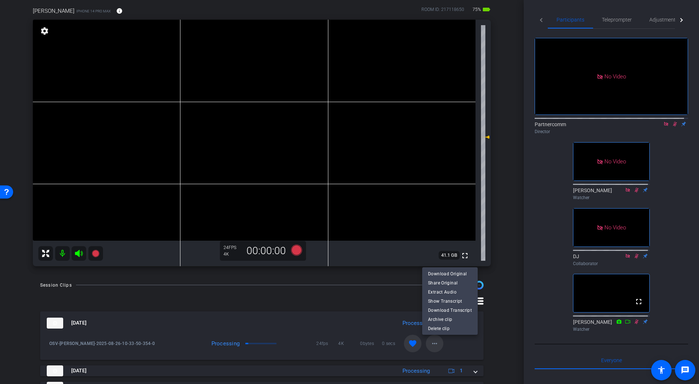
click at [433, 341] on div at bounding box center [349, 192] width 699 height 384
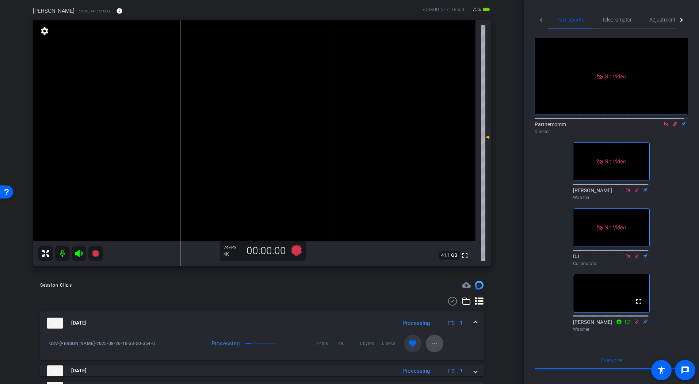
click at [431, 341] on mat-icon "more_horiz" at bounding box center [434, 343] width 9 height 9
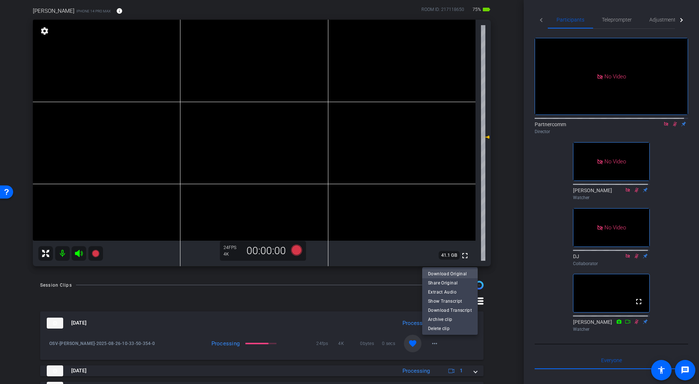
click at [453, 276] on span "Download Original" at bounding box center [450, 274] width 44 height 9
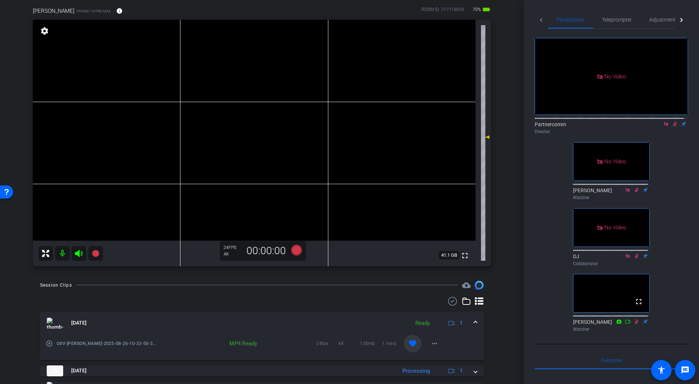
click at [129, 285] on div at bounding box center [267, 285] width 382 height 0
click at [659, 21] on span "Adjustments" at bounding box center [663, 19] width 29 height 5
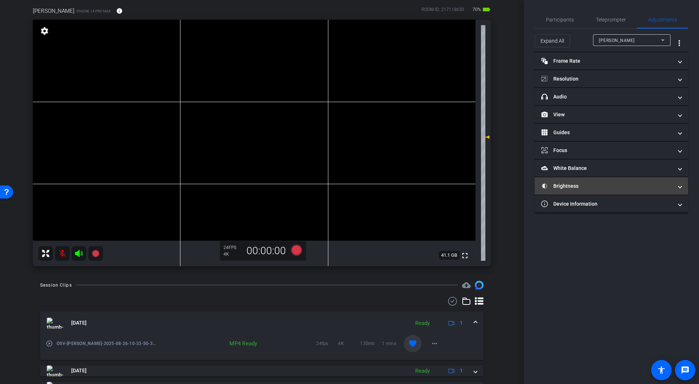
click at [588, 192] on mat-expansion-panel-header "Brightness" at bounding box center [610, 186] width 153 height 18
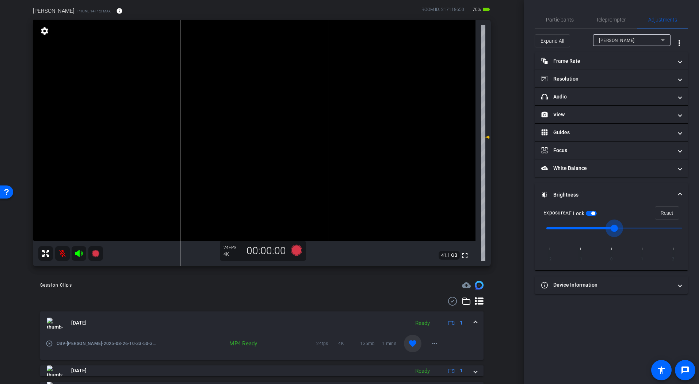
drag, startPoint x: 580, startPoint y: 233, endPoint x: 611, endPoint y: 232, distance: 30.7
type input "0"
click at [611, 232] on input "range" at bounding box center [613, 228] width 151 height 16
click at [296, 253] on icon at bounding box center [296, 250] width 11 height 11
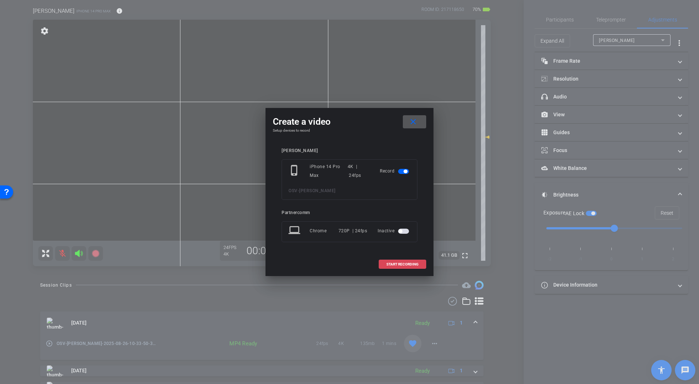
click at [407, 263] on span "START RECORDING" at bounding box center [402, 265] width 32 height 4
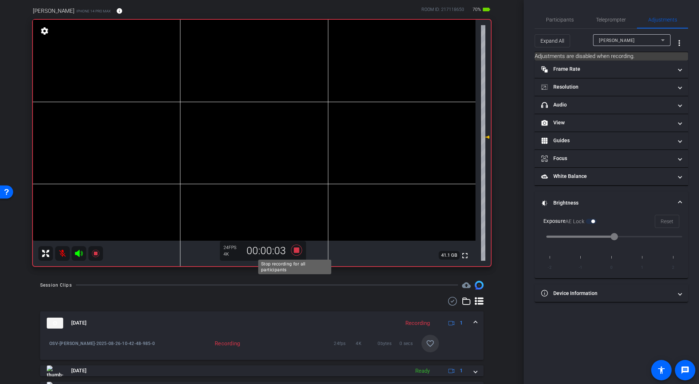
click at [295, 251] on icon at bounding box center [296, 250] width 11 height 11
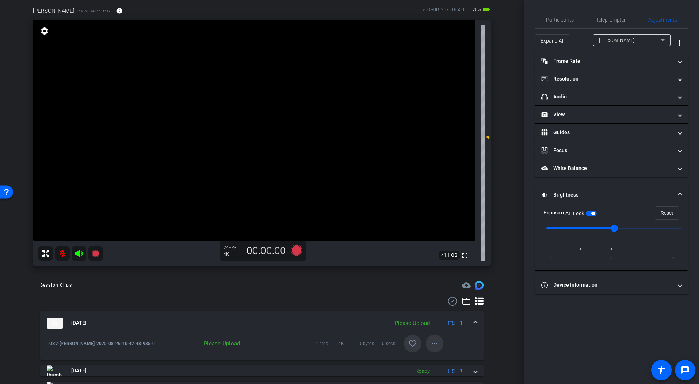
click at [430, 341] on mat-icon "more_horiz" at bounding box center [434, 343] width 9 height 9
click at [443, 341] on span "Upload" at bounding box center [442, 359] width 29 height 9
click at [431, 341] on mat-icon "more_horiz" at bounding box center [434, 343] width 9 height 9
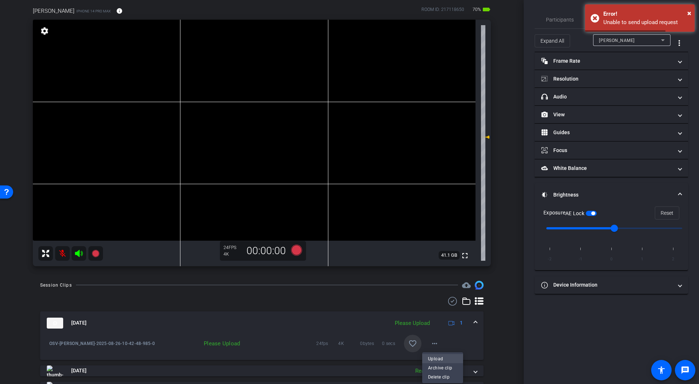
click at [442, 341] on span "Upload" at bounding box center [442, 359] width 29 height 9
click at [298, 253] on icon at bounding box center [296, 250] width 11 height 11
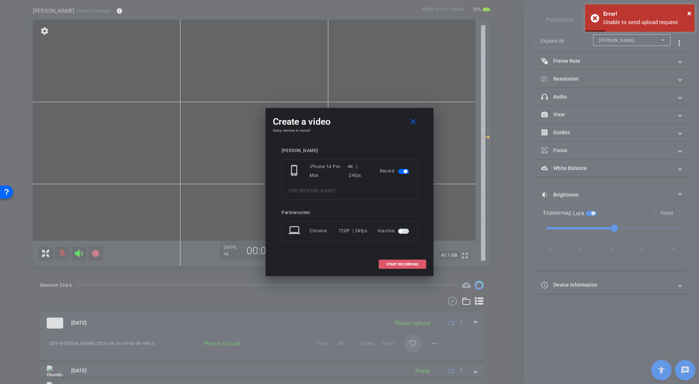
click at [391, 263] on span "START RECORDING" at bounding box center [402, 265] width 32 height 4
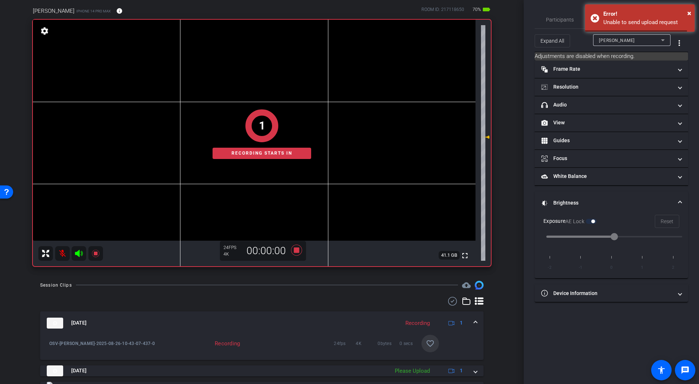
click at [299, 285] on div at bounding box center [267, 285] width 382 height 0
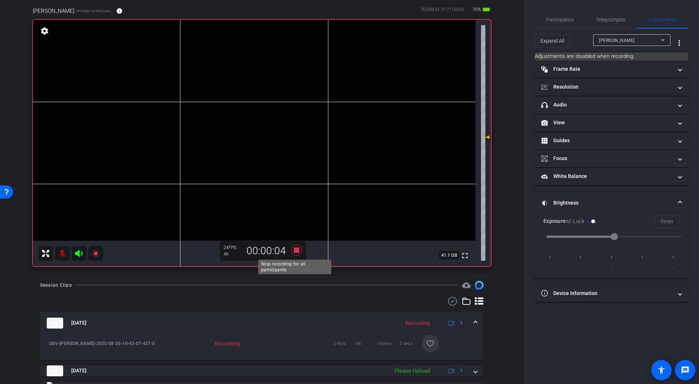
click at [295, 251] on icon at bounding box center [296, 250] width 11 height 11
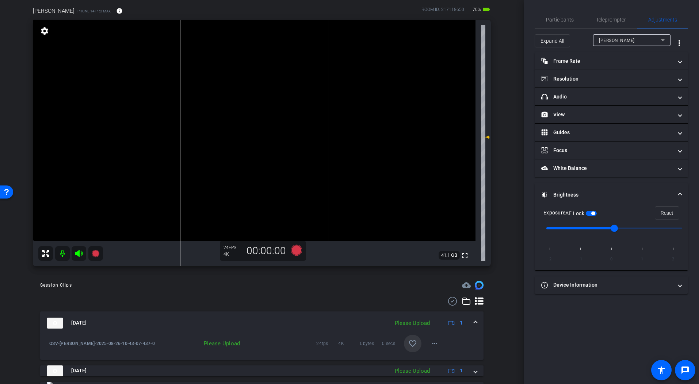
click at [433, 341] on mat-icon "more_horiz" at bounding box center [434, 343] width 9 height 9
click at [455, 341] on span "Upload" at bounding box center [442, 359] width 29 height 9
click at [433, 341] on mat-icon "more_horiz" at bounding box center [434, 343] width 9 height 9
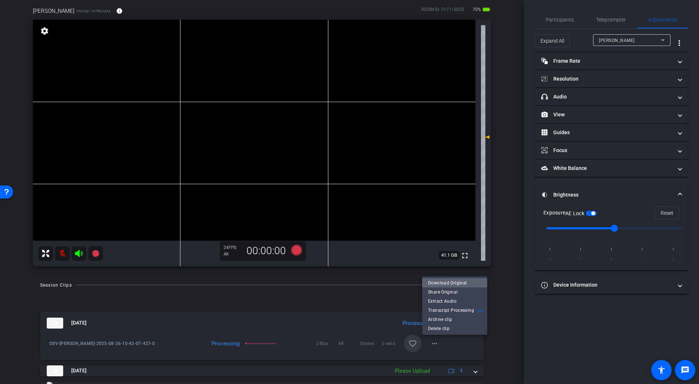
click at [461, 283] on span "Download Original" at bounding box center [454, 283] width 53 height 9
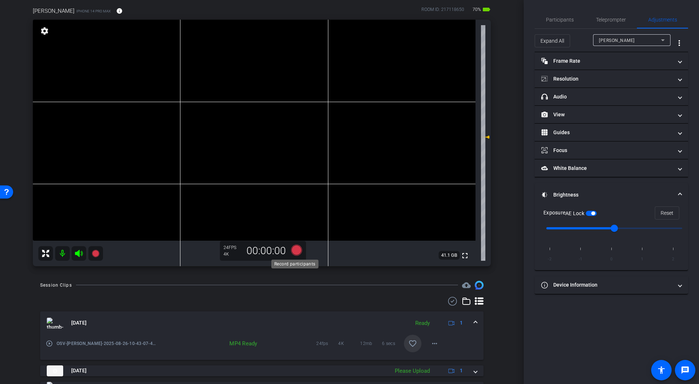
click at [295, 251] on icon at bounding box center [296, 250] width 11 height 11
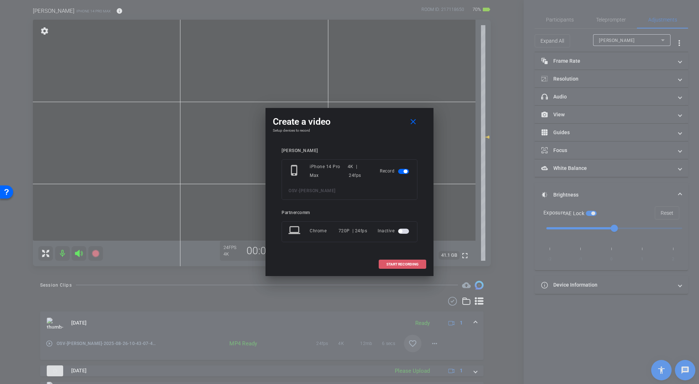
click at [400, 266] on span "START RECORDING" at bounding box center [402, 265] width 32 height 4
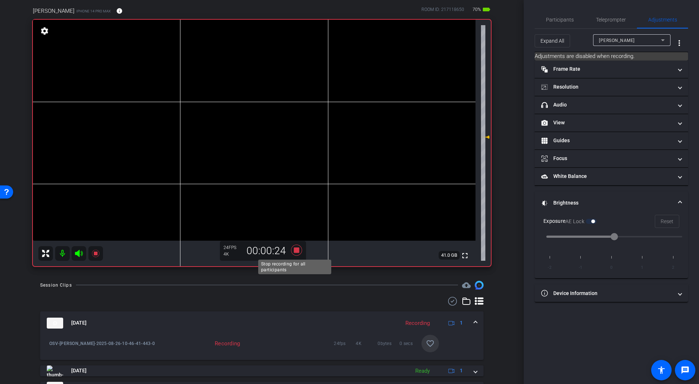
click at [297, 244] on icon at bounding box center [297, 250] width 18 height 13
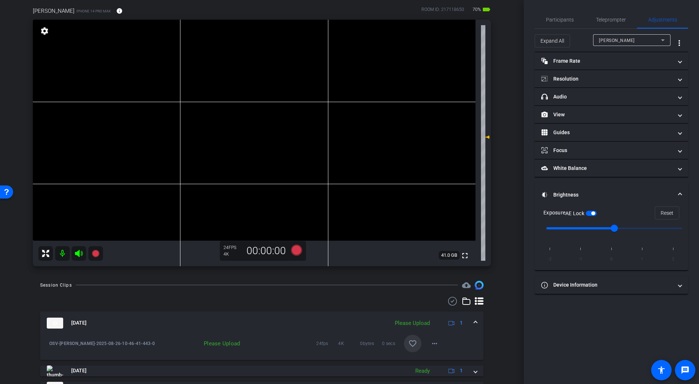
click at [303, 283] on div "Session Clips cloud_upload" at bounding box center [261, 285] width 443 height 9
click at [296, 252] on icon at bounding box center [296, 250] width 11 height 11
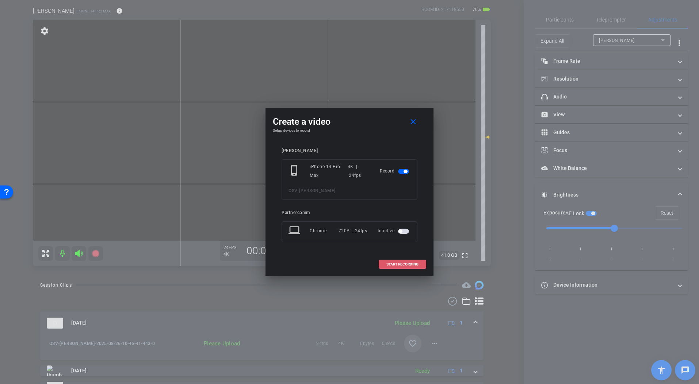
click at [408, 267] on span at bounding box center [402, 265] width 47 height 18
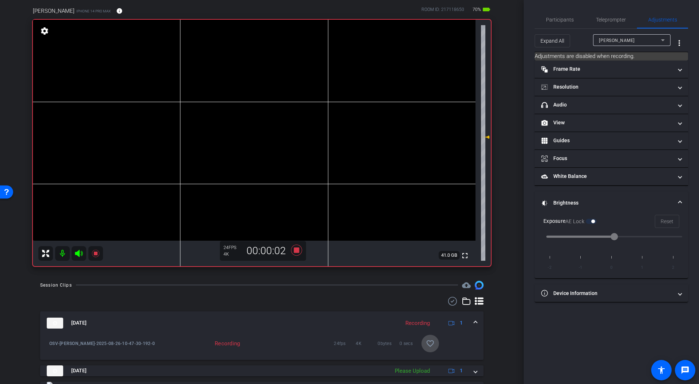
click at [426, 341] on mat-icon "favorite_border" at bounding box center [430, 343] width 9 height 9
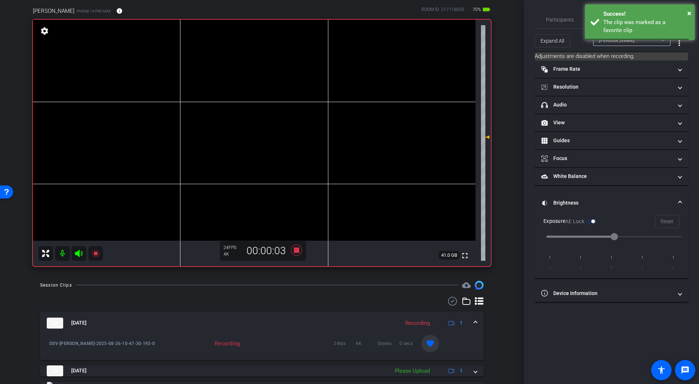
click at [426, 341] on mat-icon "favorite" at bounding box center [430, 343] width 9 height 9
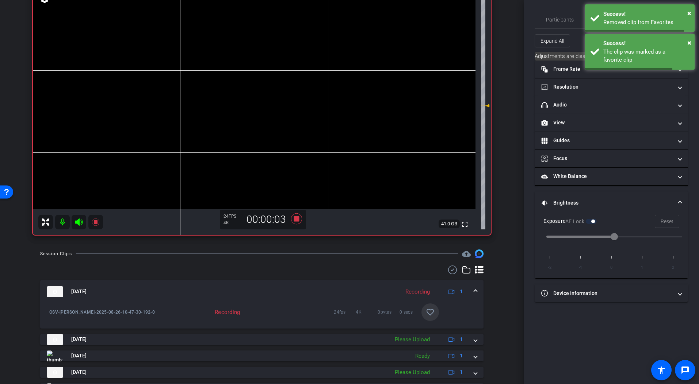
scroll to position [87, 0]
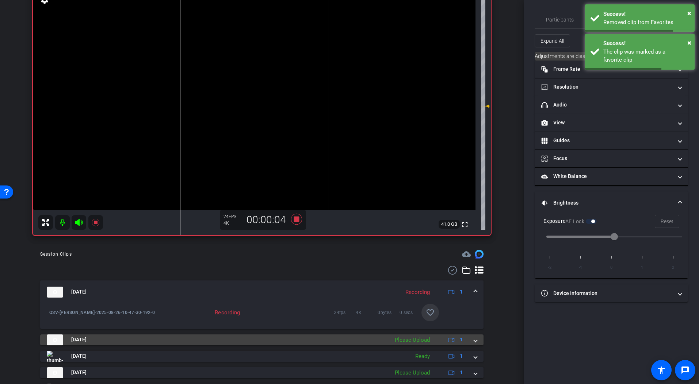
click at [469, 339] on div "[DATE] Please Upload 1" at bounding box center [260, 340] width 427 height 11
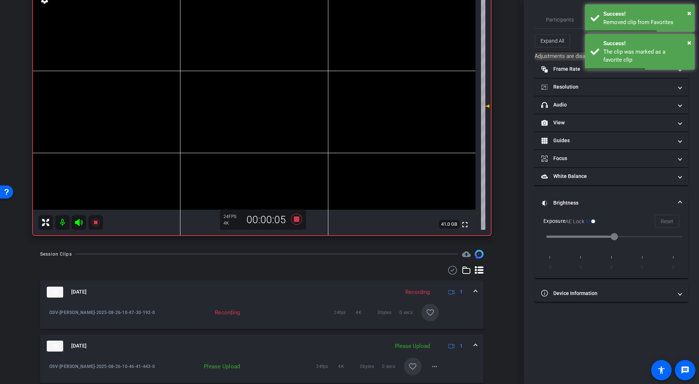
drag, startPoint x: 412, startPoint y: 369, endPoint x: 417, endPoint y: 369, distance: 5.1
click at [412, 341] on mat-icon "favorite_border" at bounding box center [412, 366] width 9 height 9
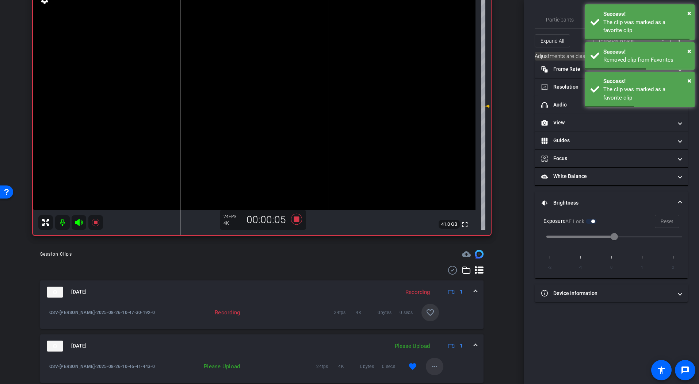
click at [435, 341] on span at bounding box center [435, 367] width 18 height 18
click at [443, 335] on span "Upload" at bounding box center [442, 333] width 29 height 9
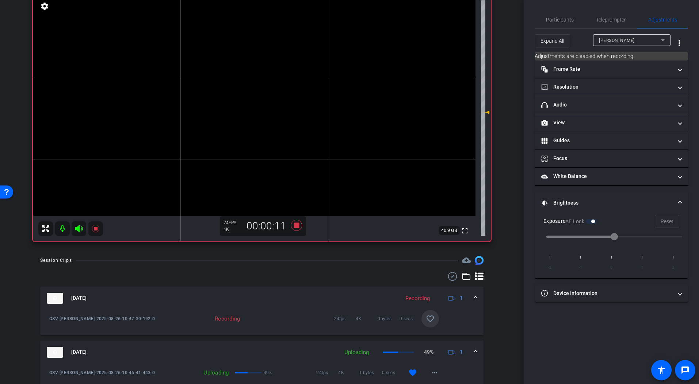
scroll to position [71, 0]
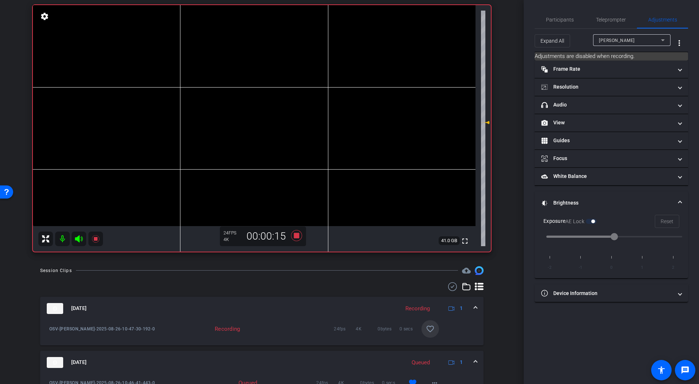
click at [296, 238] on icon at bounding box center [296, 235] width 11 height 11
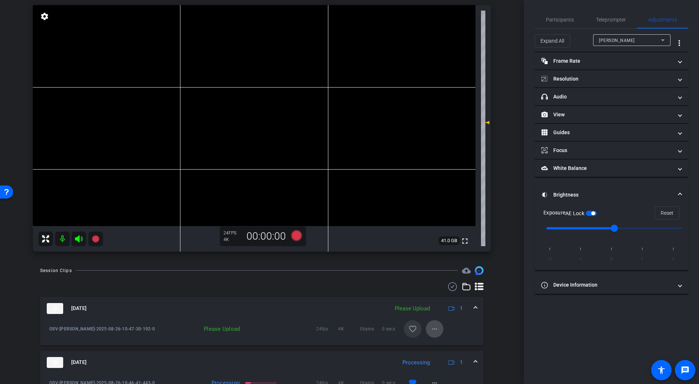
click at [433, 329] on mat-icon "more_horiz" at bounding box center [434, 329] width 9 height 9
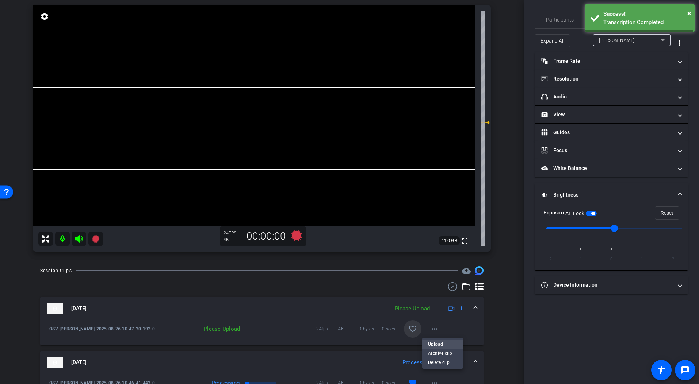
click at [457, 341] on button "Upload" at bounding box center [442, 344] width 41 height 9
click at [410, 330] on mat-icon "favorite_border" at bounding box center [412, 329] width 9 height 9
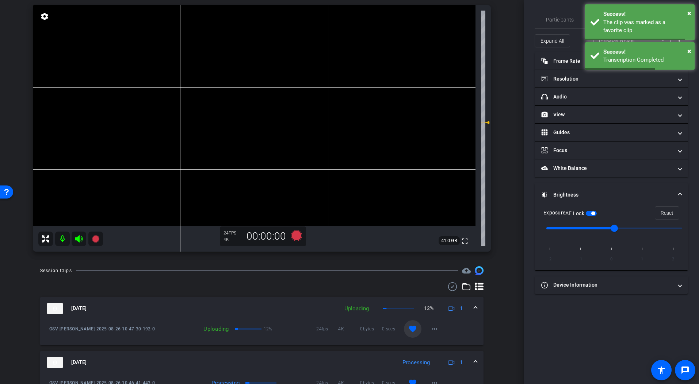
click at [504, 319] on div "arrow_back OSV Back to project Send invite account_box grid_on settings info We…" at bounding box center [261, 192] width 523 height 384
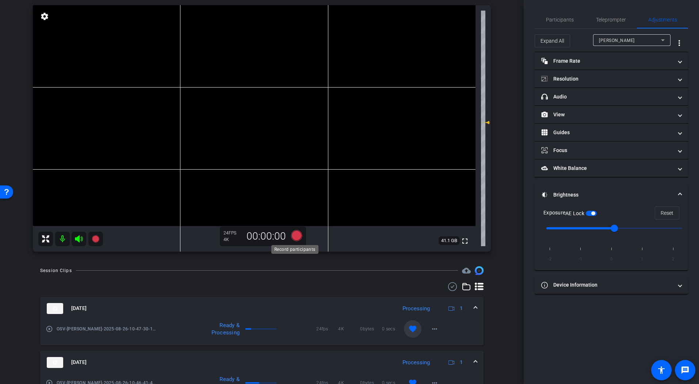
click at [295, 236] on icon at bounding box center [296, 235] width 11 height 11
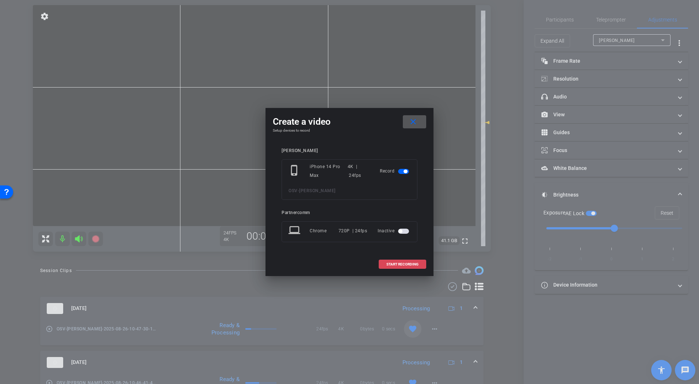
click at [403, 265] on span "START RECORDING" at bounding box center [402, 265] width 32 height 4
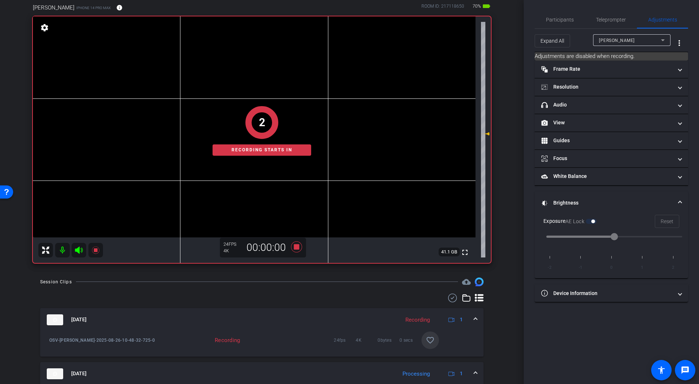
scroll to position [52, 0]
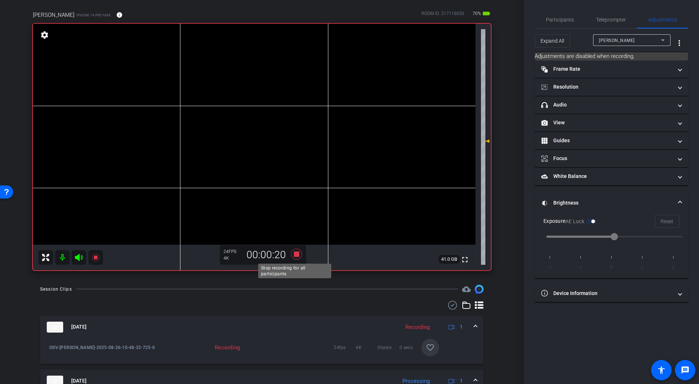
click at [298, 257] on icon at bounding box center [297, 254] width 18 height 13
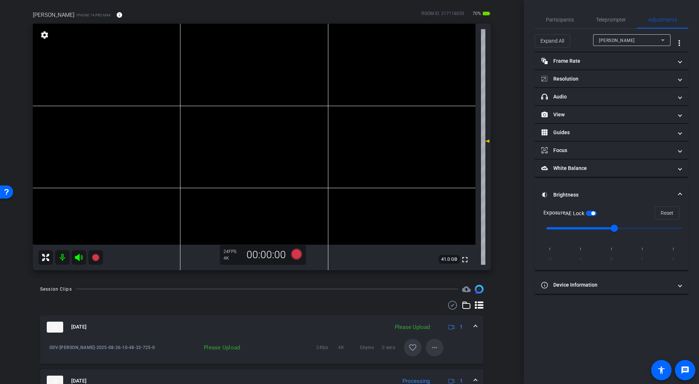
click at [430, 341] on mat-icon "more_horiz" at bounding box center [434, 347] width 9 height 9
click at [443, 312] on span "Upload" at bounding box center [442, 314] width 29 height 9
click at [408, 341] on mat-icon "favorite_border" at bounding box center [412, 347] width 9 height 9
click at [291, 255] on icon at bounding box center [296, 254] width 11 height 11
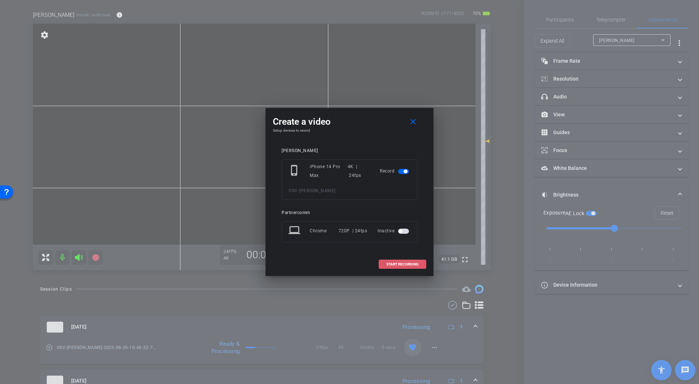
click at [401, 266] on span "START RECORDING" at bounding box center [402, 265] width 32 height 4
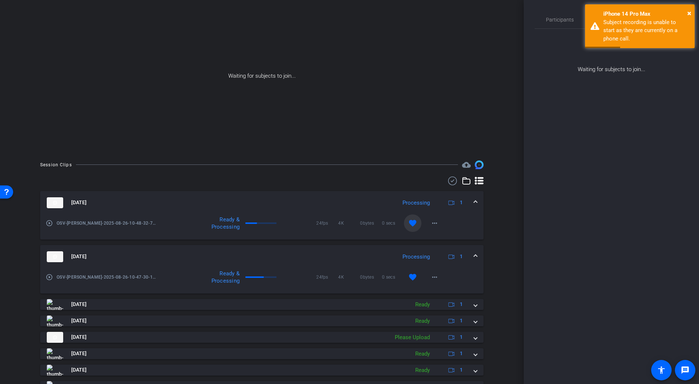
scroll to position [0, 0]
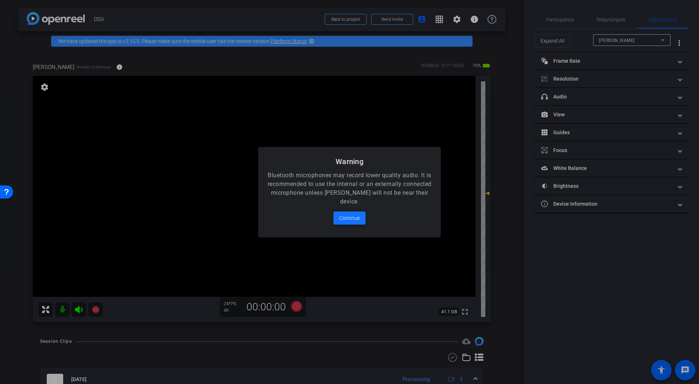
click at [355, 220] on span "Continue" at bounding box center [349, 218] width 20 height 9
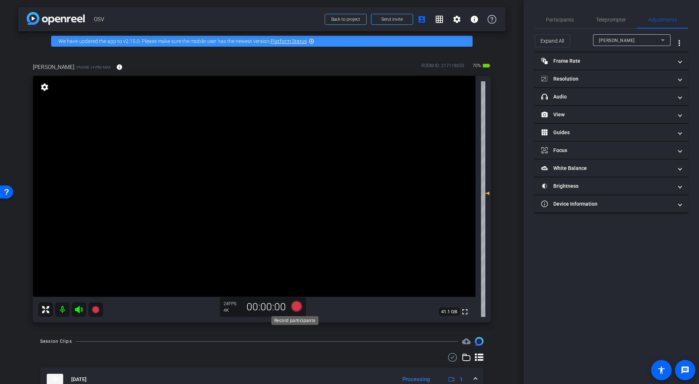
click at [294, 308] on icon at bounding box center [296, 306] width 11 height 11
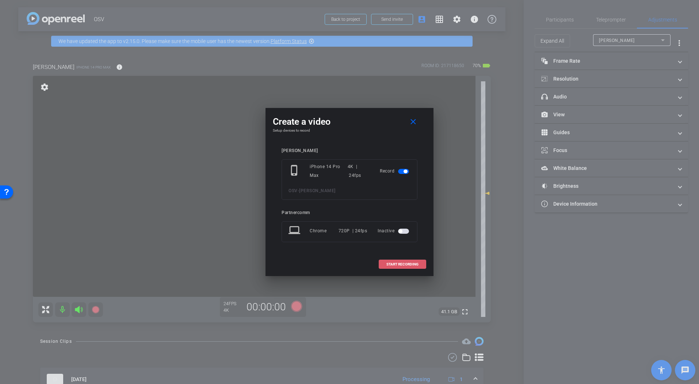
click at [416, 263] on span "START RECORDING" at bounding box center [402, 265] width 32 height 4
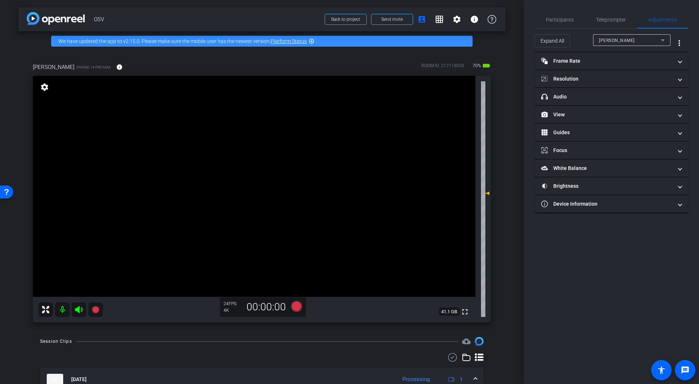
click at [303, 337] on div "arrow_back OSV Back to project Send invite account_box grid_on settings info We…" at bounding box center [261, 192] width 523 height 384
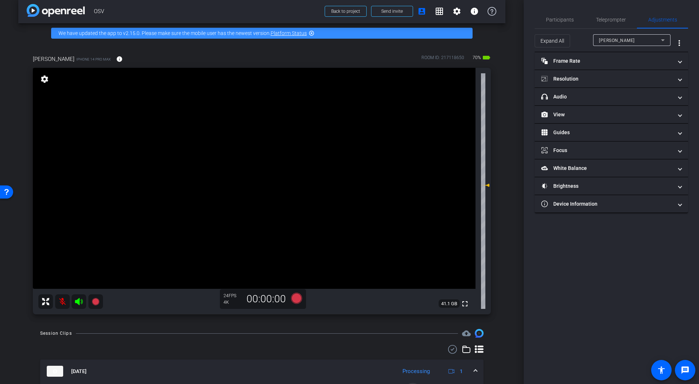
scroll to position [6, 0]
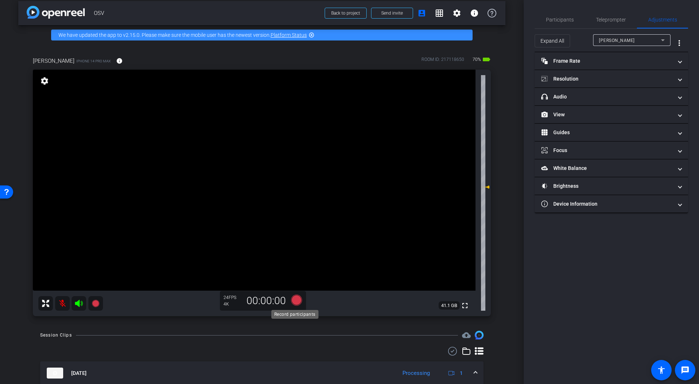
click at [295, 301] on icon at bounding box center [296, 300] width 11 height 11
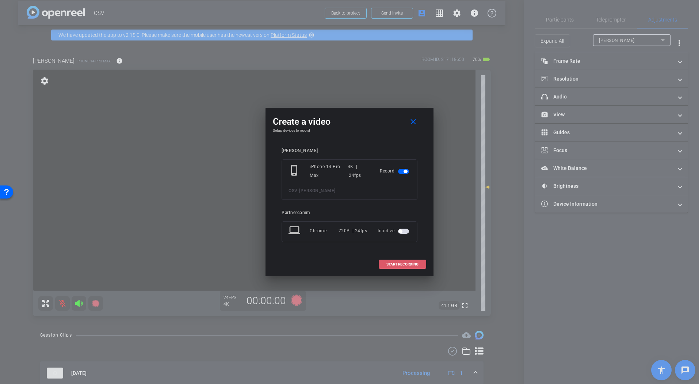
click at [388, 266] on span "START RECORDING" at bounding box center [402, 265] width 32 height 4
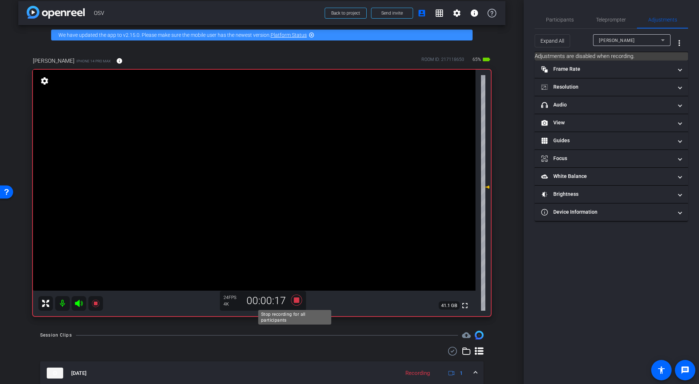
click at [299, 299] on icon at bounding box center [297, 300] width 18 height 13
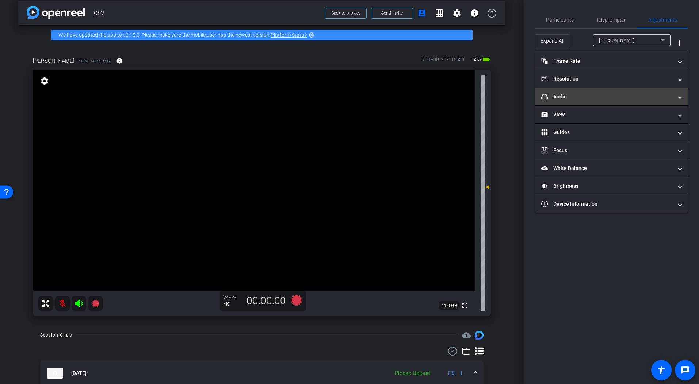
click at [591, 91] on mat-expansion-panel-header "headphone icon Audio" at bounding box center [610, 97] width 153 height 18
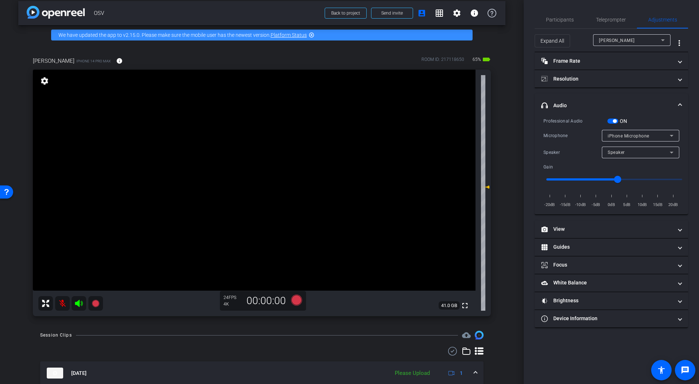
click at [633, 137] on span "iPhone Microphone" at bounding box center [628, 136] width 42 height 5
click at [639, 160] on span "DJI Mic Mini-907E02" at bounding box center [629, 162] width 45 height 9
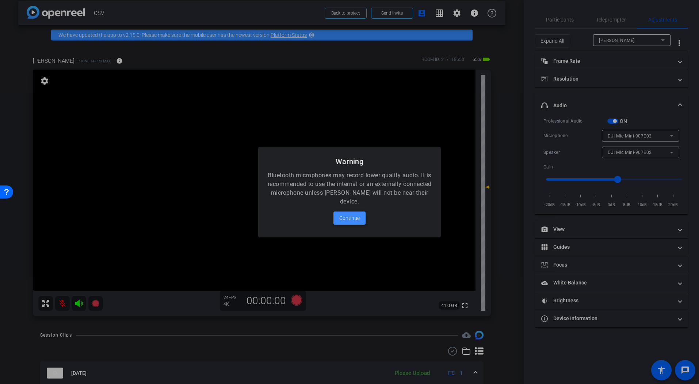
click at [353, 222] on span "Continue" at bounding box center [349, 218] width 20 height 9
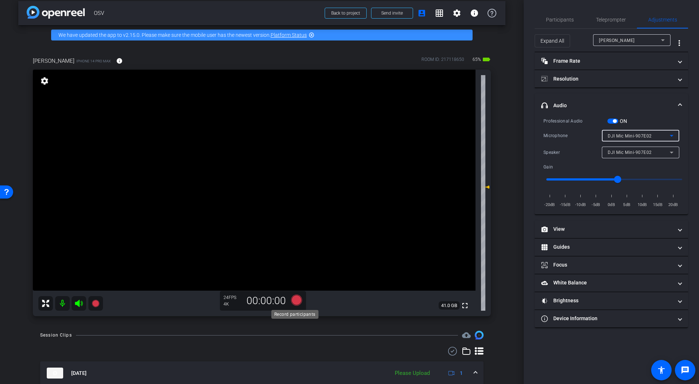
click at [296, 299] on icon at bounding box center [296, 300] width 11 height 11
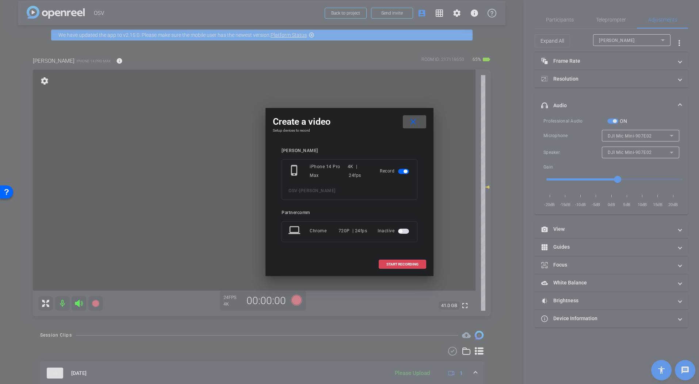
click at [388, 263] on span "START RECORDING" at bounding box center [402, 265] width 32 height 4
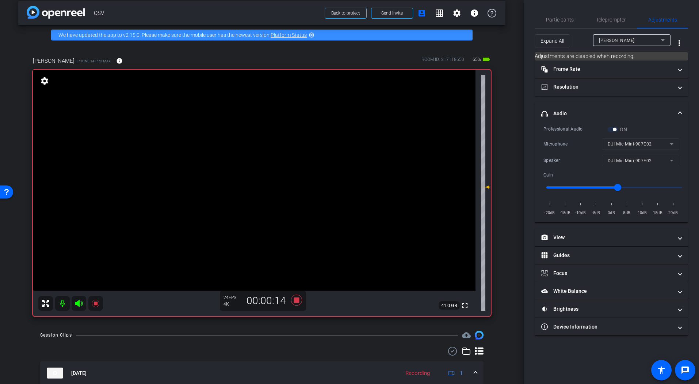
scroll to position [42, 0]
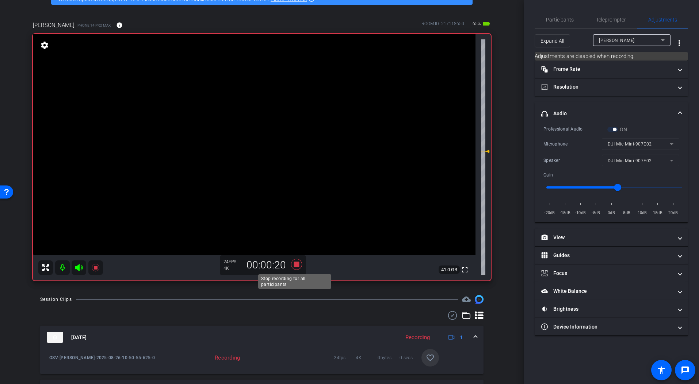
click at [295, 266] on icon at bounding box center [296, 264] width 11 height 11
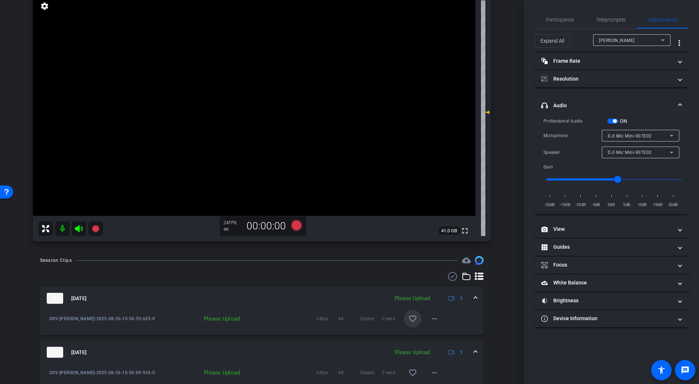
scroll to position [101, 0]
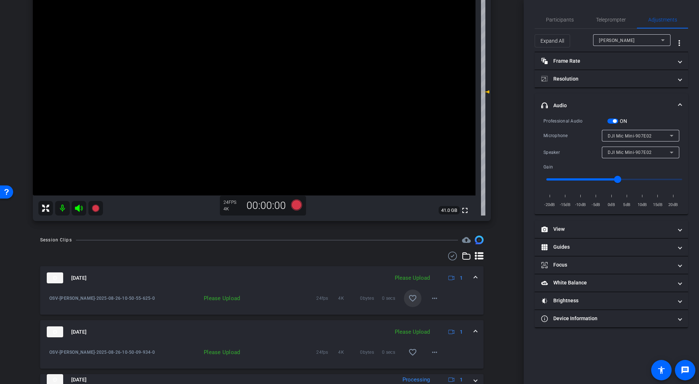
click at [411, 299] on mat-icon "favorite_border" at bounding box center [412, 298] width 9 height 9
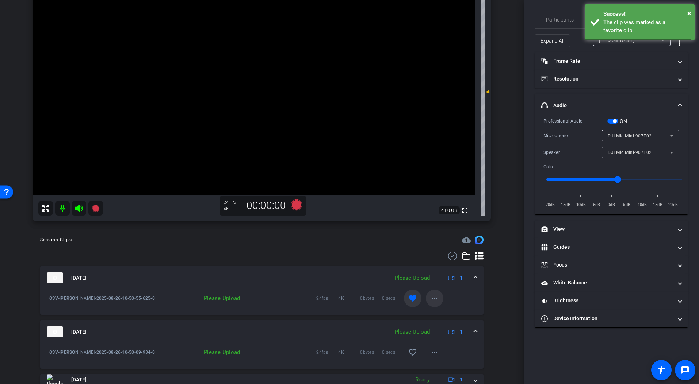
click at [430, 300] on mat-icon "more_horiz" at bounding box center [434, 298] width 9 height 9
click at [446, 314] on span "Upload" at bounding box center [442, 314] width 29 height 9
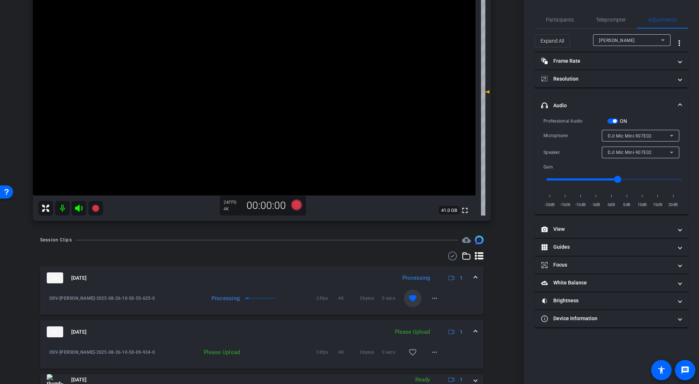
click at [508, 193] on div "arrow_back OSV Back to project Send invite account_box grid_on settings info We…" at bounding box center [261, 91] width 523 height 384
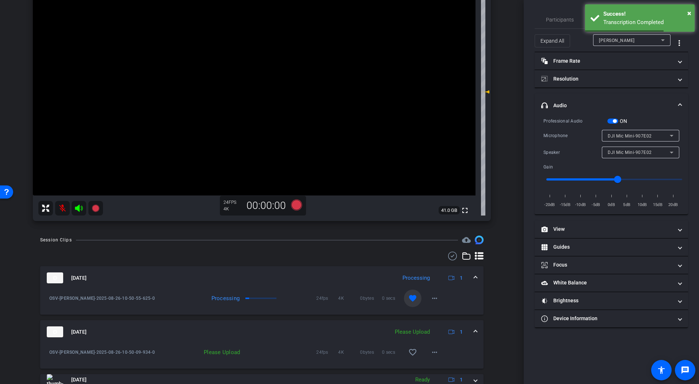
scroll to position [31, 0]
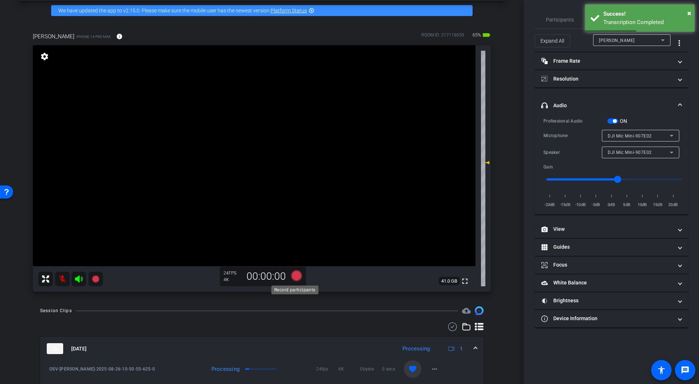
click at [293, 278] on icon at bounding box center [296, 275] width 11 height 11
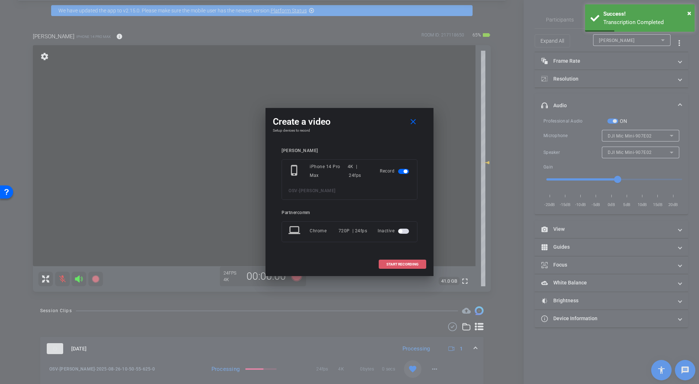
click at [401, 268] on span at bounding box center [402, 265] width 47 height 18
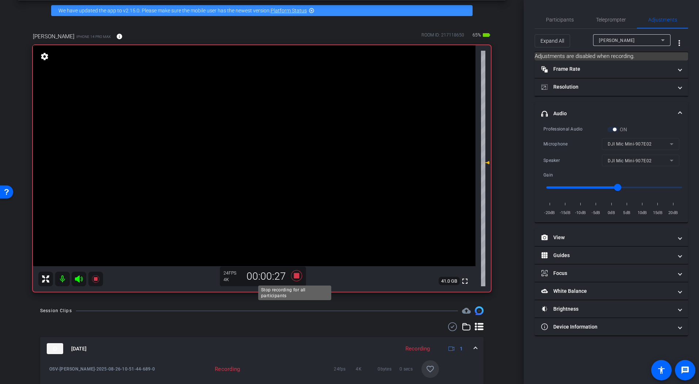
click at [294, 275] on icon at bounding box center [296, 275] width 11 height 11
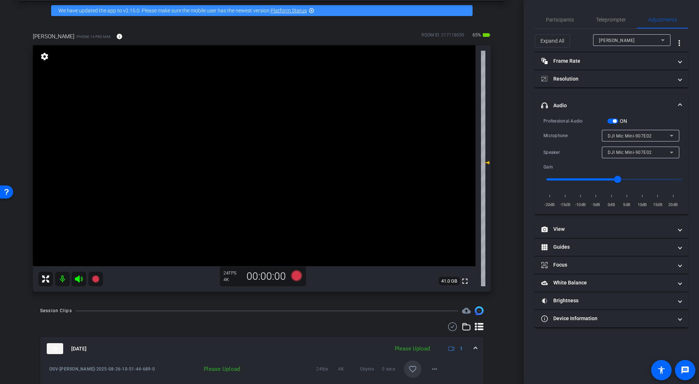
scroll to position [68, 0]
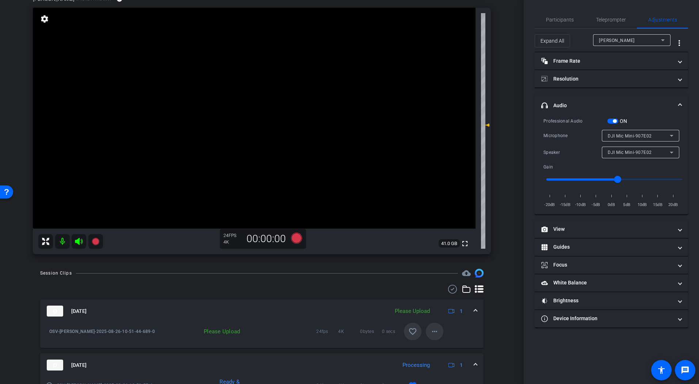
click at [433, 333] on mat-icon "more_horiz" at bounding box center [434, 331] width 9 height 9
click at [441, 341] on span "Upload" at bounding box center [442, 347] width 29 height 9
drag, startPoint x: 496, startPoint y: 329, endPoint x: 474, endPoint y: 331, distance: 22.4
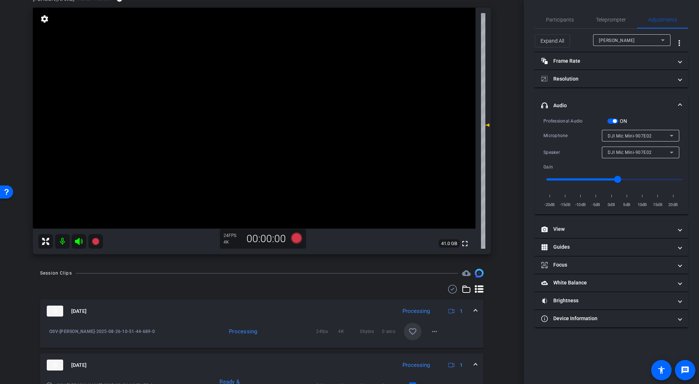
click at [412, 333] on mat-icon "favorite_border" at bounding box center [412, 331] width 9 height 9
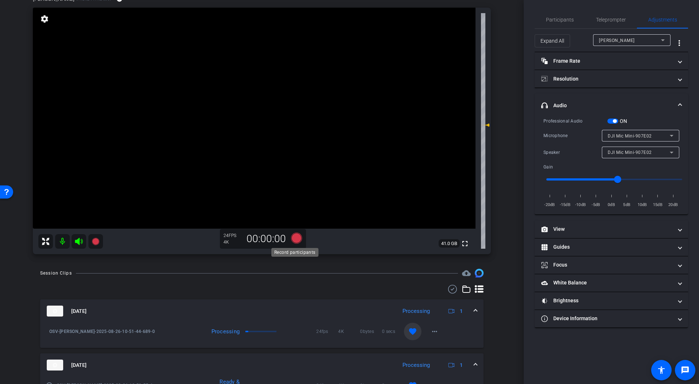
click at [296, 240] on icon at bounding box center [296, 238] width 11 height 11
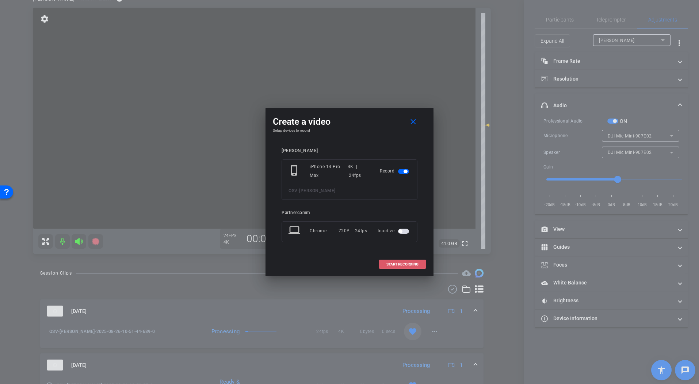
click at [403, 266] on span "START RECORDING" at bounding box center [402, 265] width 32 height 4
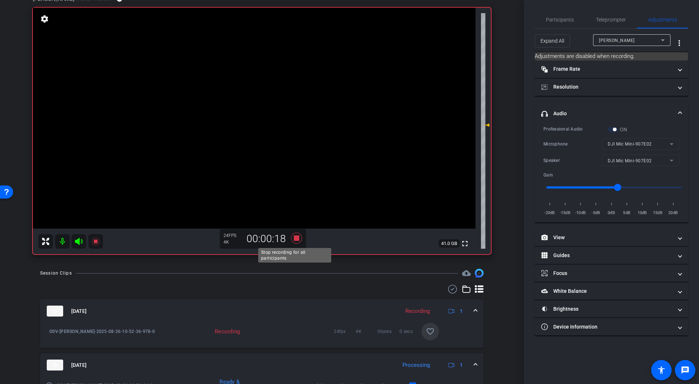
click at [295, 239] on icon at bounding box center [296, 238] width 11 height 11
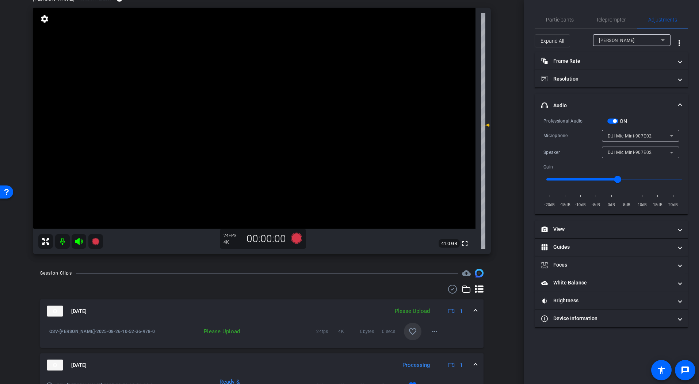
click at [505, 321] on div "arrow_back OSV Back to project Send invite account_box grid_on settings info We…" at bounding box center [261, 192] width 523 height 384
click at [407, 337] on span at bounding box center [413, 332] width 18 height 18
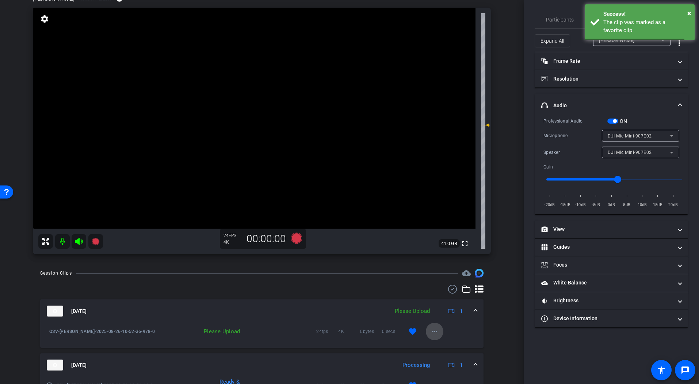
click at [430, 334] on mat-icon "more_horiz" at bounding box center [434, 331] width 9 height 9
click at [446, 341] on span "Upload" at bounding box center [442, 347] width 29 height 9
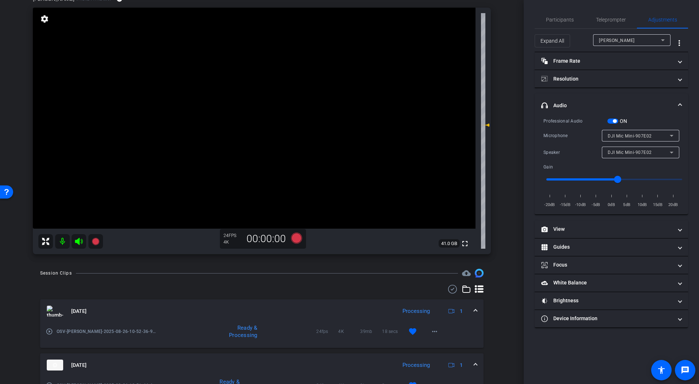
click at [302, 272] on div "Session Clips cloud_upload" at bounding box center [261, 273] width 443 height 9
click at [294, 239] on icon at bounding box center [296, 238] width 11 height 11
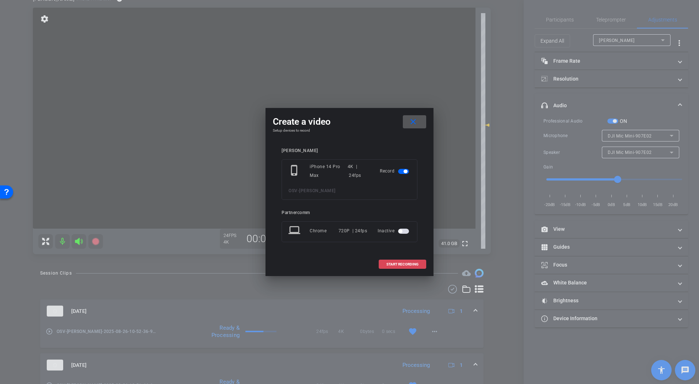
click at [391, 265] on span "START RECORDING" at bounding box center [402, 265] width 32 height 4
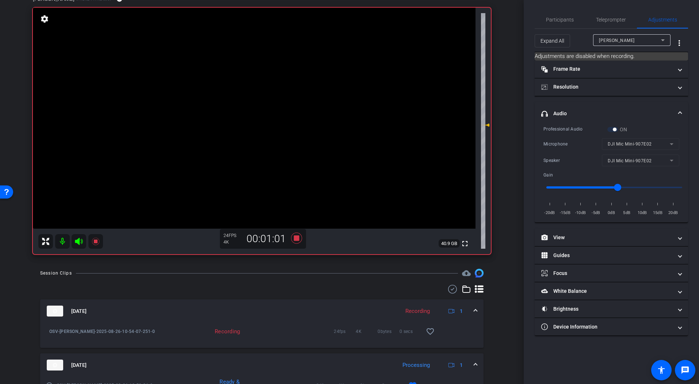
click at [293, 239] on icon at bounding box center [296, 238] width 11 height 11
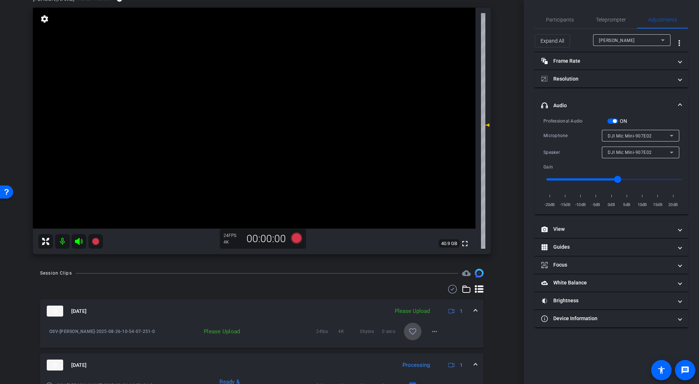
click at [412, 332] on mat-icon "favorite_border" at bounding box center [412, 331] width 9 height 9
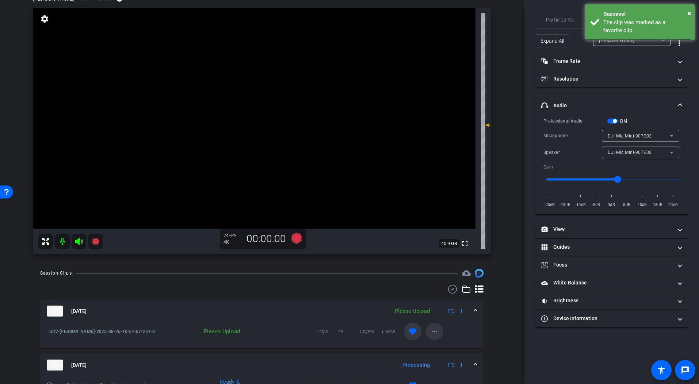
click at [433, 333] on mat-icon "more_horiz" at bounding box center [434, 331] width 9 height 9
click at [441, 341] on span "Upload" at bounding box center [442, 347] width 29 height 9
click at [504, 288] on div "arrow_back OSV Back to project Send invite account_box grid_on settings info We…" at bounding box center [261, 124] width 523 height 384
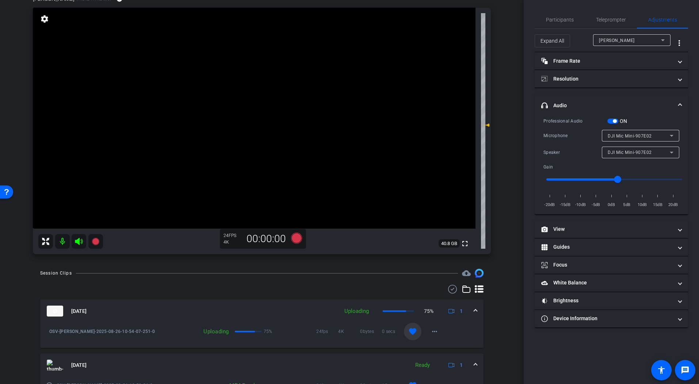
click at [295, 242] on icon at bounding box center [296, 238] width 11 height 11
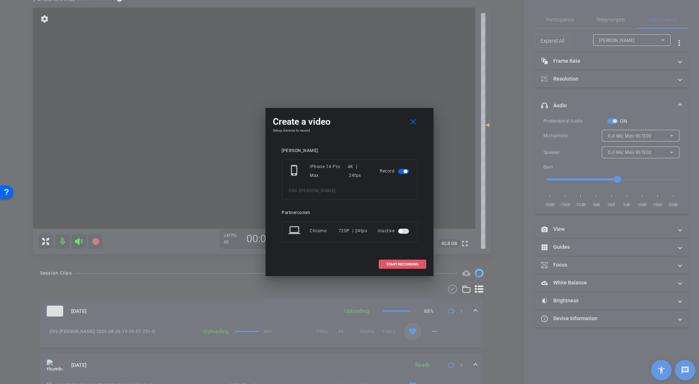
click at [386, 264] on span "START RECORDING" at bounding box center [402, 265] width 32 height 4
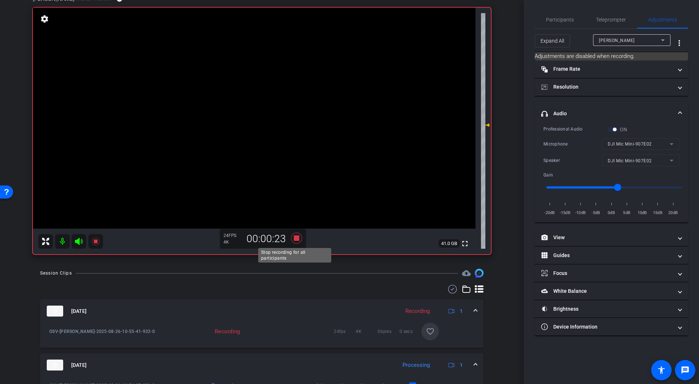
click at [295, 239] on icon at bounding box center [296, 238] width 11 height 11
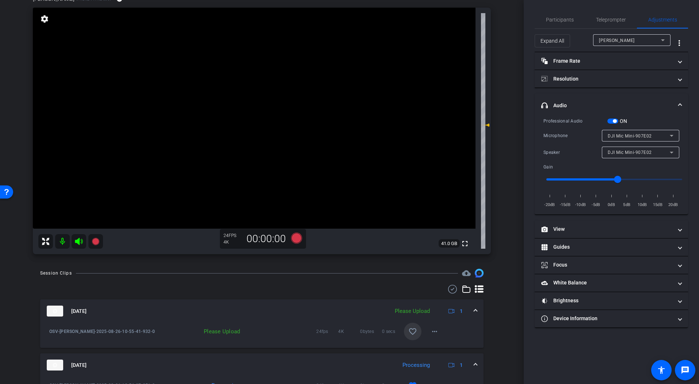
click at [408, 331] on mat-icon "favorite_border" at bounding box center [412, 331] width 9 height 9
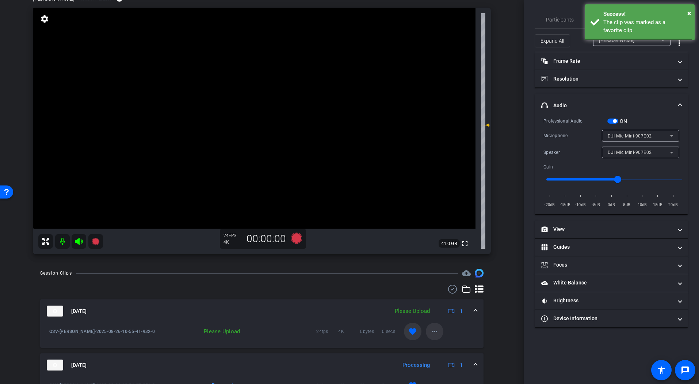
click at [431, 332] on mat-icon "more_horiz" at bounding box center [434, 331] width 9 height 9
click at [447, 341] on span "Upload" at bounding box center [442, 347] width 29 height 9
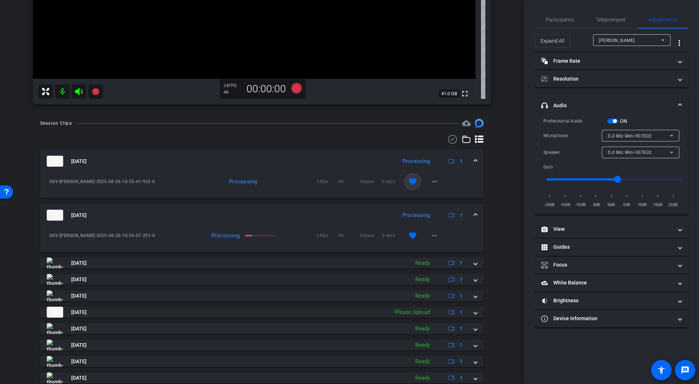
scroll to position [228, 0]
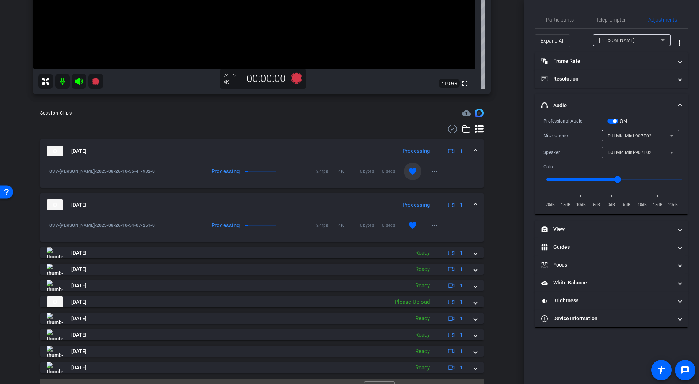
click at [474, 204] on span at bounding box center [475, 205] width 3 height 8
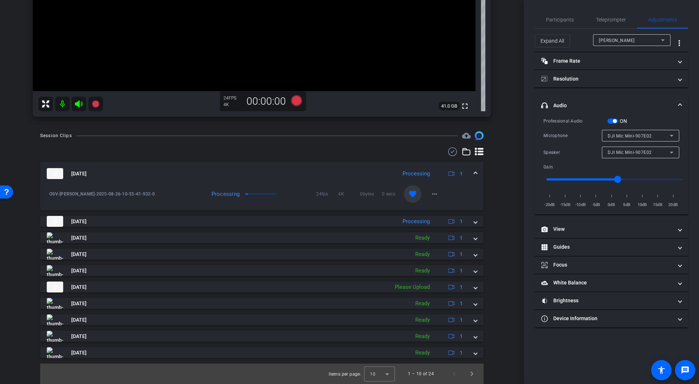
click at [474, 175] on span at bounding box center [475, 174] width 3 height 8
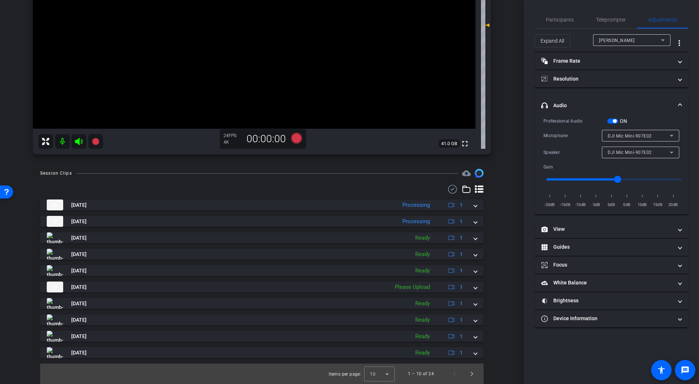
scroll to position [168, 0]
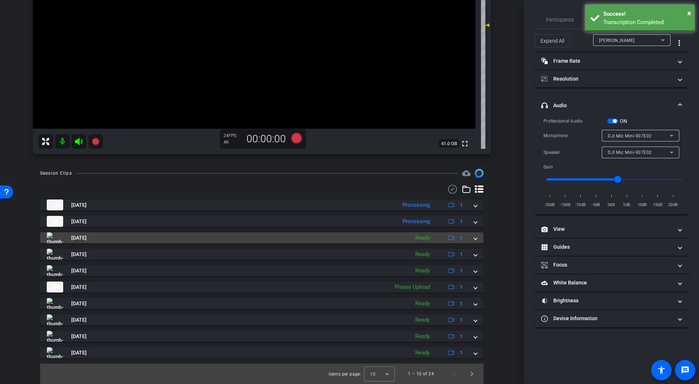
click at [468, 240] on div "[DATE] Ready 1" at bounding box center [260, 237] width 427 height 11
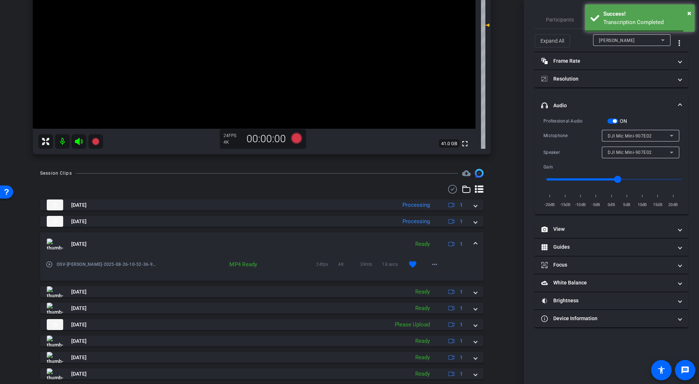
click at [474, 241] on span at bounding box center [475, 245] width 3 height 8
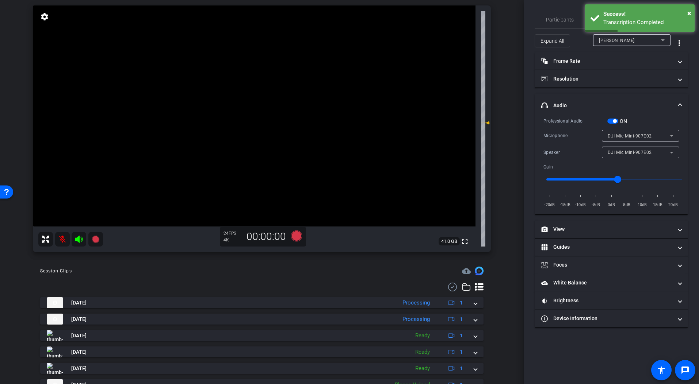
scroll to position [39, 0]
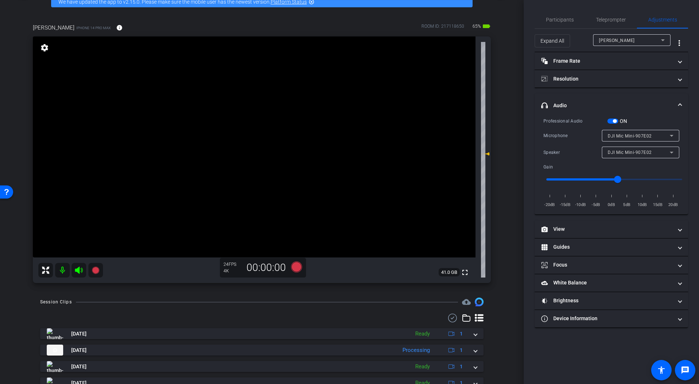
click at [293, 268] on icon at bounding box center [296, 267] width 11 height 11
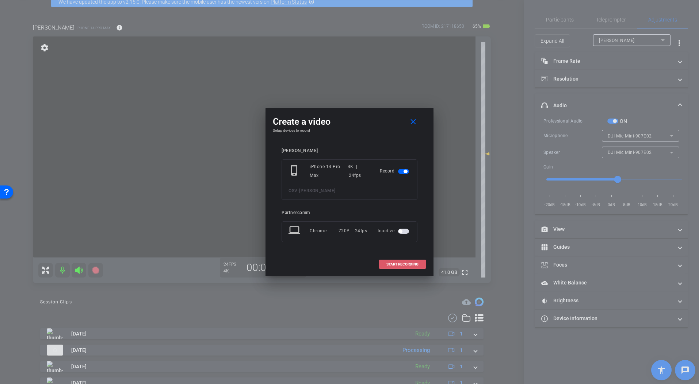
click at [392, 265] on span "START RECORDING" at bounding box center [402, 265] width 32 height 4
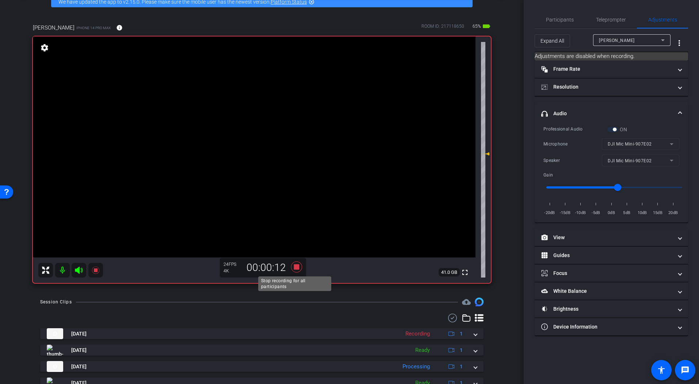
click at [296, 268] on icon at bounding box center [296, 267] width 11 height 11
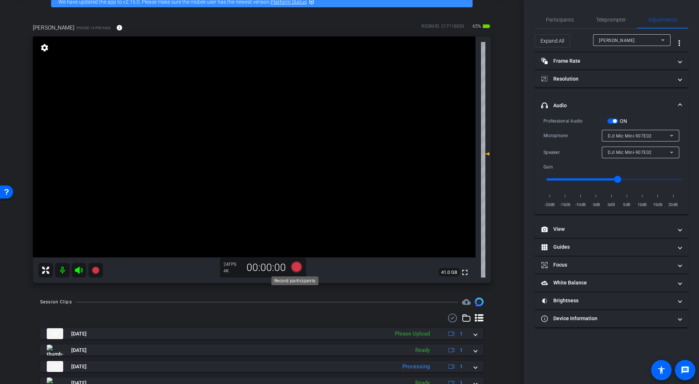
click at [296, 268] on icon at bounding box center [296, 267] width 11 height 11
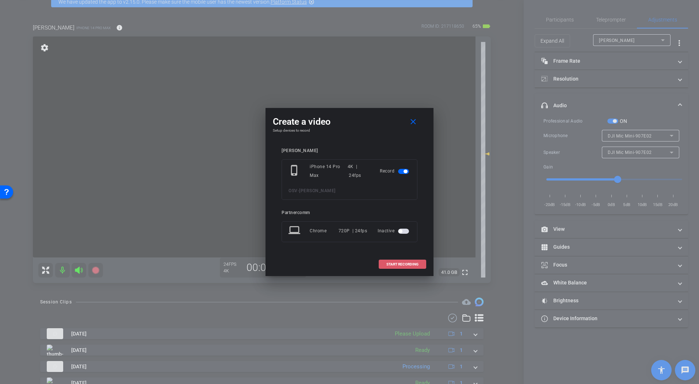
click at [400, 264] on span "START RECORDING" at bounding box center [402, 265] width 32 height 4
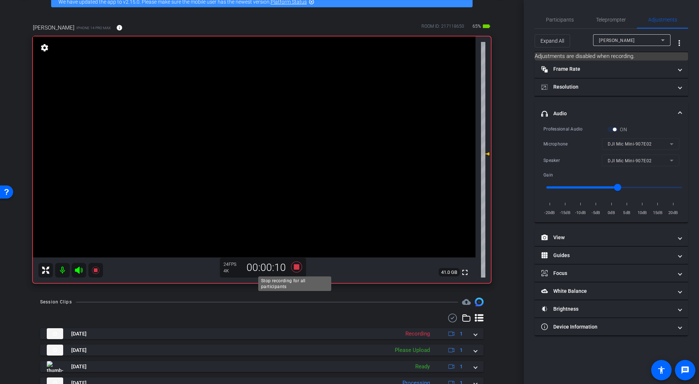
click at [293, 265] on icon at bounding box center [296, 267] width 11 height 11
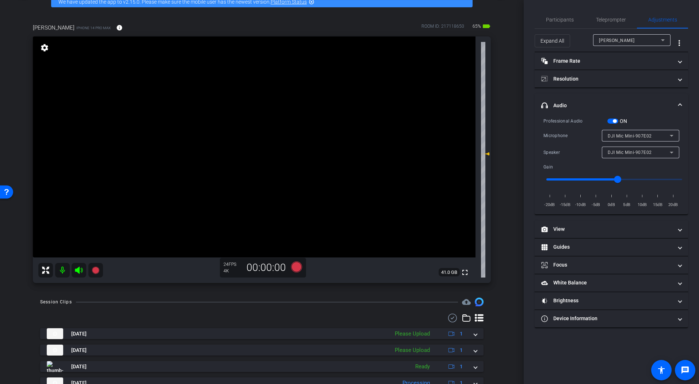
scroll to position [74, 0]
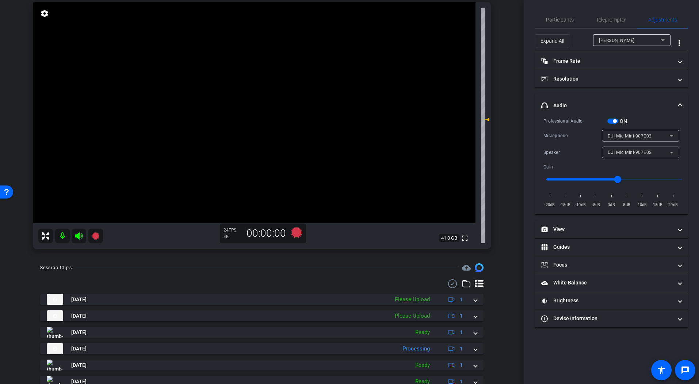
click at [332, 267] on div "Session Clips cloud_upload" at bounding box center [261, 268] width 443 height 9
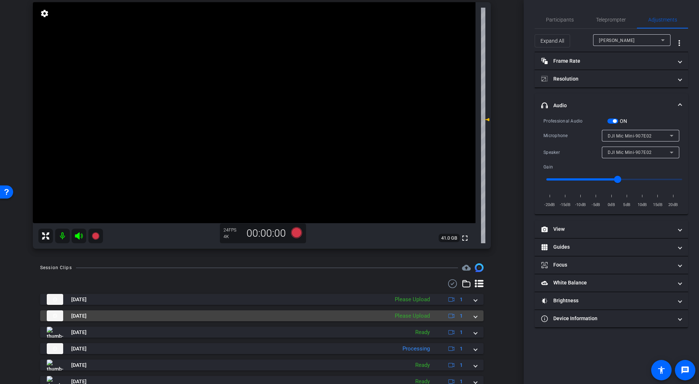
click at [468, 315] on div "[DATE] Please Upload 1" at bounding box center [260, 316] width 427 height 11
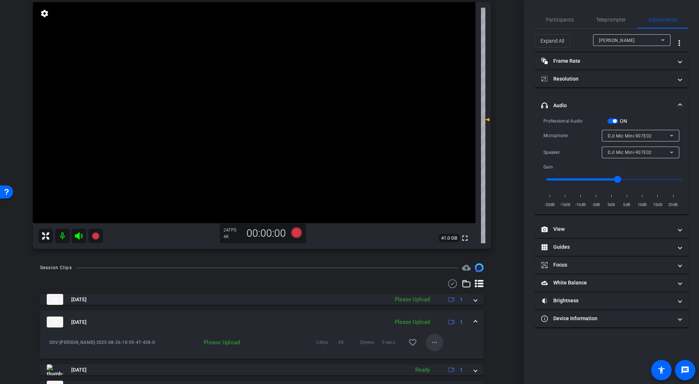
click at [426, 341] on span at bounding box center [435, 343] width 18 height 18
click at [450, 341] on span "Upload" at bounding box center [442, 358] width 29 height 9
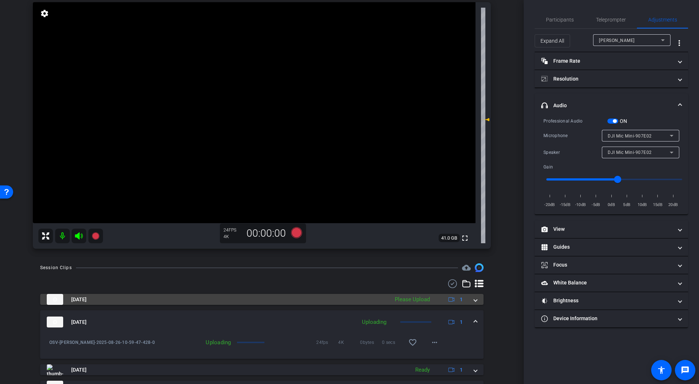
click at [474, 300] on span at bounding box center [475, 300] width 3 height 8
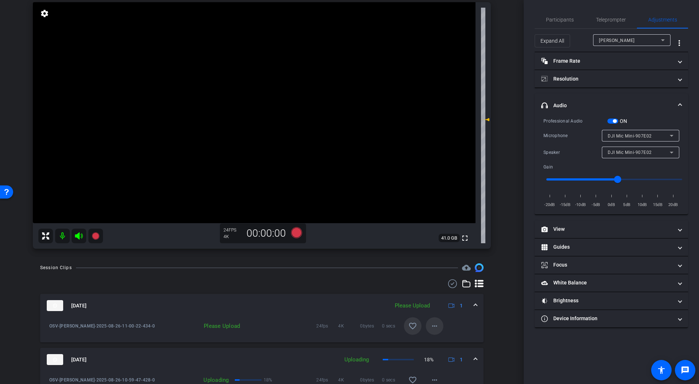
click at [431, 329] on mat-icon "more_horiz" at bounding box center [434, 326] width 9 height 9
click at [444, 339] on span "Upload" at bounding box center [442, 341] width 29 height 9
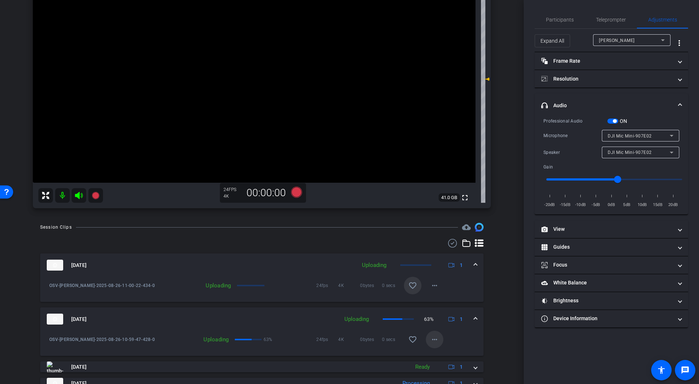
scroll to position [113, 0]
click at [412, 341] on mat-icon "favorite_border" at bounding box center [412, 341] width 9 height 9
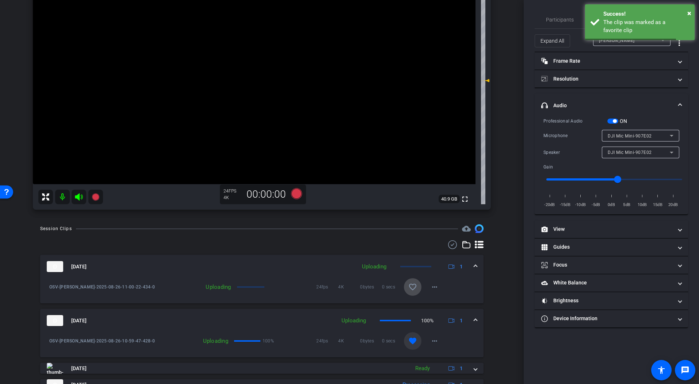
click at [410, 289] on mat-icon "favorite_border" at bounding box center [412, 287] width 9 height 9
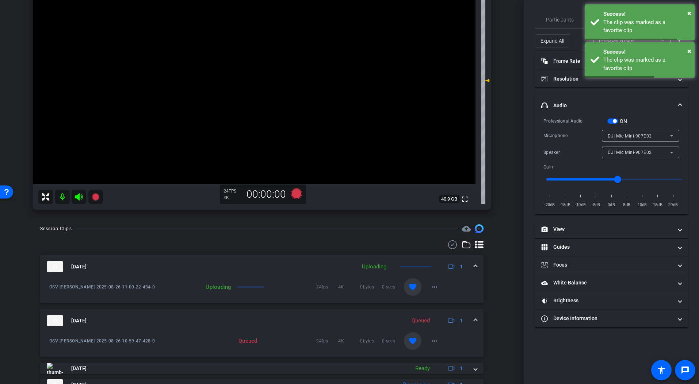
click at [493, 261] on div "Session Clips cloud_upload [DATE] Uploading 1 OSV-[PERSON_NAME]-2025-08-26-11-0…" at bounding box center [261, 369] width 487 height 291
click at [326, 230] on div "Session Clips cloud_upload" at bounding box center [261, 228] width 443 height 9
click at [313, 226] on div "Session Clips cloud_upload" at bounding box center [261, 228] width 443 height 9
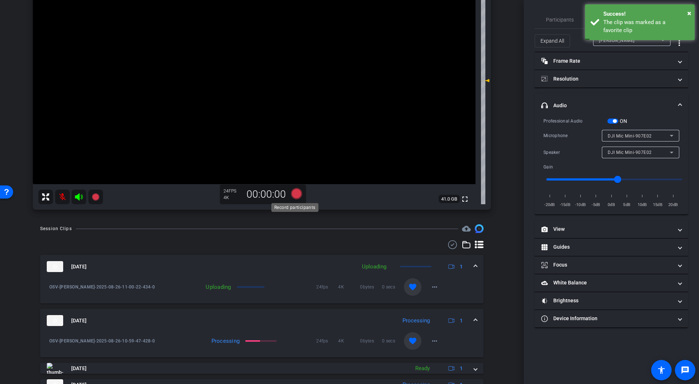
click at [295, 195] on icon at bounding box center [296, 193] width 11 height 11
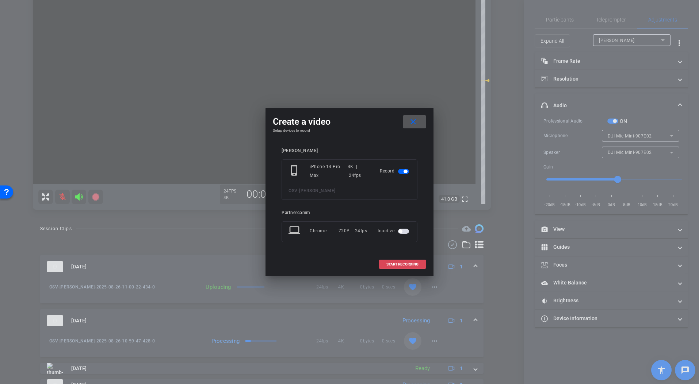
click at [388, 264] on span "START RECORDING" at bounding box center [402, 265] width 32 height 4
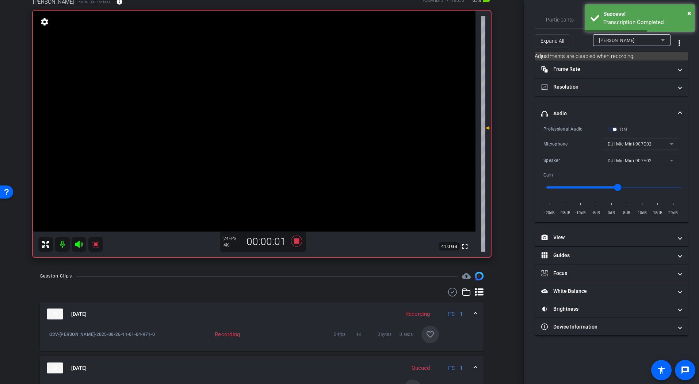
scroll to position [62, 0]
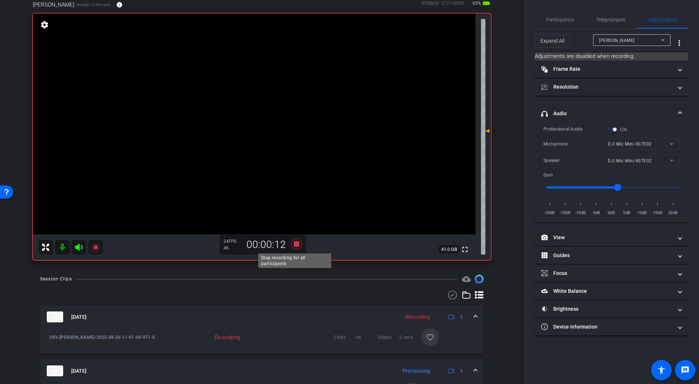
click at [294, 245] on icon at bounding box center [296, 244] width 11 height 11
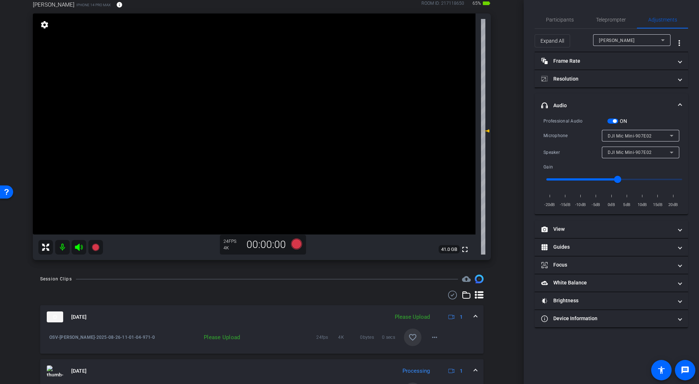
click at [408, 335] on mat-icon "favorite_border" at bounding box center [412, 337] width 9 height 9
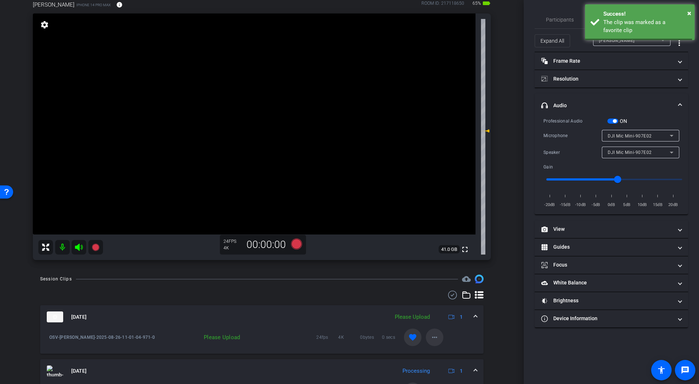
click at [430, 337] on mat-icon "more_horiz" at bounding box center [434, 337] width 9 height 9
click at [445, 341] on span "Upload" at bounding box center [442, 353] width 29 height 9
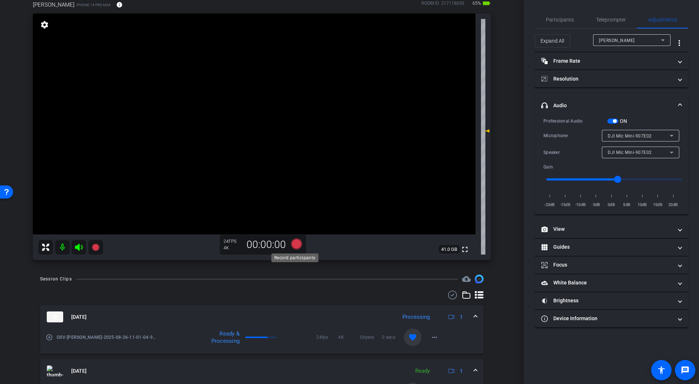
click at [294, 246] on icon at bounding box center [296, 244] width 11 height 11
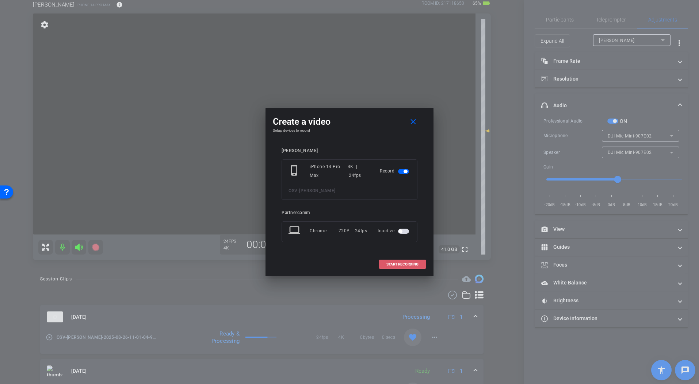
click at [406, 266] on span "START RECORDING" at bounding box center [402, 265] width 32 height 4
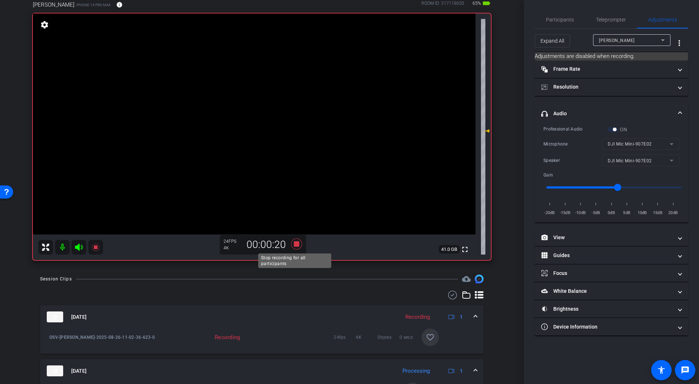
click at [295, 245] on icon at bounding box center [296, 244] width 11 height 11
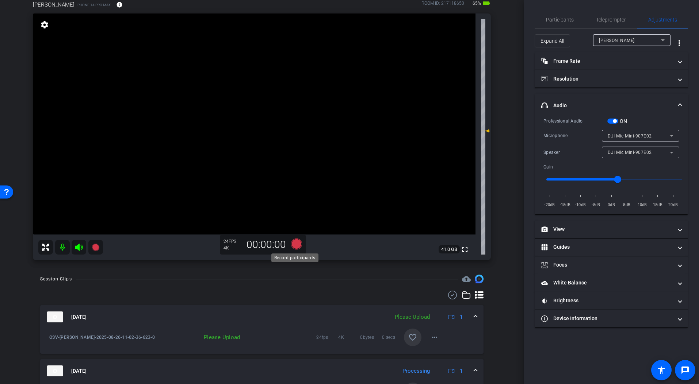
click at [295, 246] on icon at bounding box center [296, 244] width 11 height 11
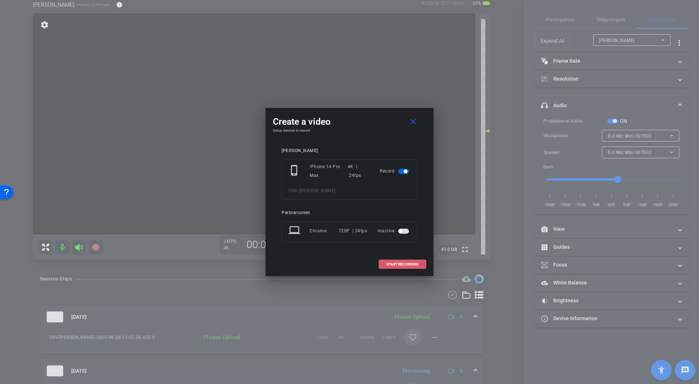
click at [400, 269] on span at bounding box center [402, 265] width 47 height 18
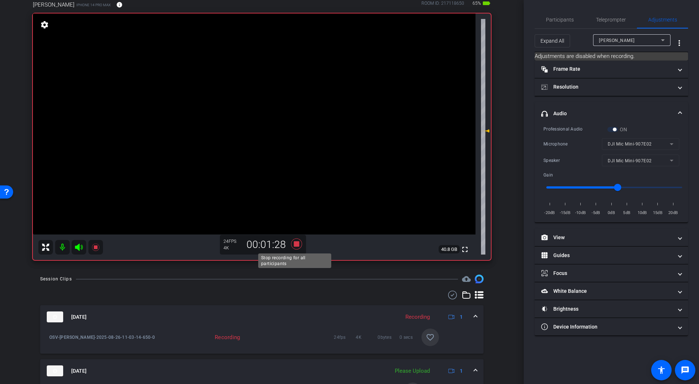
click at [297, 246] on icon at bounding box center [297, 244] width 18 height 13
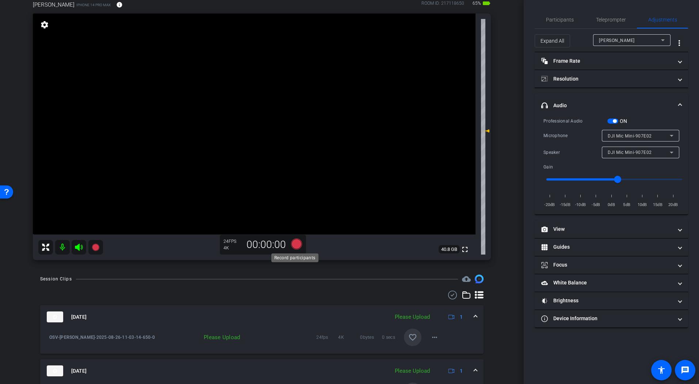
click at [295, 244] on icon at bounding box center [296, 244] width 11 height 11
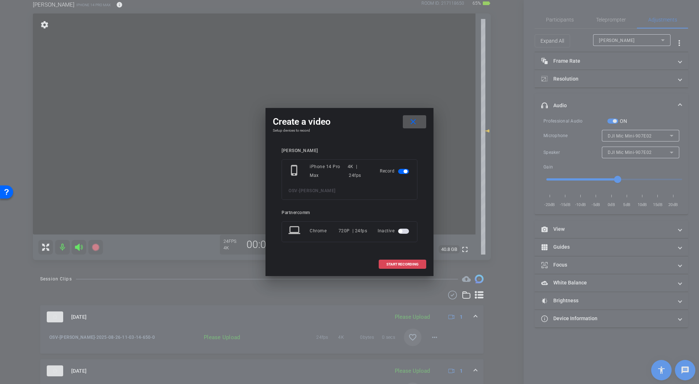
click at [399, 264] on span "START RECORDING" at bounding box center [402, 265] width 32 height 4
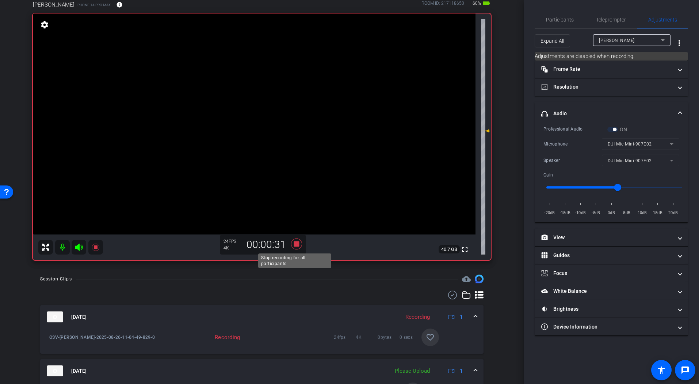
click at [295, 245] on icon at bounding box center [296, 244] width 11 height 11
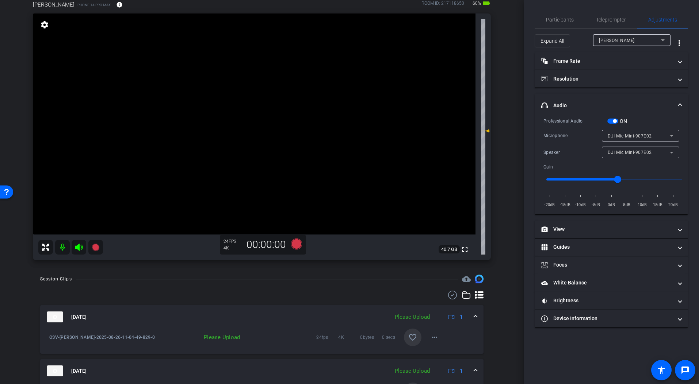
scroll to position [97, 0]
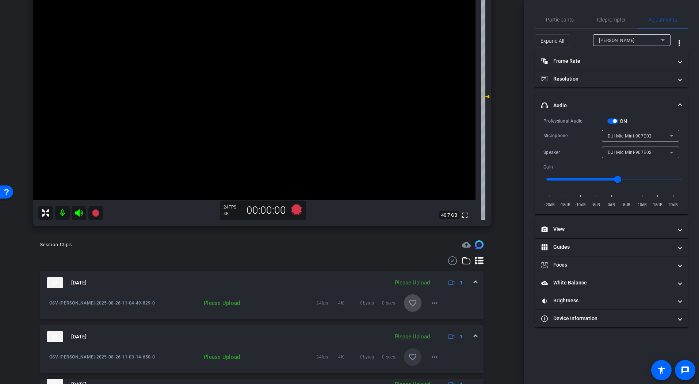
click at [412, 306] on mat-icon "favorite_border" at bounding box center [412, 303] width 9 height 9
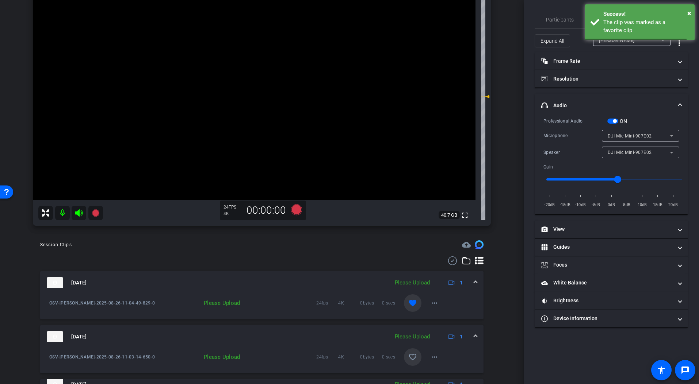
click at [408, 341] on mat-icon "favorite_border" at bounding box center [412, 357] width 9 height 9
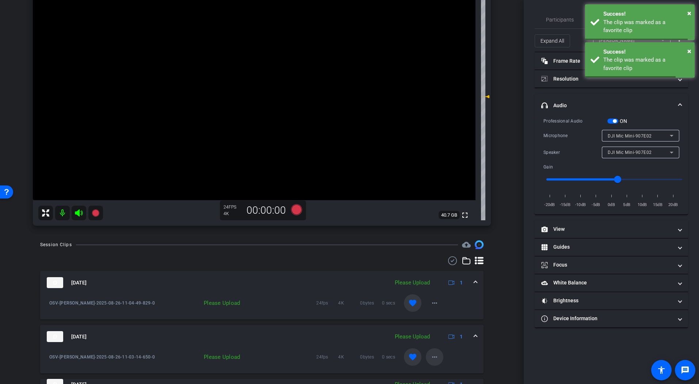
click at [430, 341] on mat-icon "more_horiz" at bounding box center [434, 357] width 9 height 9
click at [448, 325] on span "Upload" at bounding box center [442, 324] width 29 height 9
click at [434, 303] on mat-icon "more_horiz" at bounding box center [434, 303] width 9 height 9
click at [442, 315] on span "Upload" at bounding box center [442, 318] width 29 height 9
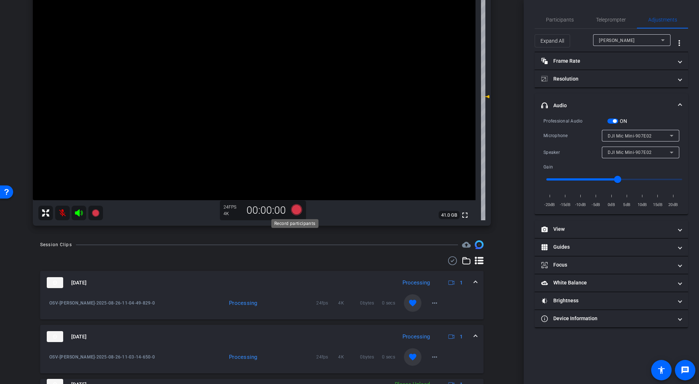
click at [297, 210] on icon at bounding box center [296, 209] width 11 height 11
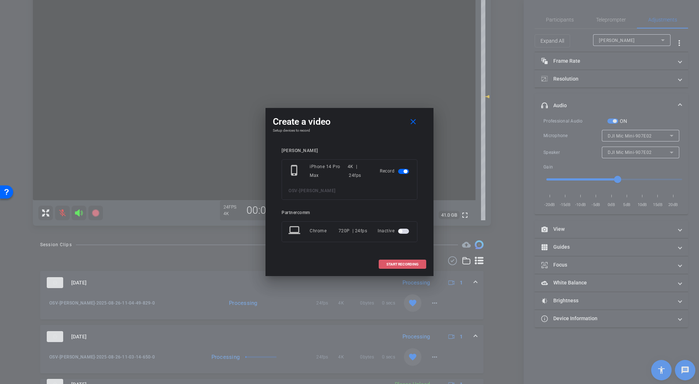
click at [410, 261] on span at bounding box center [402, 265] width 47 height 18
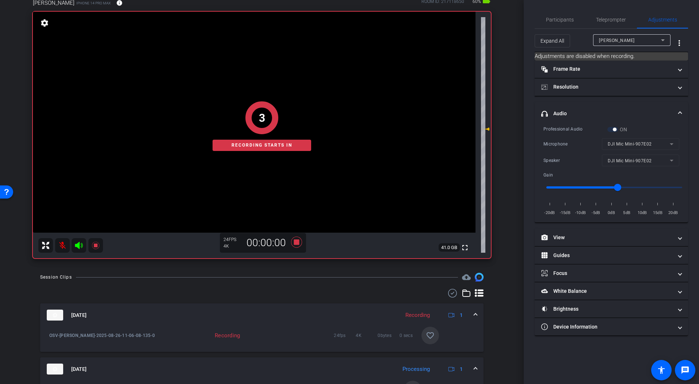
scroll to position [47, 0]
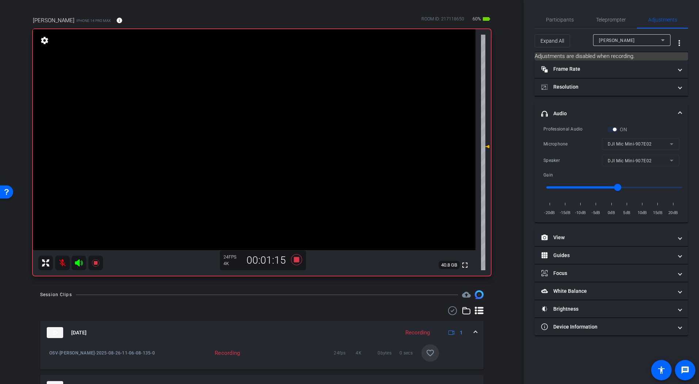
click at [320, 291] on div "Session Clips cloud_upload" at bounding box center [261, 295] width 443 height 9
click at [294, 260] on icon at bounding box center [296, 259] width 11 height 11
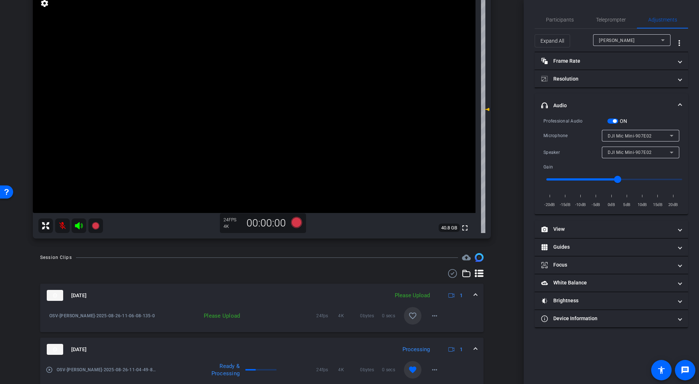
scroll to position [84, 0]
click at [408, 318] on mat-icon "favorite_border" at bounding box center [412, 316] width 9 height 9
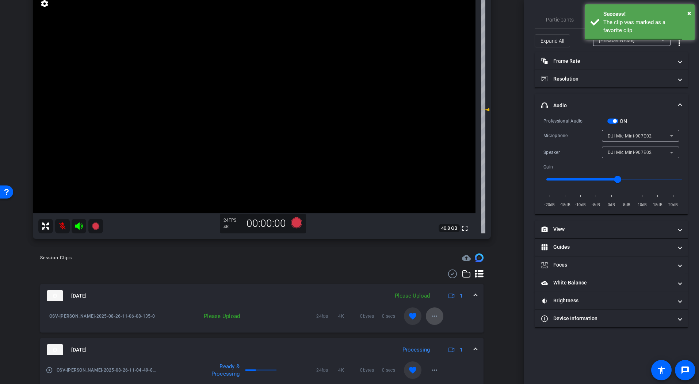
click at [431, 318] on mat-icon "more_horiz" at bounding box center [434, 316] width 9 height 9
click at [445, 333] on span "Upload" at bounding box center [442, 331] width 29 height 9
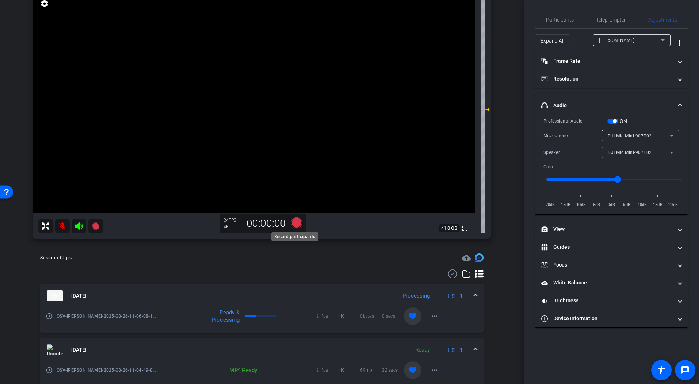
click at [297, 222] on icon at bounding box center [296, 223] width 11 height 11
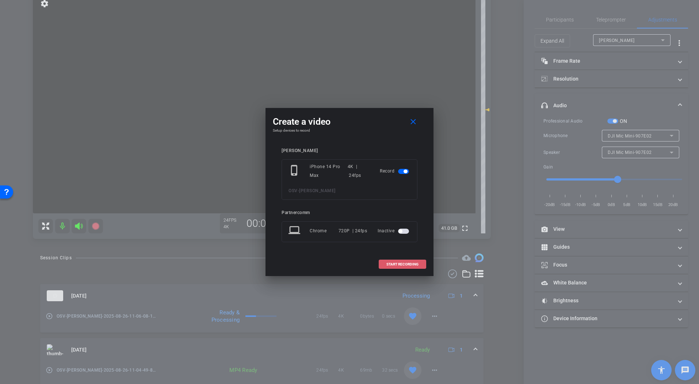
click at [393, 265] on span "START RECORDING" at bounding box center [402, 265] width 32 height 4
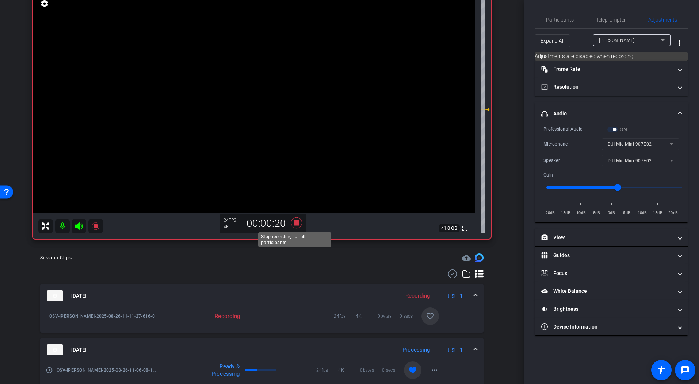
click at [301, 223] on icon at bounding box center [297, 222] width 18 height 13
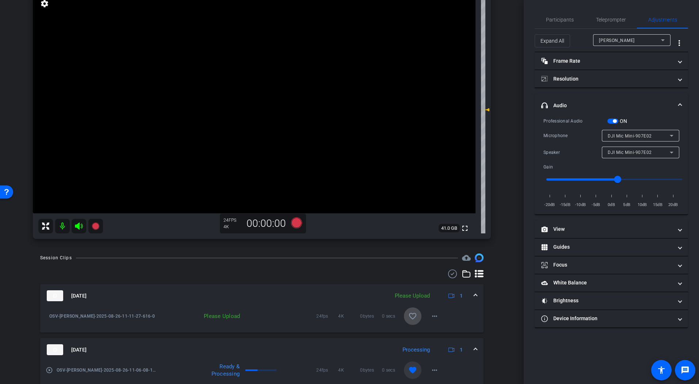
click at [408, 320] on mat-icon "favorite_border" at bounding box center [412, 316] width 9 height 9
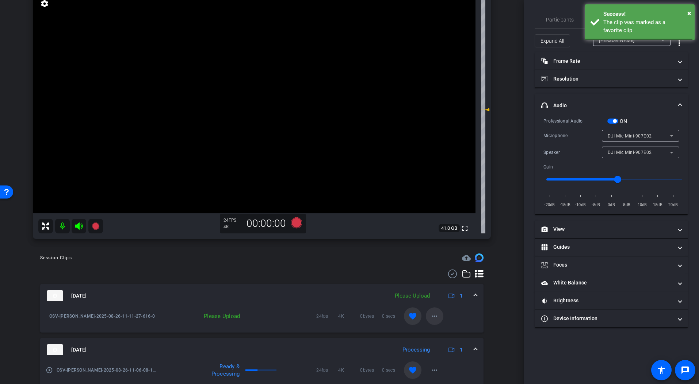
click at [430, 319] on mat-icon "more_horiz" at bounding box center [434, 316] width 9 height 9
click at [448, 333] on span "Upload" at bounding box center [442, 331] width 29 height 9
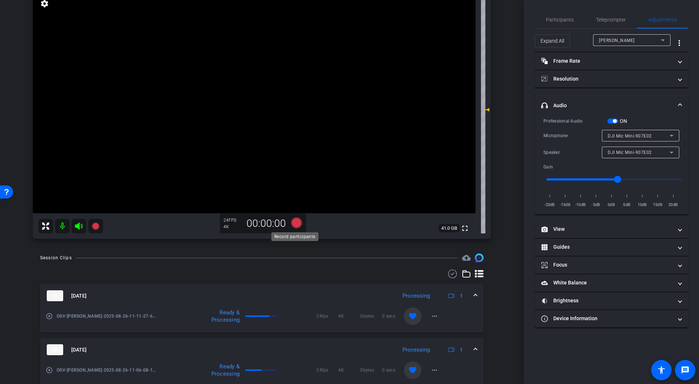
click at [299, 221] on icon at bounding box center [297, 222] width 18 height 13
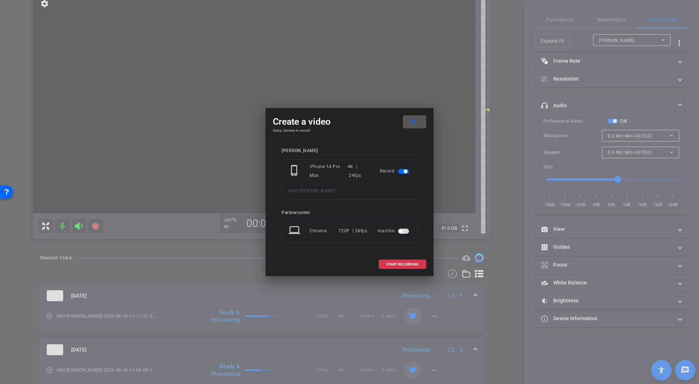
click at [391, 263] on span "START RECORDING" at bounding box center [402, 265] width 32 height 4
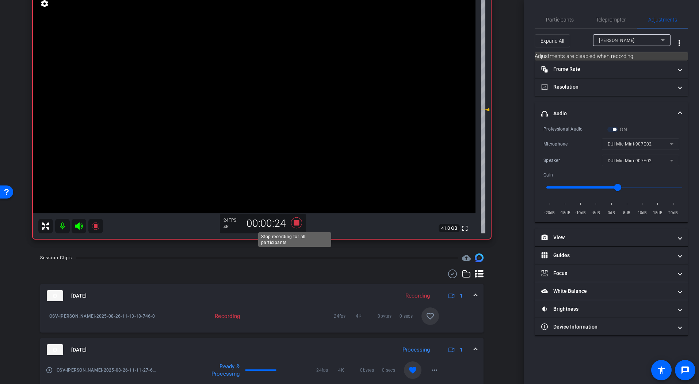
click at [295, 225] on icon at bounding box center [296, 223] width 11 height 11
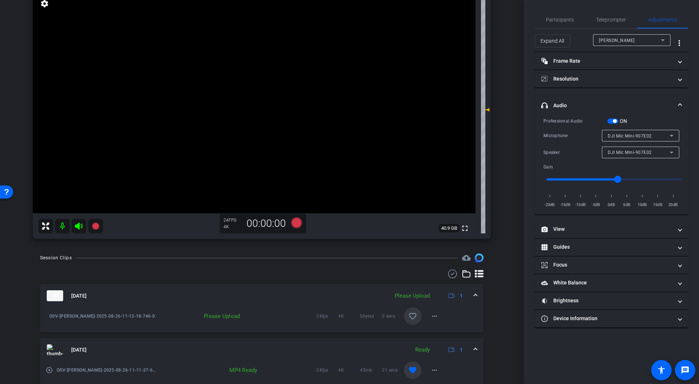
click at [409, 318] on mat-icon "favorite_border" at bounding box center [412, 316] width 9 height 9
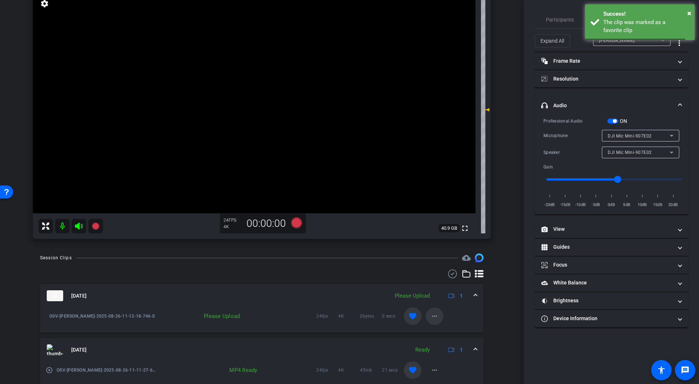
click at [431, 318] on mat-icon "more_horiz" at bounding box center [434, 316] width 9 height 9
click at [447, 332] on span "Upload" at bounding box center [442, 331] width 29 height 9
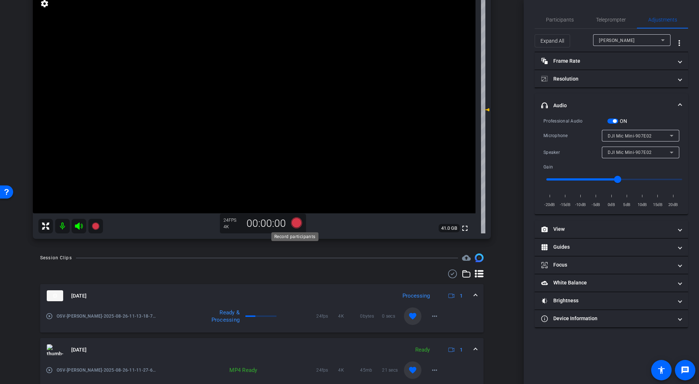
click at [294, 224] on icon at bounding box center [296, 223] width 11 height 11
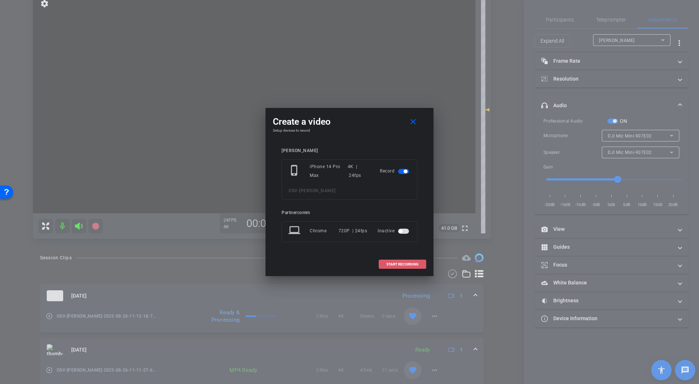
click at [407, 263] on span "START RECORDING" at bounding box center [402, 265] width 32 height 4
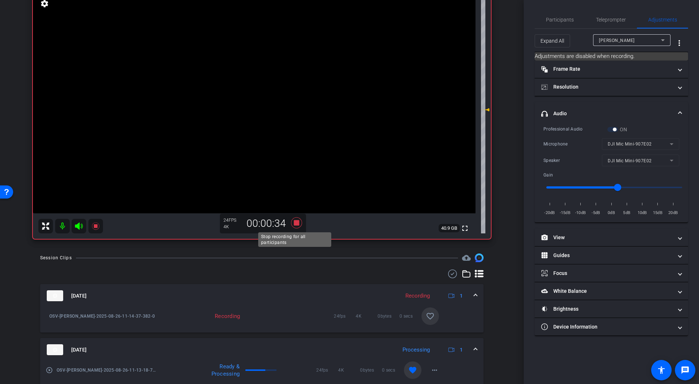
click at [295, 226] on icon at bounding box center [296, 223] width 11 height 11
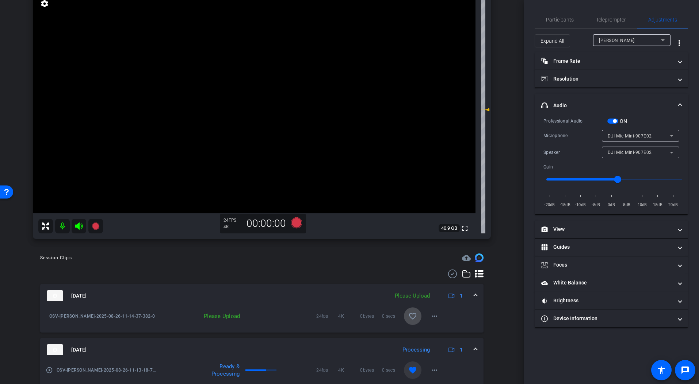
click at [410, 316] on mat-icon "favorite_border" at bounding box center [412, 316] width 9 height 9
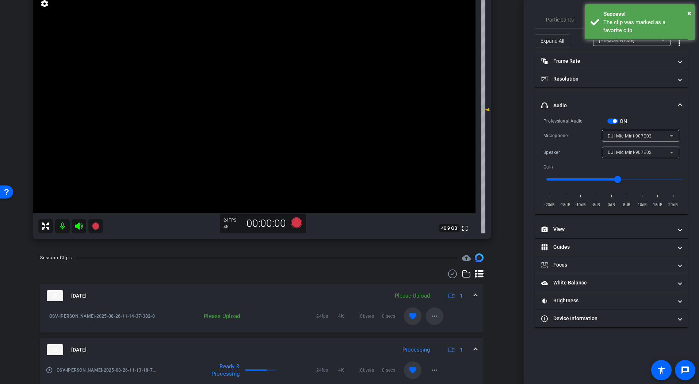
click at [433, 318] on mat-icon "more_horiz" at bounding box center [434, 316] width 9 height 9
click at [442, 330] on span "Upload" at bounding box center [442, 331] width 29 height 9
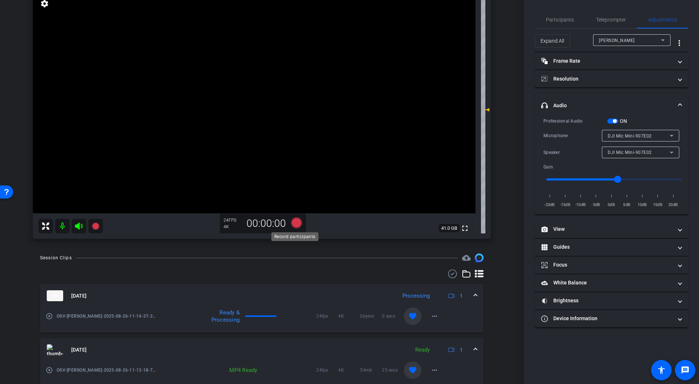
click at [297, 226] on icon at bounding box center [296, 223] width 11 height 11
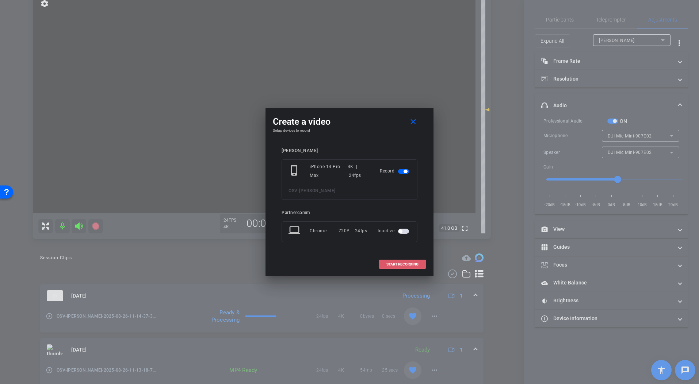
click at [396, 265] on span "START RECORDING" at bounding box center [402, 265] width 32 height 4
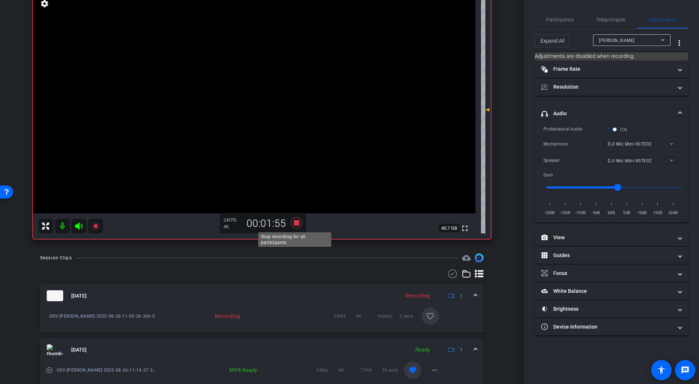
click at [295, 224] on icon at bounding box center [296, 223] width 11 height 11
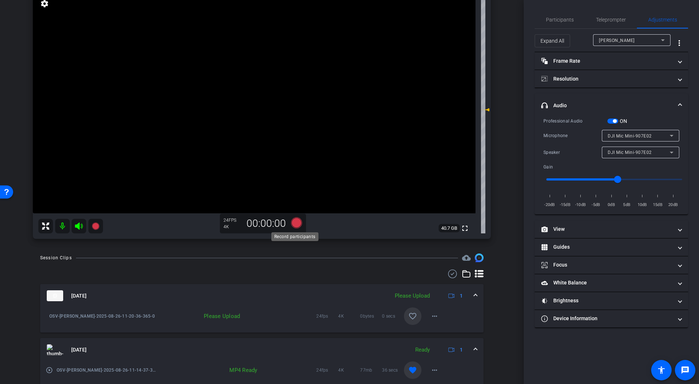
click at [295, 224] on icon at bounding box center [296, 223] width 11 height 11
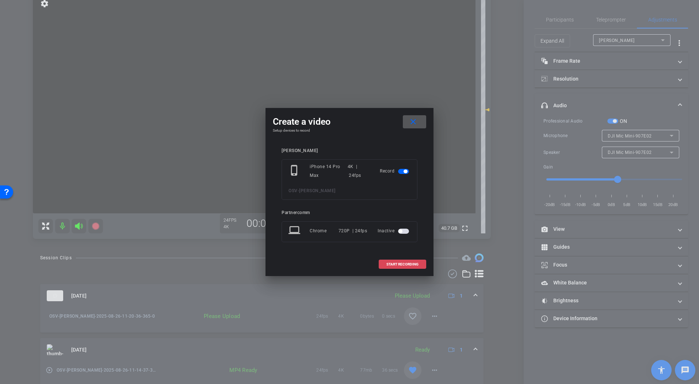
click at [404, 265] on span "START RECORDING" at bounding box center [402, 265] width 32 height 4
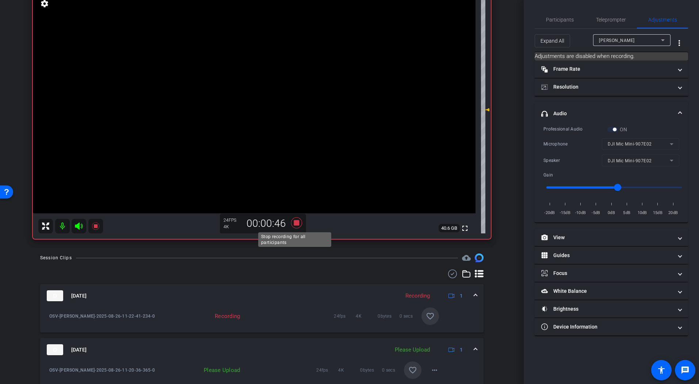
click at [295, 222] on icon at bounding box center [296, 223] width 11 height 11
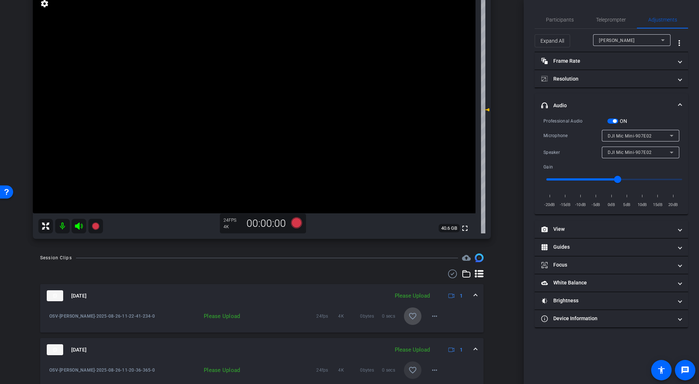
click at [408, 319] on mat-icon "favorite_border" at bounding box center [412, 316] width 9 height 9
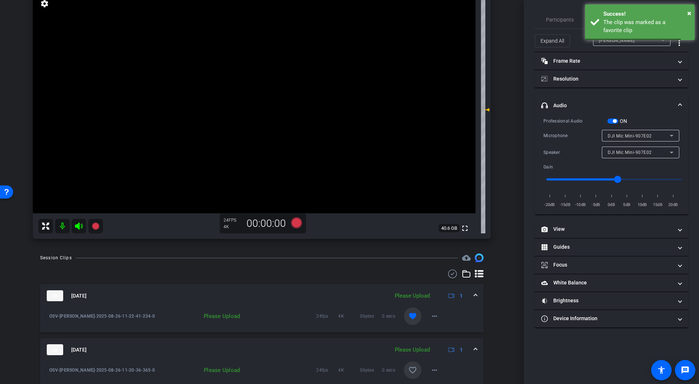
click at [412, 341] on mat-icon "favorite_border" at bounding box center [412, 370] width 9 height 9
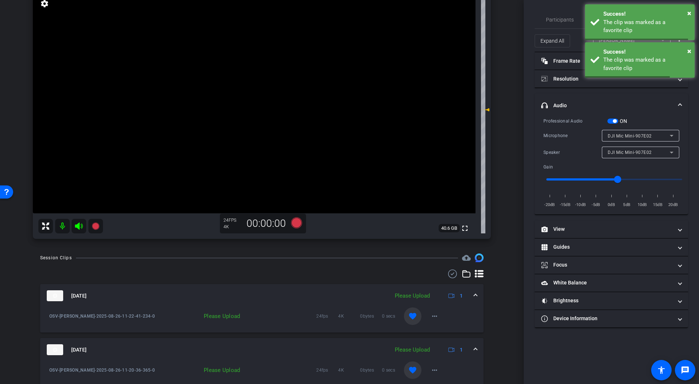
scroll to position [120, 0]
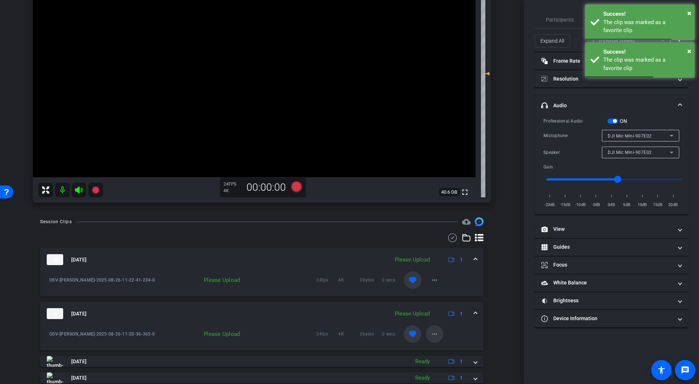
click at [434, 337] on mat-icon "more_horiz" at bounding box center [434, 334] width 9 height 9
click at [442, 341] on span "Upload" at bounding box center [442, 349] width 29 height 9
click at [430, 280] on mat-icon "more_horiz" at bounding box center [434, 280] width 9 height 9
click at [437, 297] on span "Upload" at bounding box center [442, 295] width 29 height 9
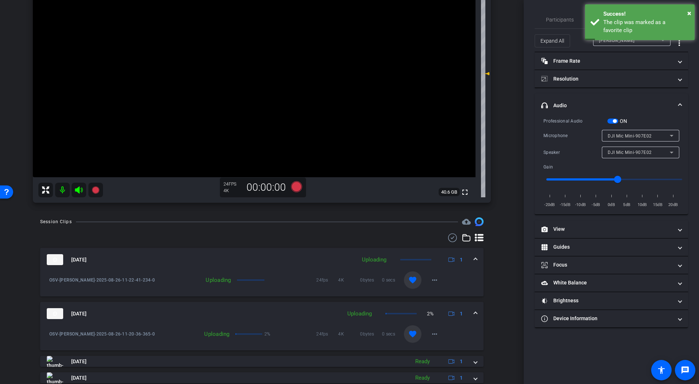
click at [494, 272] on div "Session Clips cloud_upload [DATE] Uploading 1 OSV-[PERSON_NAME]-2025-08-26-11-2…" at bounding box center [261, 363] width 487 height 291
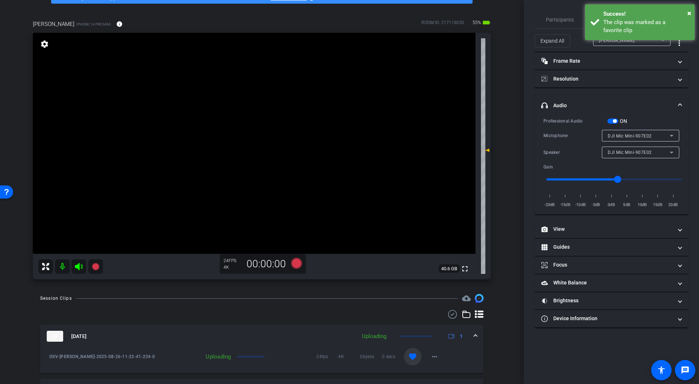
scroll to position [41, 0]
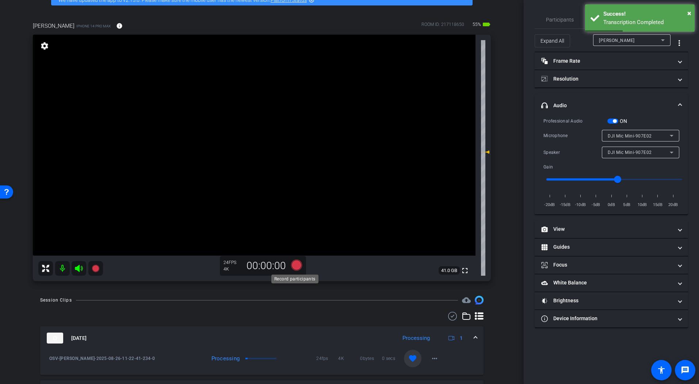
click at [295, 267] on icon at bounding box center [296, 265] width 11 height 11
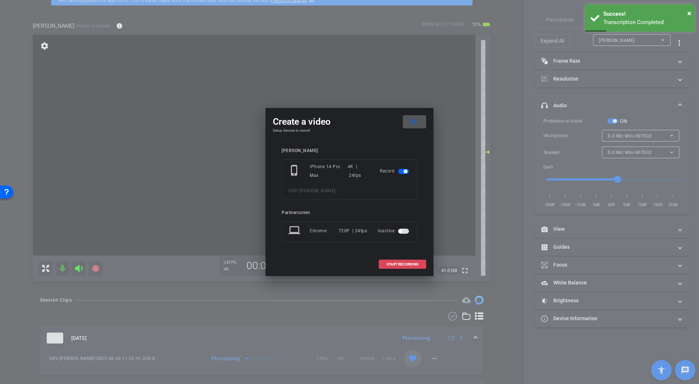
click at [400, 267] on span at bounding box center [402, 265] width 47 height 18
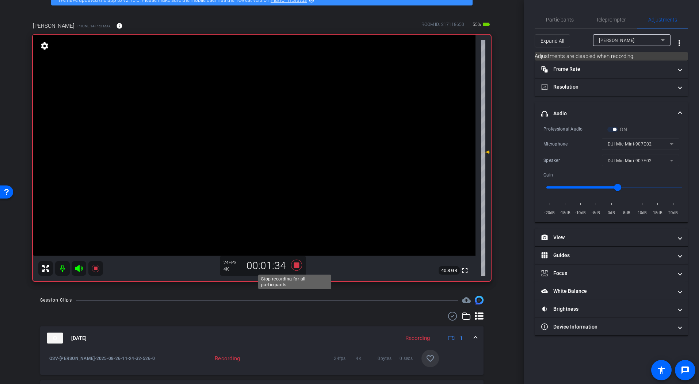
click at [294, 267] on icon at bounding box center [296, 265] width 11 height 11
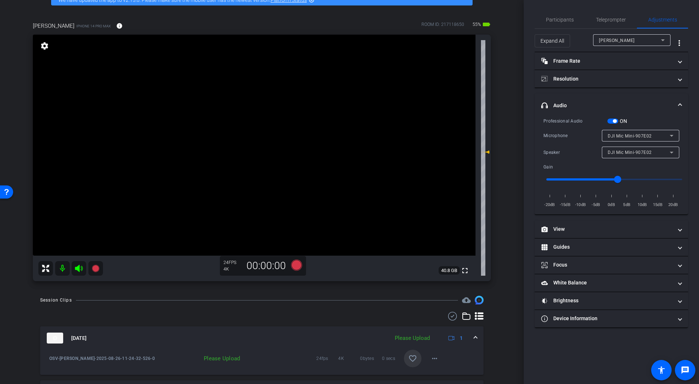
click at [411, 341] on mat-icon "favorite_border" at bounding box center [412, 358] width 9 height 9
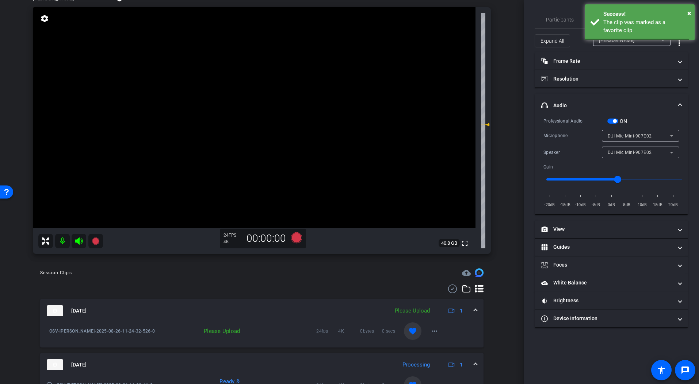
scroll to position [78, 0]
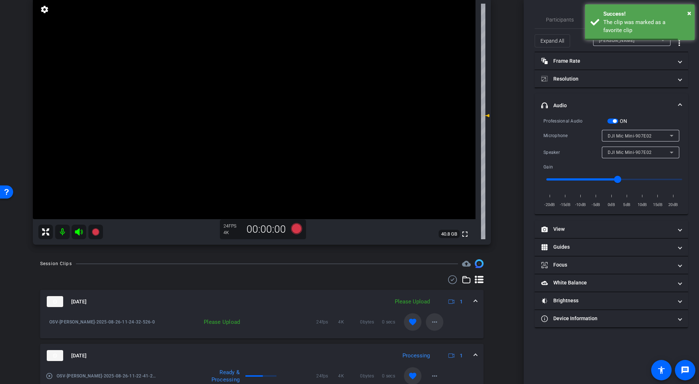
click at [430, 323] on mat-icon "more_horiz" at bounding box center [434, 322] width 9 height 9
click at [443, 335] on span "Upload" at bounding box center [442, 337] width 29 height 9
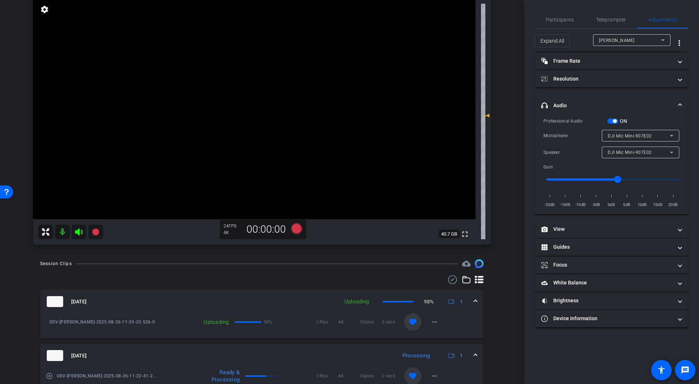
click at [310, 265] on div "Session Clips cloud_upload" at bounding box center [261, 264] width 443 height 9
click at [295, 230] on icon at bounding box center [296, 228] width 11 height 11
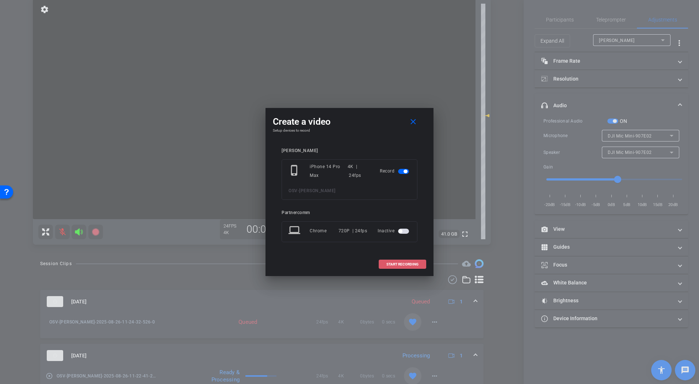
click at [410, 264] on span "START RECORDING" at bounding box center [402, 265] width 32 height 4
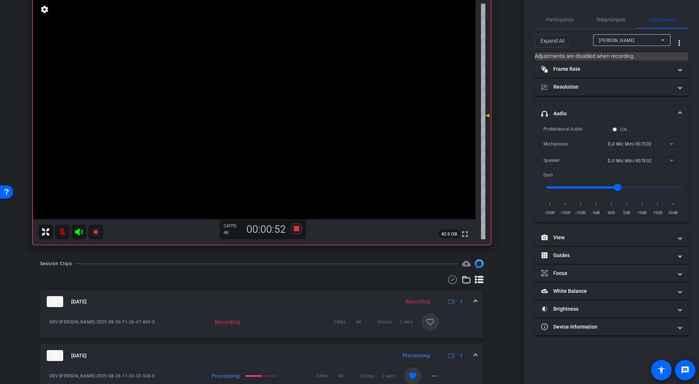
drag, startPoint x: 293, startPoint y: 263, endPoint x: 296, endPoint y: 256, distance: 7.9
click at [293, 263] on div "Session Clips cloud_upload" at bounding box center [261, 264] width 443 height 9
click at [293, 232] on icon at bounding box center [297, 228] width 18 height 13
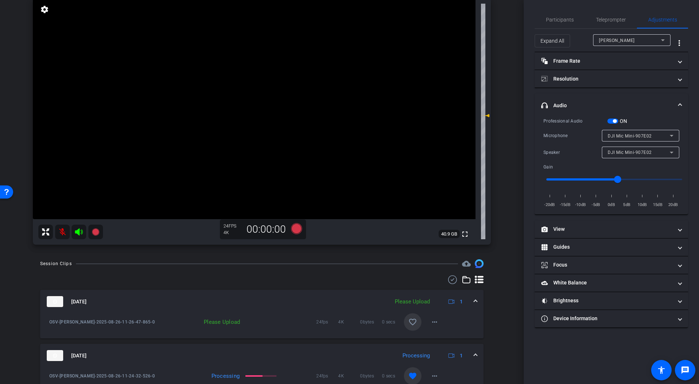
click at [408, 326] on mat-icon "favorite_border" at bounding box center [412, 322] width 9 height 9
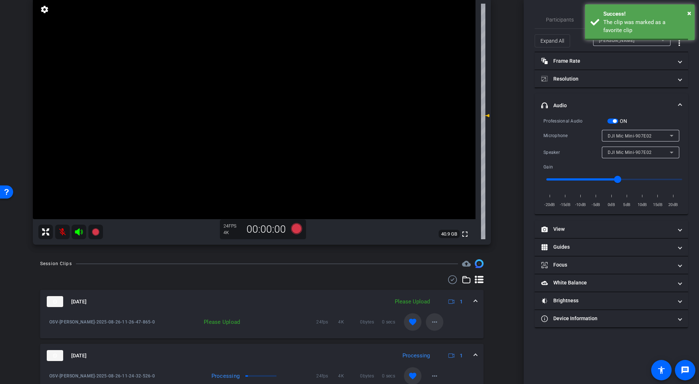
click at [431, 324] on mat-icon "more_horiz" at bounding box center [434, 322] width 9 height 9
click at [443, 338] on span "Upload" at bounding box center [442, 337] width 29 height 9
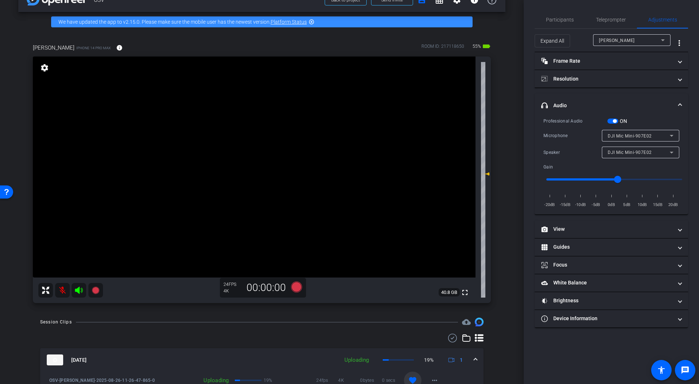
scroll to position [9, 0]
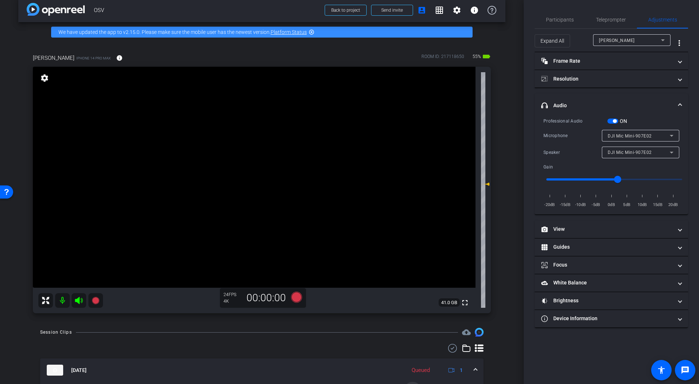
click at [77, 288] on video at bounding box center [254, 177] width 442 height 221
click at [109, 320] on div "arrow_back OSV Back to project Send invite account_box grid_on settings info We…" at bounding box center [261, 183] width 523 height 384
click at [261, 234] on video at bounding box center [254, 177] width 442 height 221
click at [122, 325] on div "arrow_back OSV Back to project Send invite account_box grid_on settings info We…" at bounding box center [261, 183] width 523 height 384
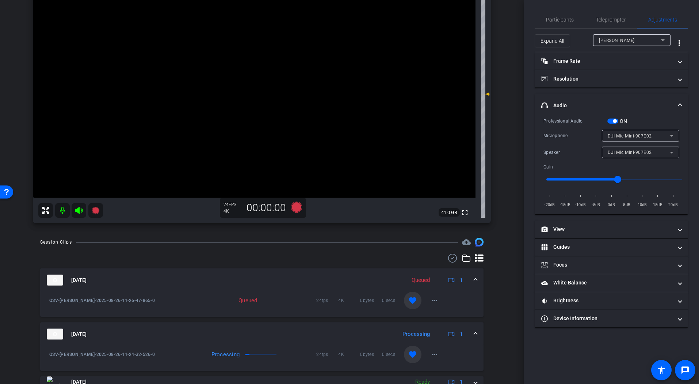
scroll to position [100, 0]
click at [430, 297] on mat-icon "more_horiz" at bounding box center [434, 300] width 9 height 9
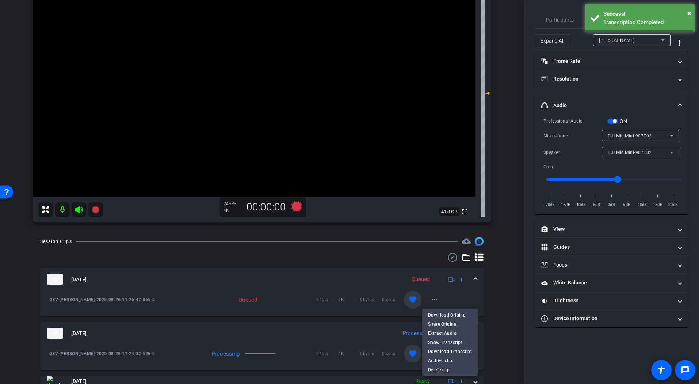
click at [428, 298] on div at bounding box center [349, 192] width 699 height 384
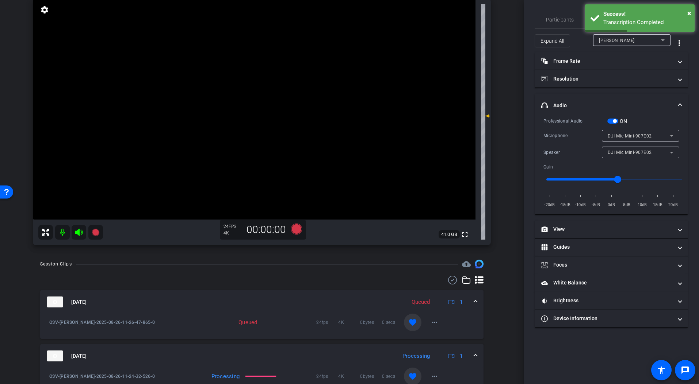
scroll to position [78, 0]
click at [187, 261] on div "Session Clips cloud_upload" at bounding box center [261, 263] width 443 height 9
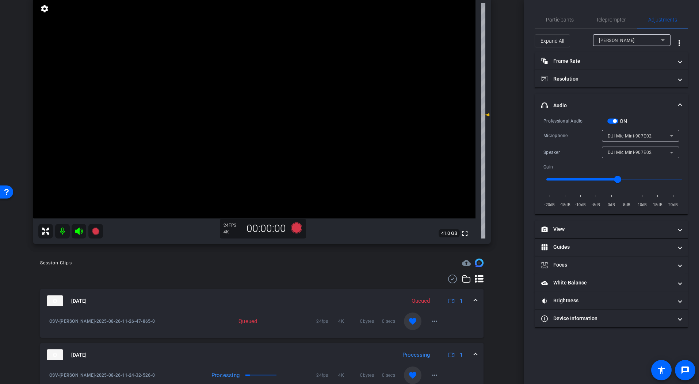
click at [64, 232] on mat-icon at bounding box center [62, 231] width 15 height 15
click at [57, 234] on mat-icon at bounding box center [62, 231] width 15 height 15
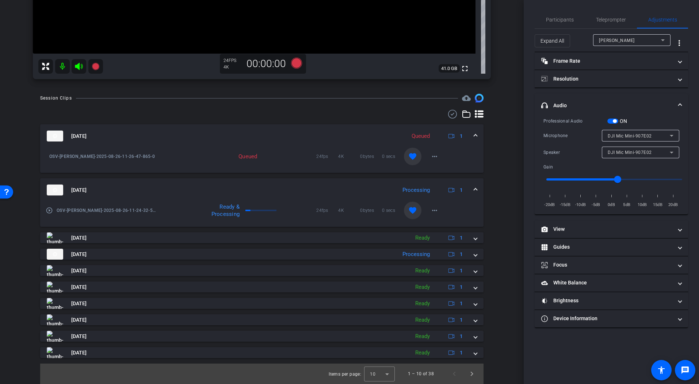
scroll to position [0, 0]
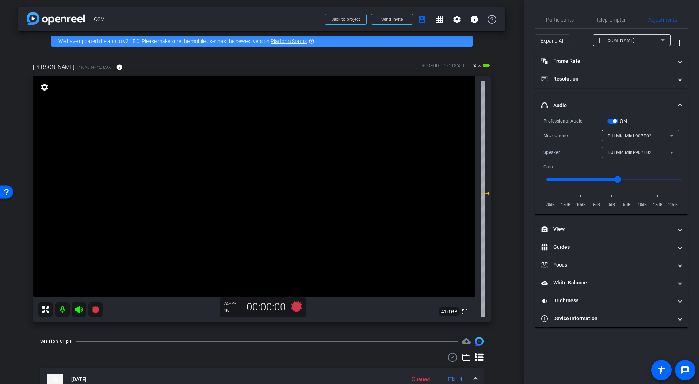
click at [48, 83] on div "settings" at bounding box center [44, 87] width 12 height 12
click at [47, 85] on mat-icon "settings" at bounding box center [44, 87] width 10 height 9
click at [46, 89] on mat-icon "settings" at bounding box center [44, 87] width 10 height 9
click at [504, 128] on div "arrow_back OSV Back to project Send invite account_box grid_on settings info We…" at bounding box center [261, 192] width 523 height 384
click at [43, 86] on mat-icon "settings" at bounding box center [44, 87] width 10 height 9
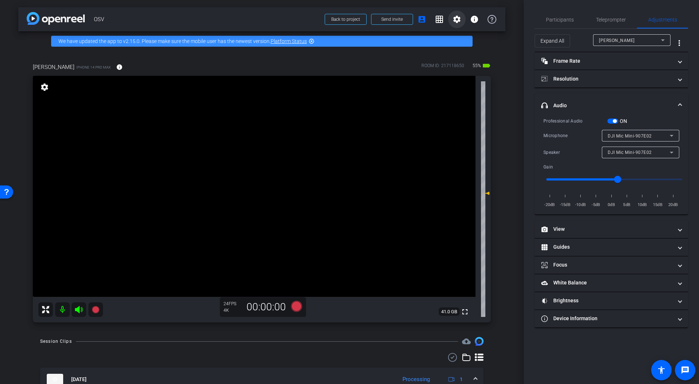
click at [448, 23] on span at bounding box center [457, 20] width 18 height 18
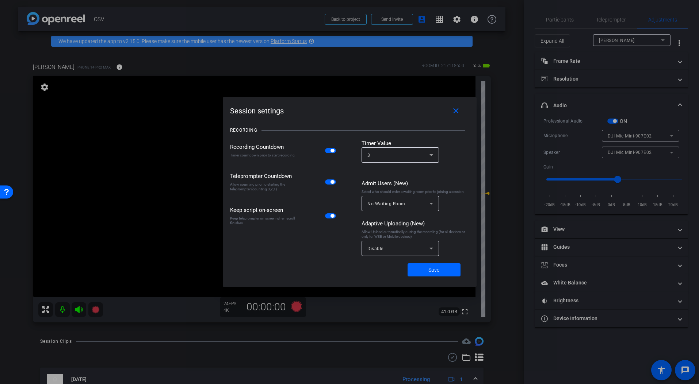
click at [450, 21] on div at bounding box center [349, 192] width 699 height 384
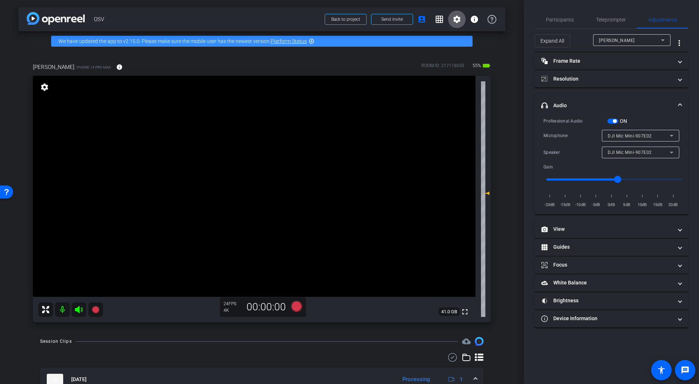
click at [43, 88] on mat-icon "settings" at bounding box center [44, 87] width 10 height 9
